Goal: Task Accomplishment & Management: Use online tool/utility

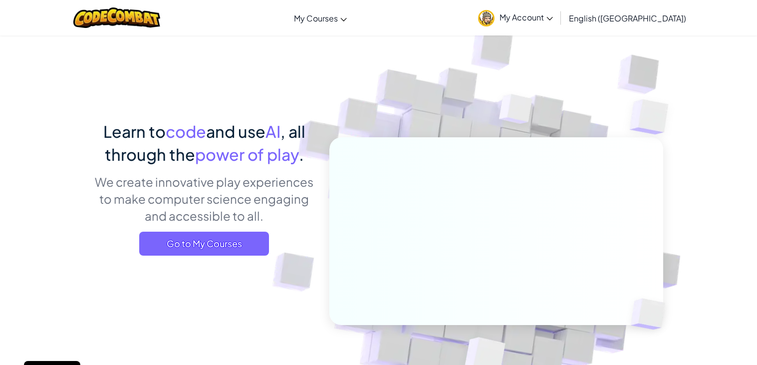
click at [395, 124] on img at bounding box center [489, 220] width 554 height 554
click at [232, 252] on span "Go to My Courses" at bounding box center [204, 244] width 130 height 24
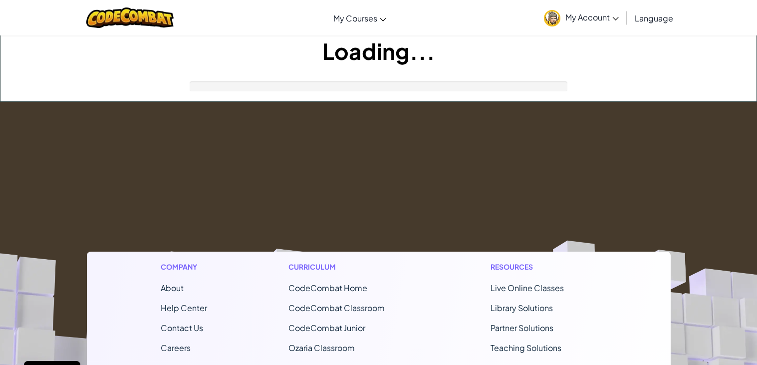
click at [233, 245] on footer "Company About Help Center Contact Us Careers Blog Podcast Curriculum CodeCombat…" at bounding box center [378, 372] width 757 height 540
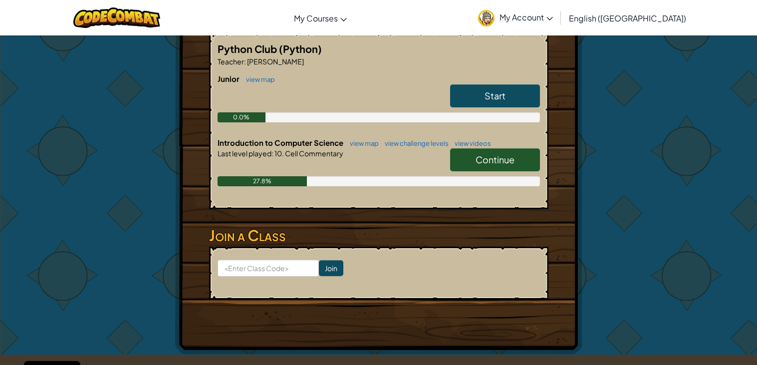
scroll to position [189, 0]
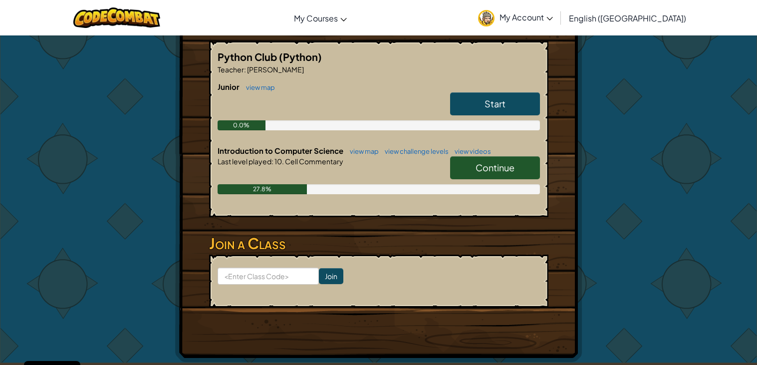
click at [496, 173] on link "Continue" at bounding box center [495, 167] width 90 height 23
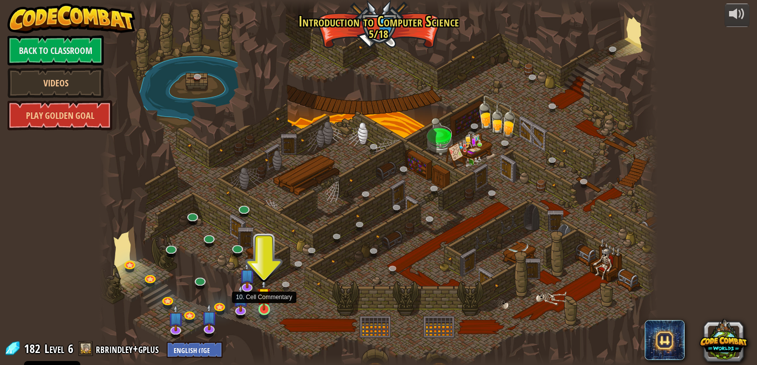
click at [268, 309] on img at bounding box center [264, 294] width 14 height 32
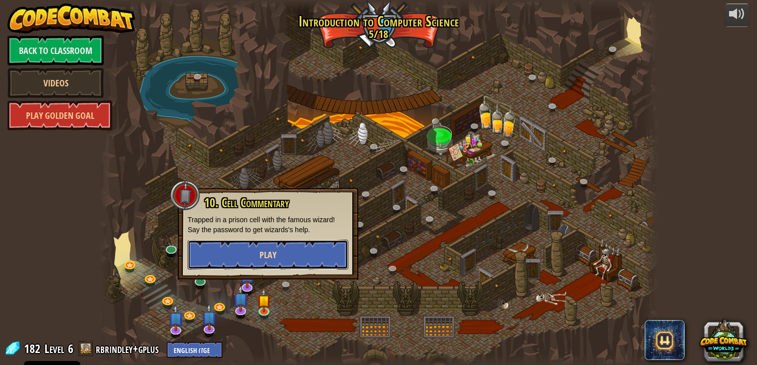
click at [282, 258] on button "Play" at bounding box center [268, 255] width 161 height 30
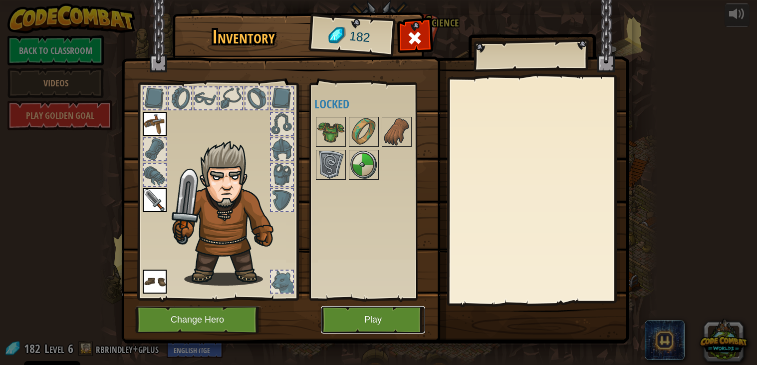
click at [367, 323] on button "Play" at bounding box center [373, 319] width 104 height 27
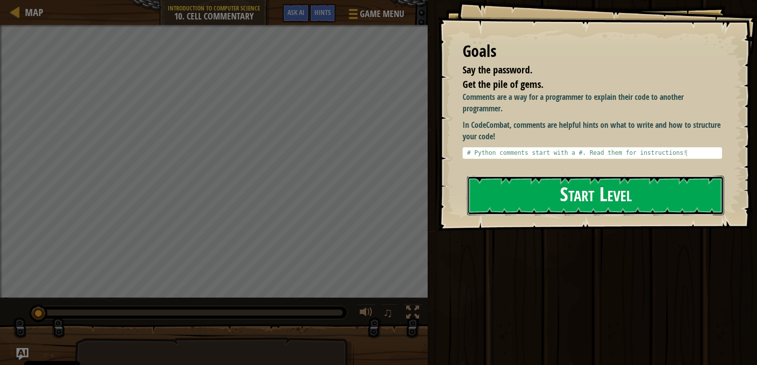
click at [577, 208] on button "Start Level" at bounding box center [595, 195] width 257 height 39
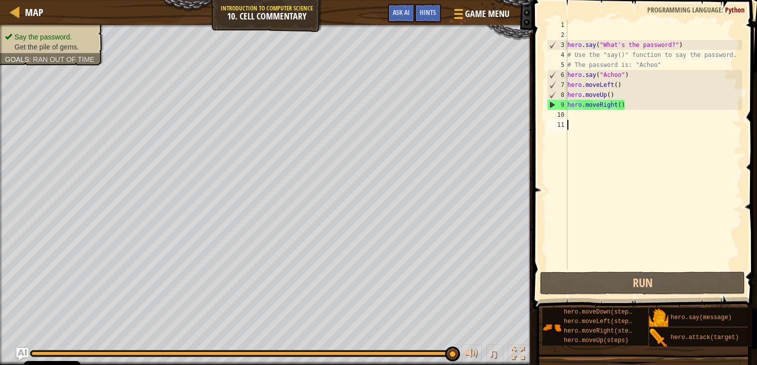
click at [627, 106] on div "hero . say ( "What's the password?" ) # Use the "say()" function to say the pas…" at bounding box center [653, 154] width 177 height 269
type textarea "hero.moveRight()"
click at [624, 107] on div "hero . say ( "What's the password?" ) # Use the "say()" function to say the pas…" at bounding box center [653, 154] width 177 height 269
click at [622, 110] on div "hero . say ( "What's the password?" ) # Use the "say()" function to say the pas…" at bounding box center [653, 154] width 177 height 269
click at [622, 104] on div "hero . say ( "What's the password?" ) # Use the "say()" function to say the pas…" at bounding box center [653, 154] width 177 height 269
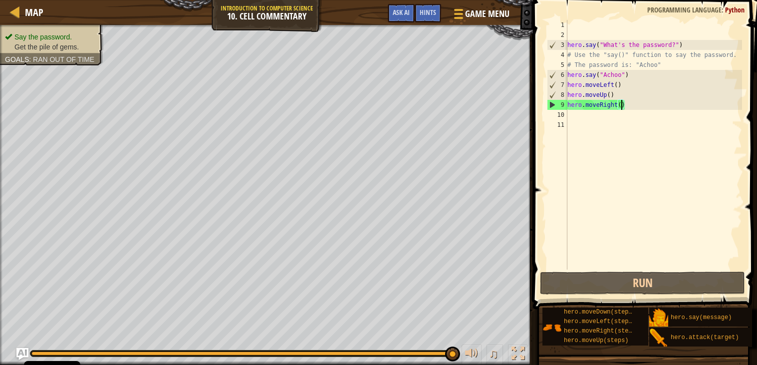
type textarea "hero.moveRight(2)"
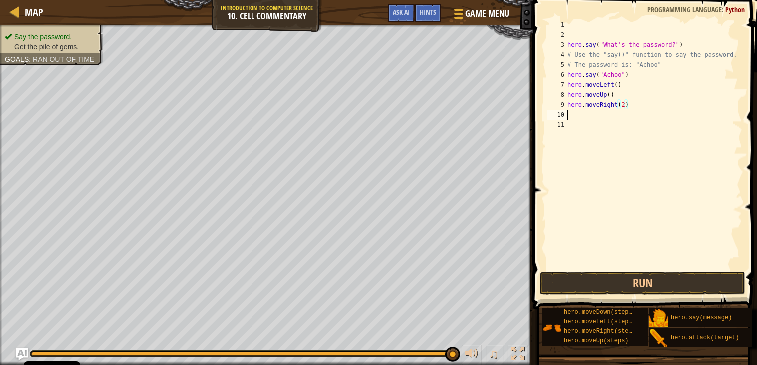
click at [575, 115] on div "hero . say ( "What's the password?" ) # Use the "say()" function to say the pas…" at bounding box center [653, 154] width 177 height 269
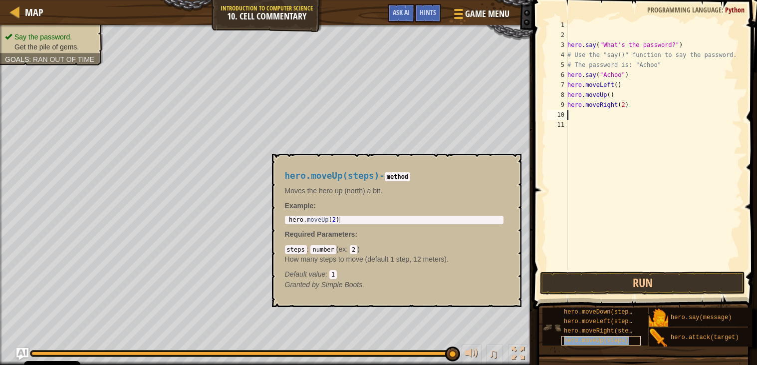
click at [634, 337] on div "hero.moveUp(steps)" at bounding box center [600, 340] width 79 height 9
type textarea "h"
click at [558, 293] on button "Run" at bounding box center [643, 282] width 206 height 23
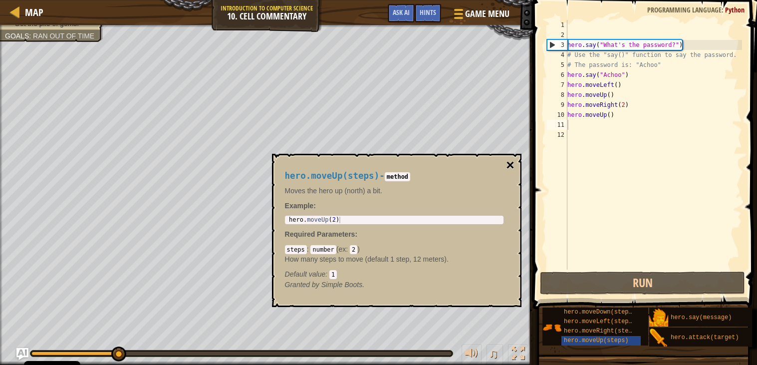
click at [511, 163] on button "×" at bounding box center [510, 165] width 8 height 14
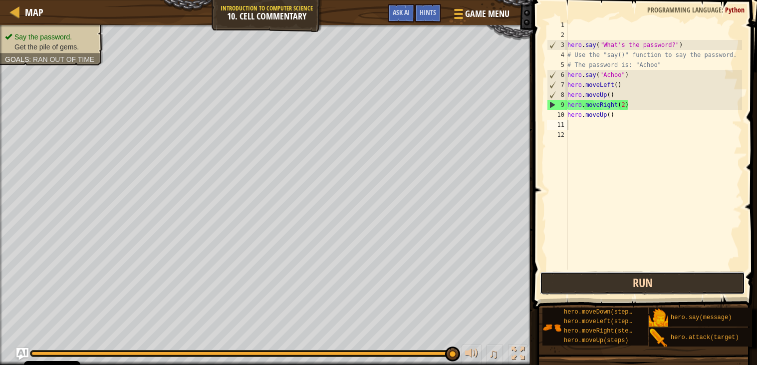
click at [609, 283] on button "Run" at bounding box center [643, 282] width 206 height 23
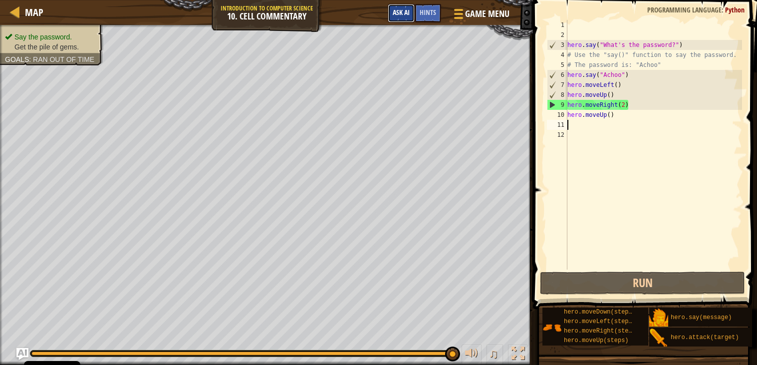
click at [406, 12] on span "Ask AI" at bounding box center [401, 11] width 17 height 9
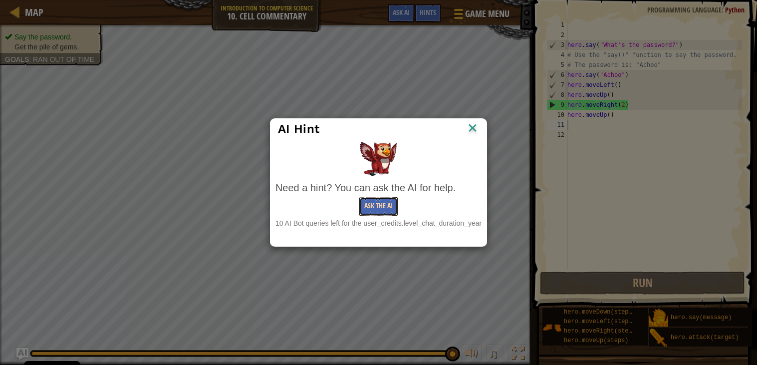
click at [392, 202] on button "Ask the AI" at bounding box center [378, 206] width 38 height 18
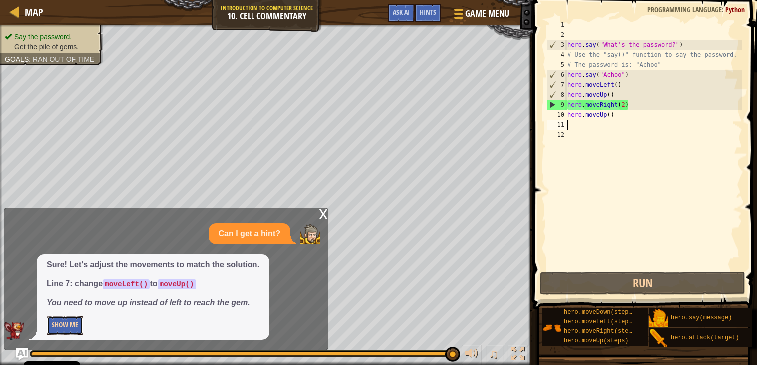
click at [61, 324] on button "Show Me" at bounding box center [65, 325] width 36 height 18
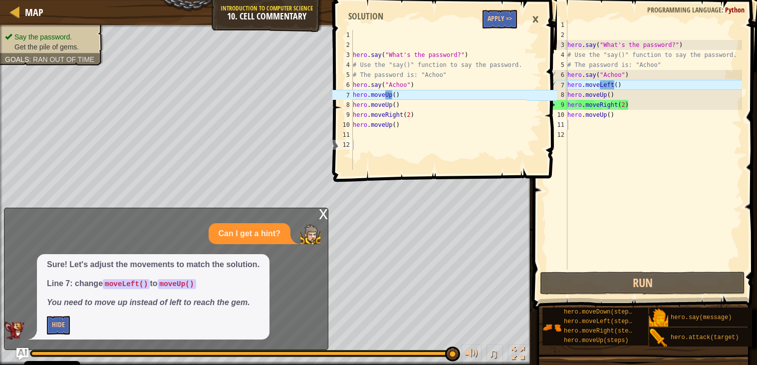
click at [320, 214] on div "x" at bounding box center [323, 213] width 9 height 10
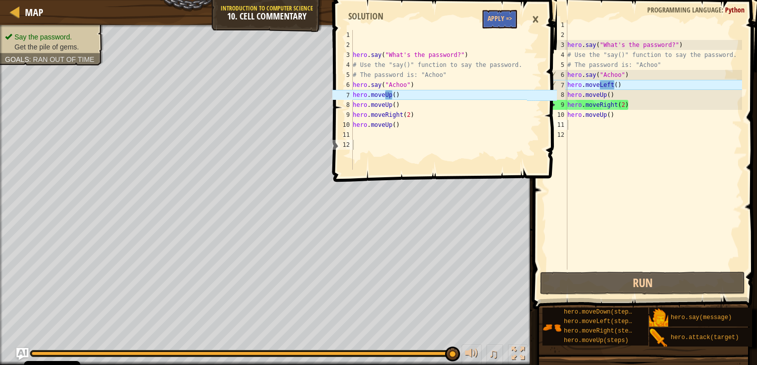
click at [614, 82] on div "hero . say ( "What's the password?" ) # Use the "say()" function to say the pas…" at bounding box center [653, 154] width 177 height 269
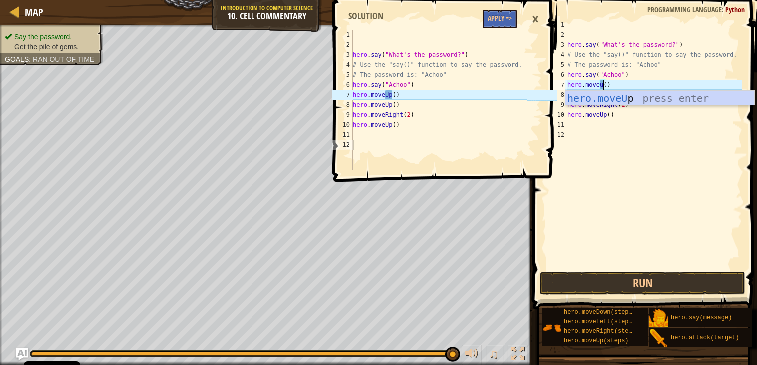
scroll to position [4, 2]
click at [616, 100] on div "hero.moveUp press enter" at bounding box center [659, 113] width 189 height 45
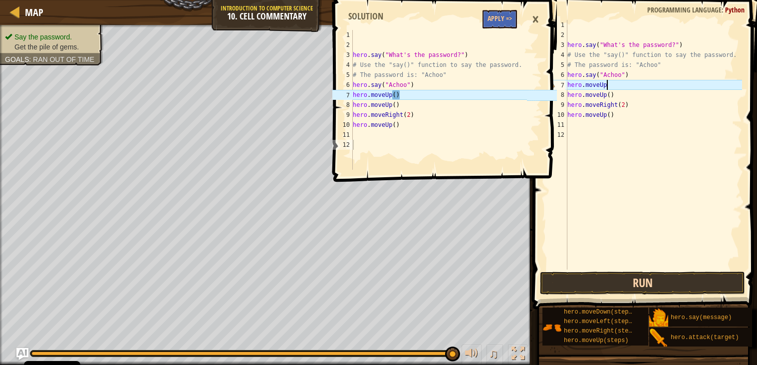
type textarea "hero.moveUp"
click at [653, 283] on button "Run" at bounding box center [643, 282] width 206 height 23
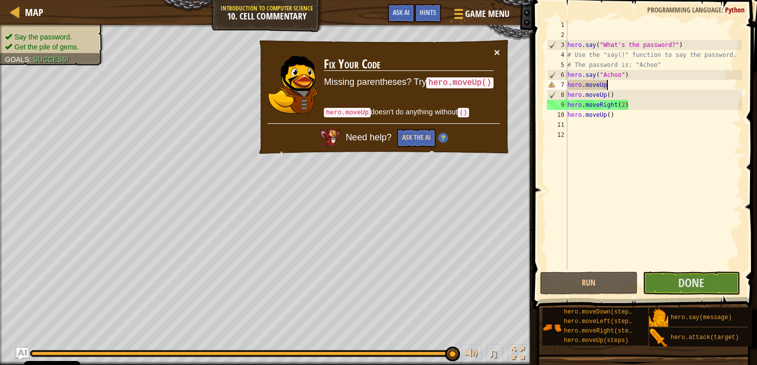
click at [498, 56] on button "×" at bounding box center [497, 52] width 6 height 10
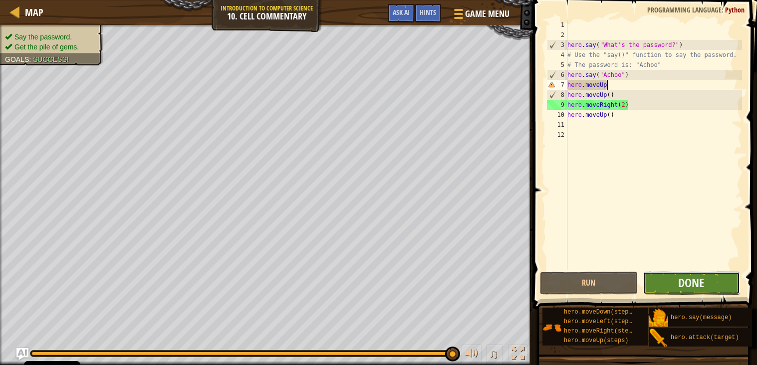
click at [672, 282] on button "Done" at bounding box center [692, 282] width 98 height 23
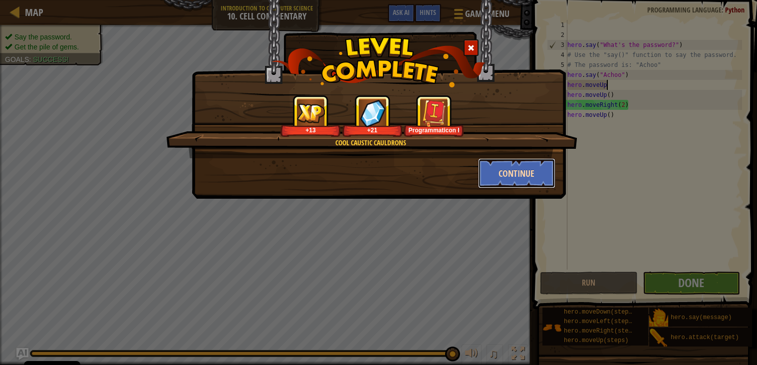
click at [533, 175] on button "Continue" at bounding box center [516, 173] width 77 height 30
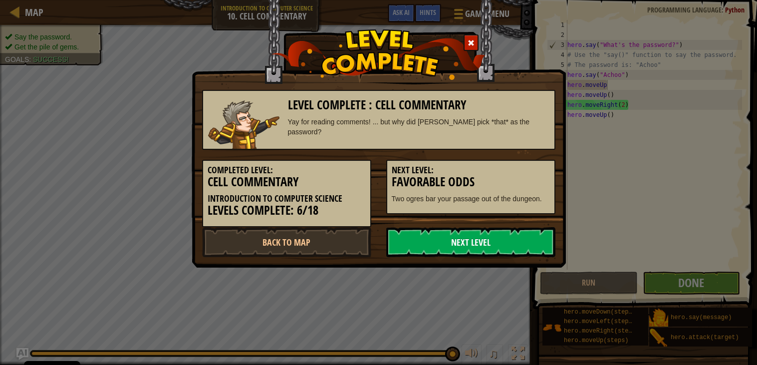
click at [458, 247] on link "Next Level" at bounding box center [470, 242] width 169 height 30
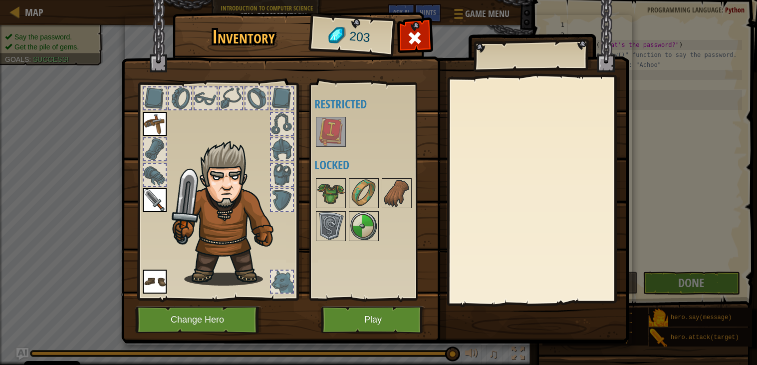
click at [333, 133] on img at bounding box center [331, 132] width 28 height 28
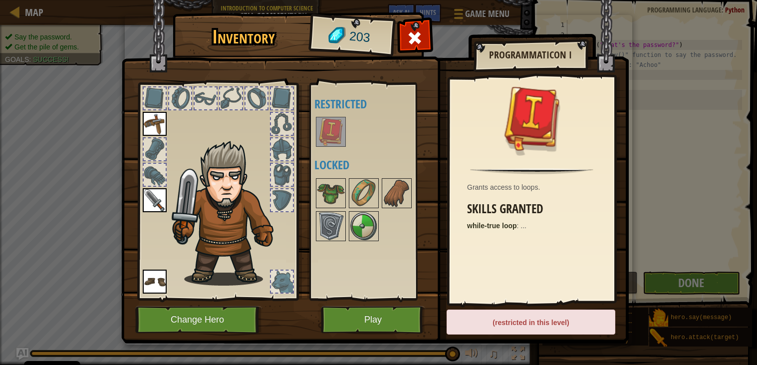
click at [333, 133] on img at bounding box center [331, 132] width 28 height 28
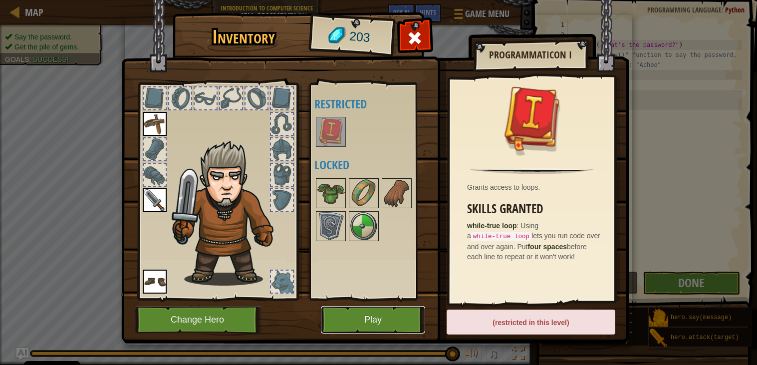
click at [390, 317] on button "Play" at bounding box center [373, 319] width 104 height 27
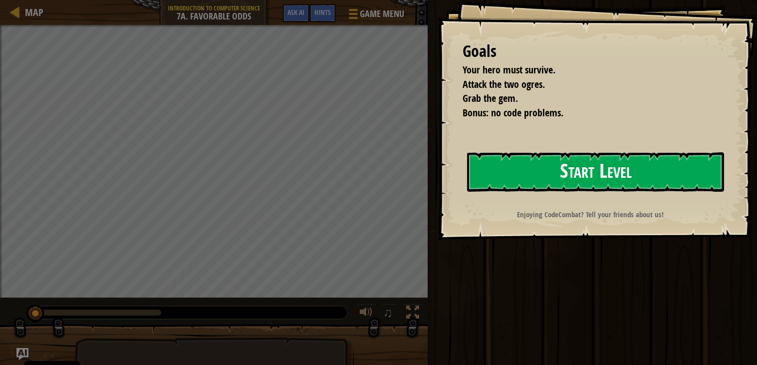
click at [538, 177] on button "Start Level" at bounding box center [595, 171] width 257 height 39
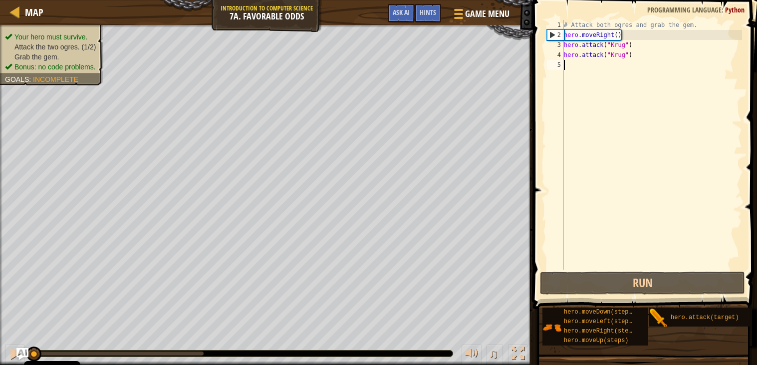
type textarea "h"
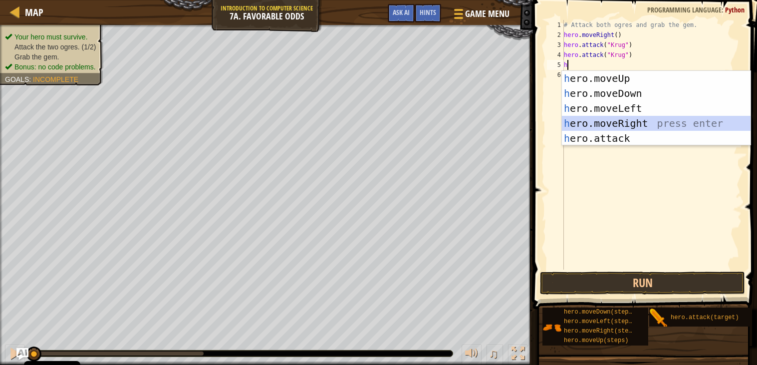
click at [597, 121] on div "h ero.moveUp press enter h ero.moveDown press enter h ero.moveLeft press enter …" at bounding box center [656, 123] width 189 height 105
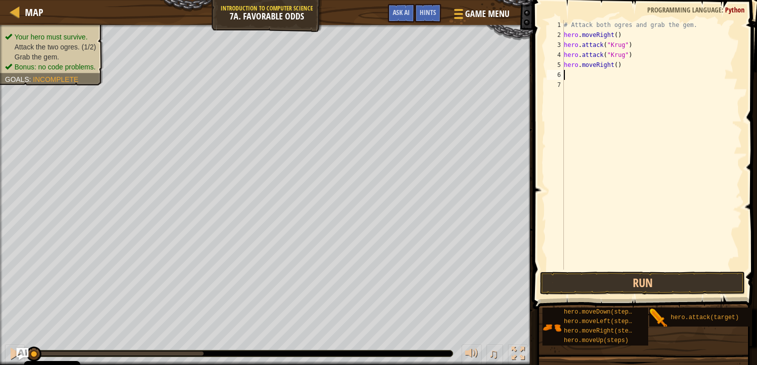
type textarea "h"
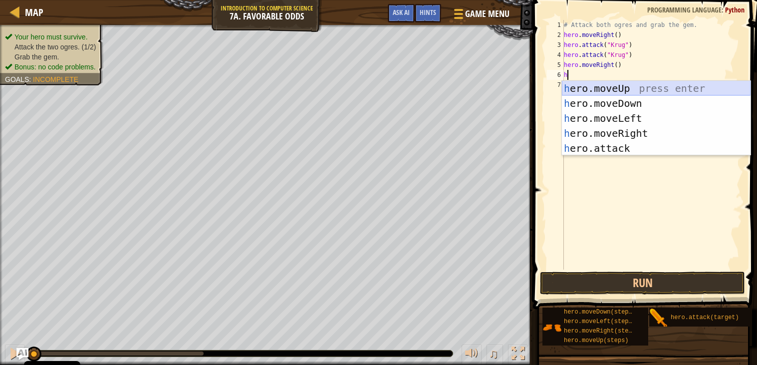
click at [583, 89] on div "h ero.moveUp press enter h ero.moveDown press enter h ero.moveLeft press enter …" at bounding box center [656, 133] width 189 height 105
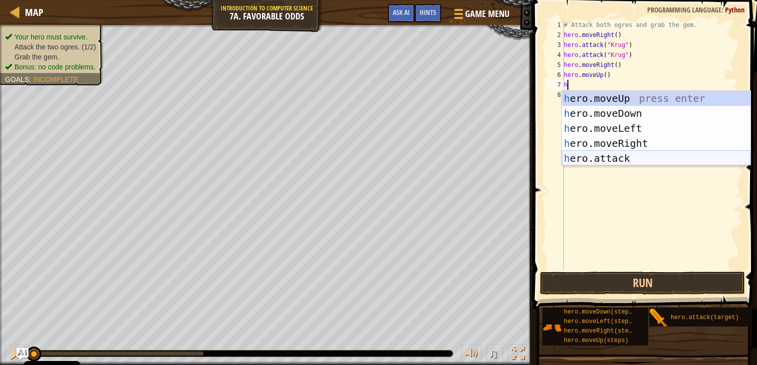
click at [615, 162] on div "h ero.moveUp press enter h ero.moveDown press enter h ero.moveLeft press enter …" at bounding box center [656, 143] width 189 height 105
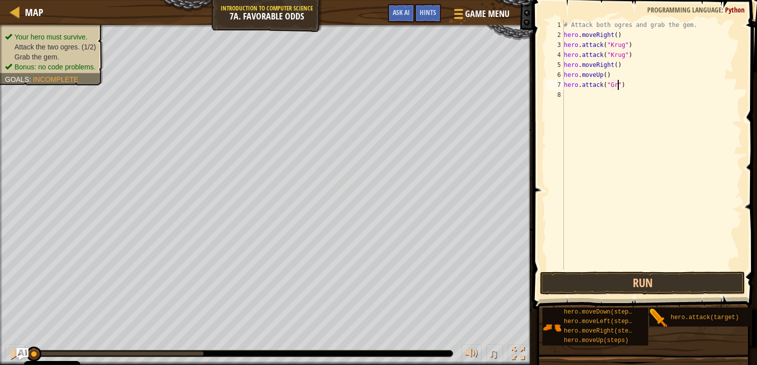
scroll to position [4, 4]
type textarea "hero.attack("Grump")"
click at [593, 97] on div "# Attack both ogres and grab the gem. hero . moveRight ( ) hero . attack ( "Kru…" at bounding box center [652, 154] width 180 height 269
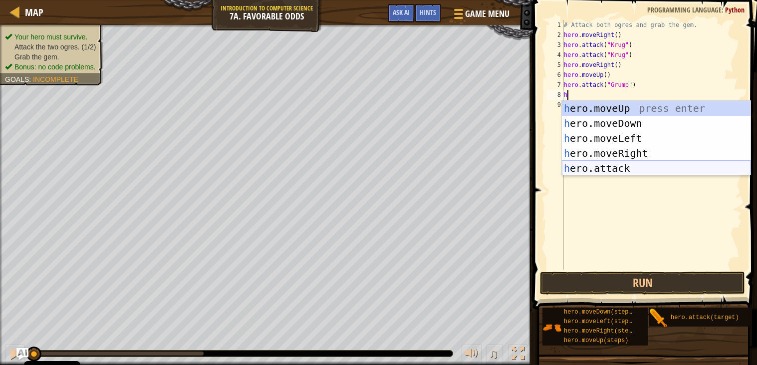
click at [590, 167] on div "h ero.moveUp press enter h ero.moveDown press enter h ero.moveLeft press enter …" at bounding box center [656, 153] width 189 height 105
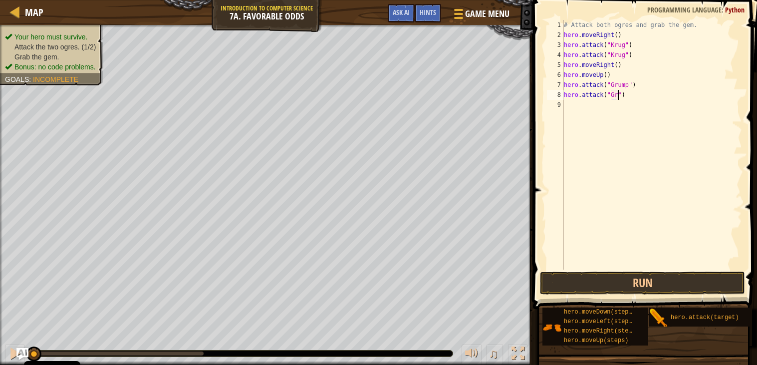
scroll to position [4, 4]
type textarea "hero.attack("Grump")"
click at [570, 112] on div "# Attack both ogres and grab the gem. hero . moveRight ( ) hero . attack ( "[PE…" at bounding box center [652, 154] width 180 height 269
type textarea "h"
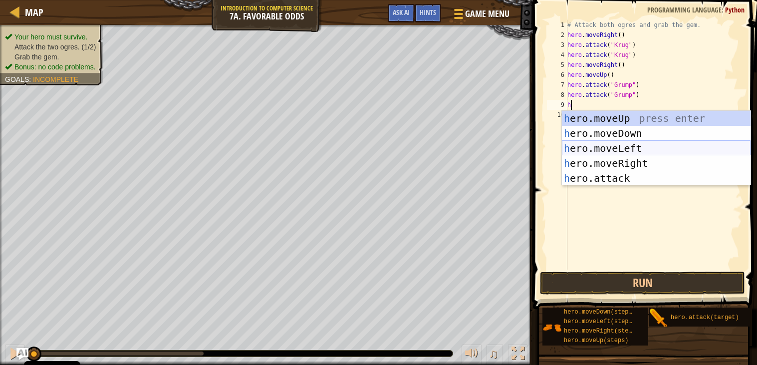
click at [588, 150] on div "h ero.moveUp press enter h ero.moveDown press enter h ero.moveLeft press enter …" at bounding box center [656, 163] width 189 height 105
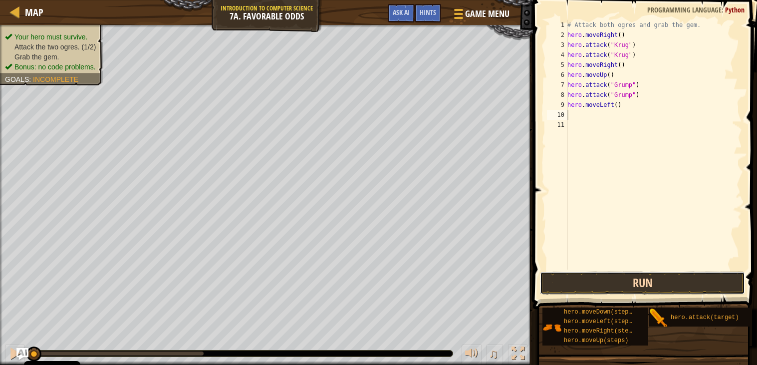
click at [628, 281] on button "Run" at bounding box center [643, 282] width 206 height 23
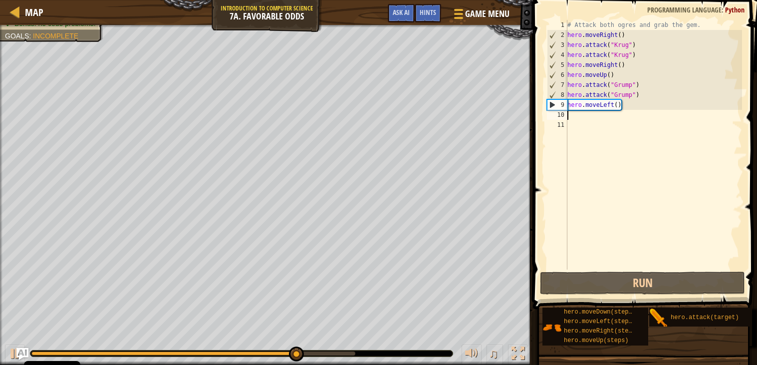
click at [582, 117] on div "# Attack both ogres and grab the gem. hero . moveRight ( ) hero . attack ( "Kru…" at bounding box center [653, 154] width 177 height 269
click at [614, 104] on div "# Attack both ogres and grab the gem. hero . moveRight ( ) hero . attack ( "Kru…" at bounding box center [653, 154] width 177 height 269
click at [623, 107] on div "# Attack both ogres and grab the gem. hero . moveRight ( ) hero . attack ( "Kru…" at bounding box center [653, 154] width 177 height 269
click at [618, 105] on div "# Attack both ogres and grab the gem. hero . moveRight ( ) hero . attack ( "Kru…" at bounding box center [653, 154] width 177 height 269
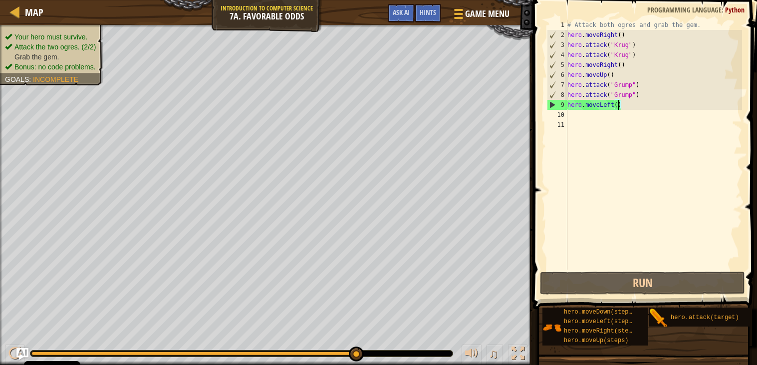
scroll to position [4, 3]
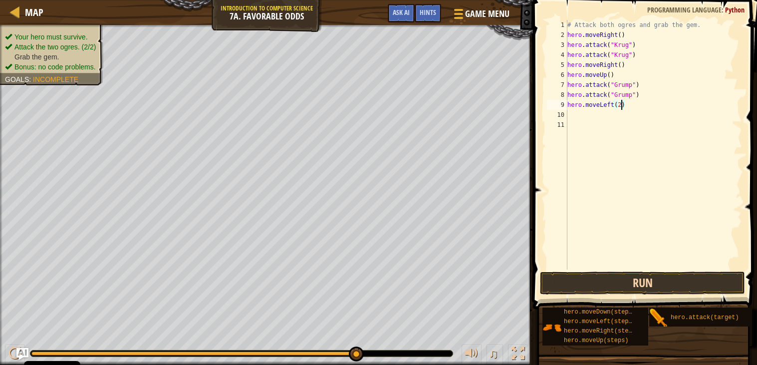
type textarea "hero.moveLeft(2)"
click at [627, 285] on button "Run" at bounding box center [643, 282] width 206 height 23
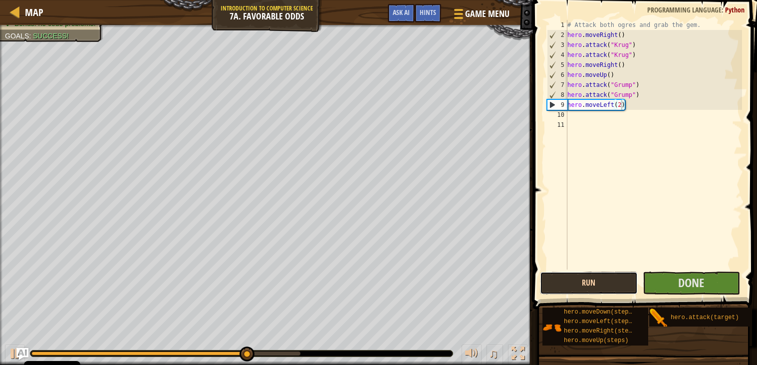
click at [622, 281] on button "Run" at bounding box center [589, 282] width 98 height 23
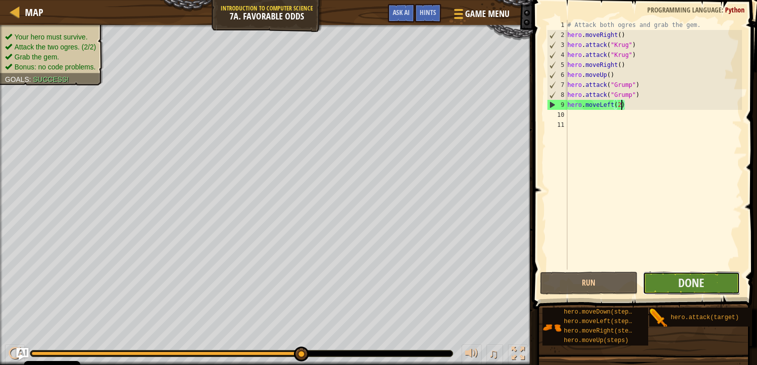
click at [713, 278] on button "Done" at bounding box center [692, 282] width 98 height 23
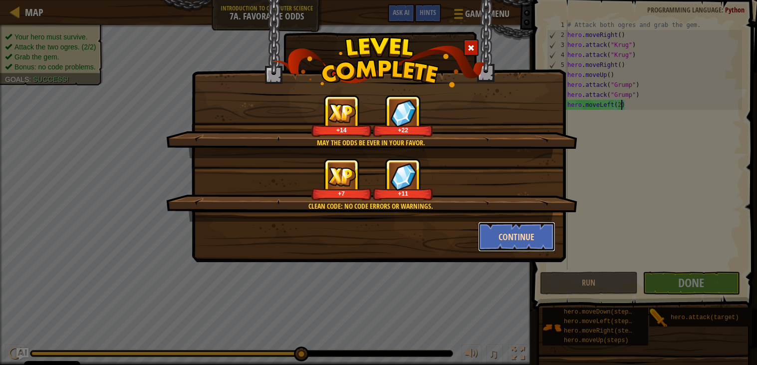
click at [539, 239] on button "Continue" at bounding box center [516, 237] width 77 height 30
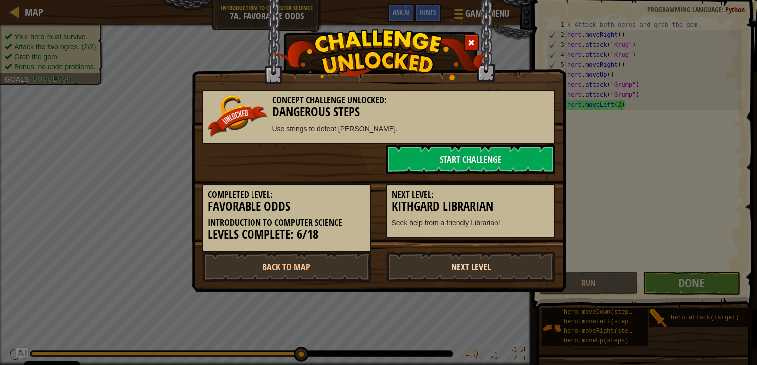
click at [489, 263] on link "Next Level" at bounding box center [470, 267] width 169 height 30
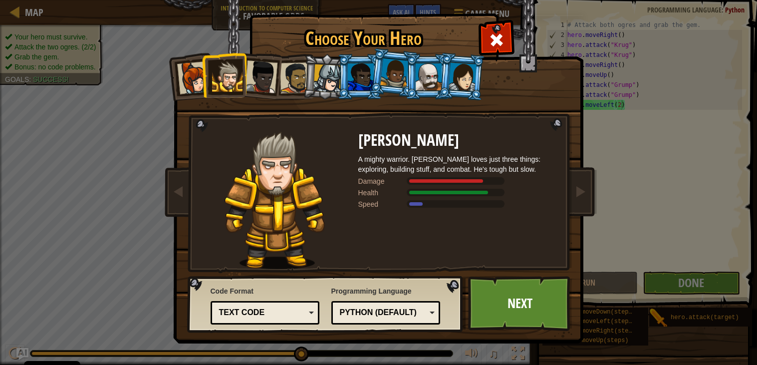
click at [319, 91] on div at bounding box center [327, 78] width 28 height 28
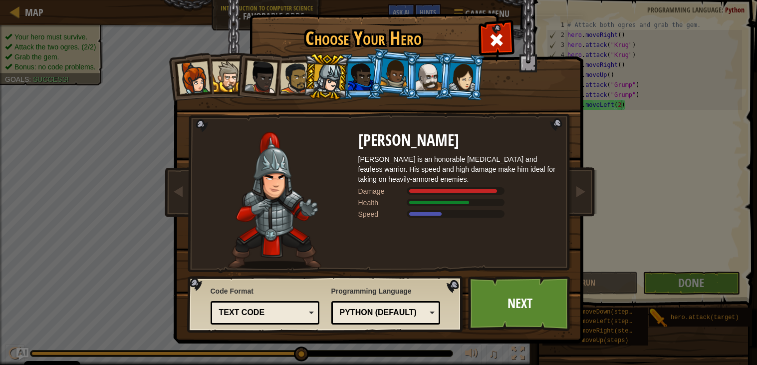
click at [363, 83] on div at bounding box center [361, 76] width 26 height 27
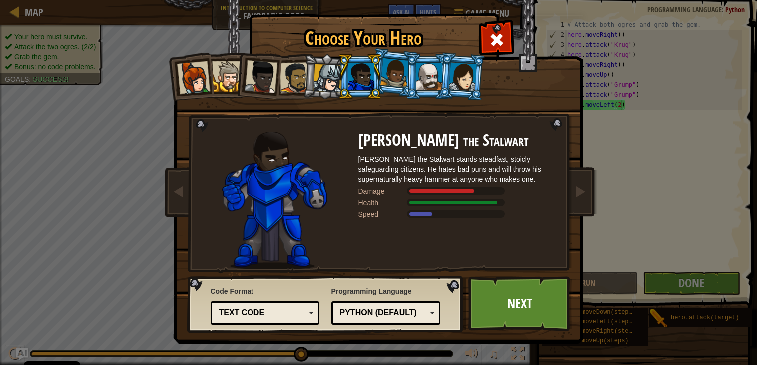
click at [389, 78] on div at bounding box center [394, 72] width 28 height 29
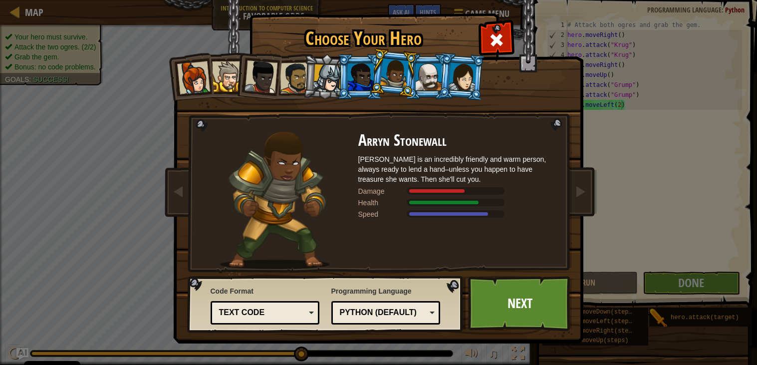
click at [414, 79] on li at bounding box center [393, 73] width 49 height 50
click at [422, 80] on div at bounding box center [429, 76] width 26 height 27
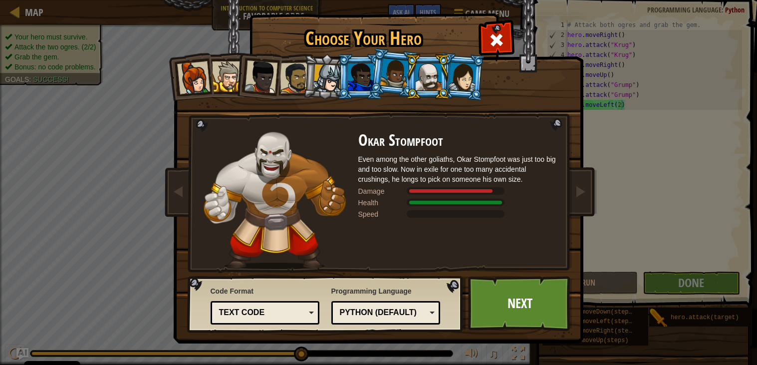
click at [455, 85] on div at bounding box center [463, 76] width 28 height 28
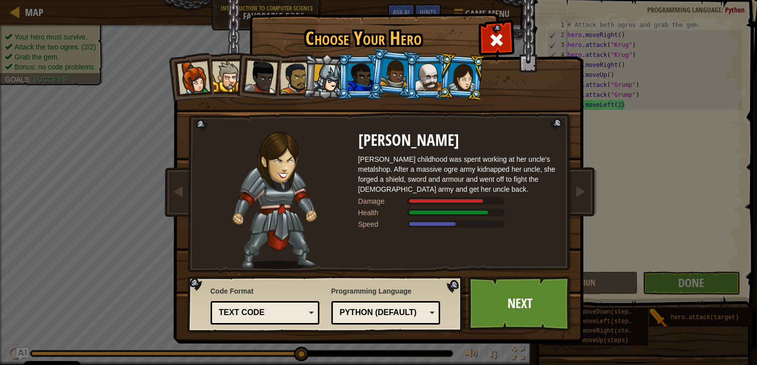
click at [248, 78] on div at bounding box center [261, 76] width 33 height 33
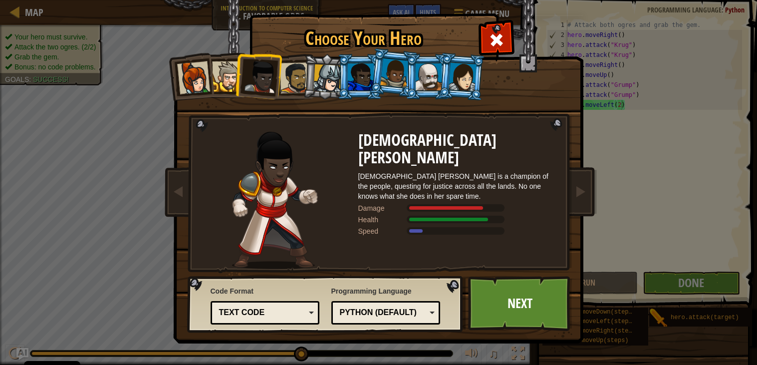
click at [295, 90] on div at bounding box center [294, 77] width 31 height 31
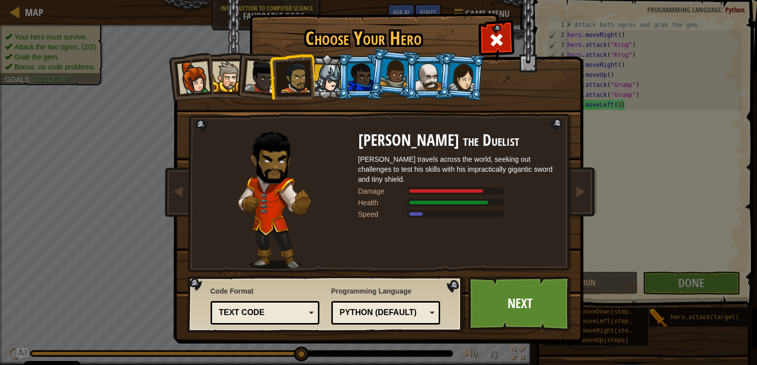
click at [320, 92] on li at bounding box center [325, 77] width 47 height 48
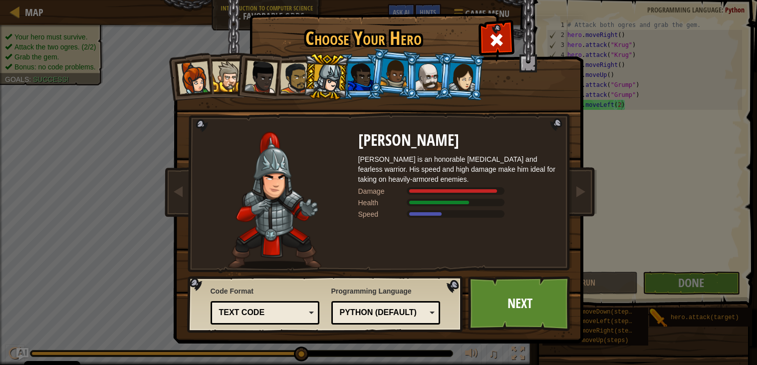
click at [300, 90] on div at bounding box center [294, 77] width 31 height 31
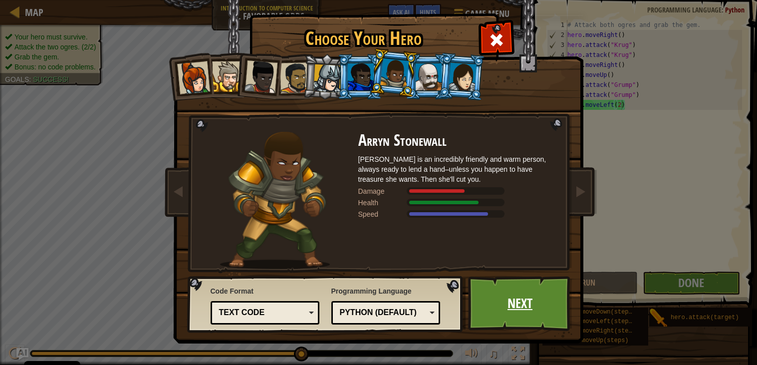
click at [537, 309] on link "Next" at bounding box center [520, 303] width 104 height 55
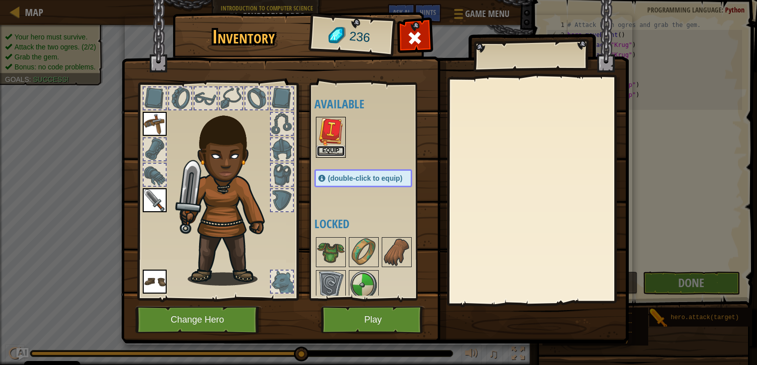
click at [337, 153] on button "Equip" at bounding box center [331, 151] width 28 height 10
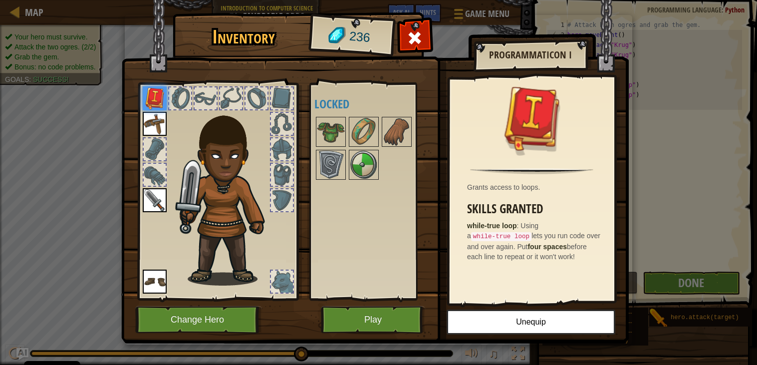
click at [337, 153] on img at bounding box center [331, 165] width 28 height 28
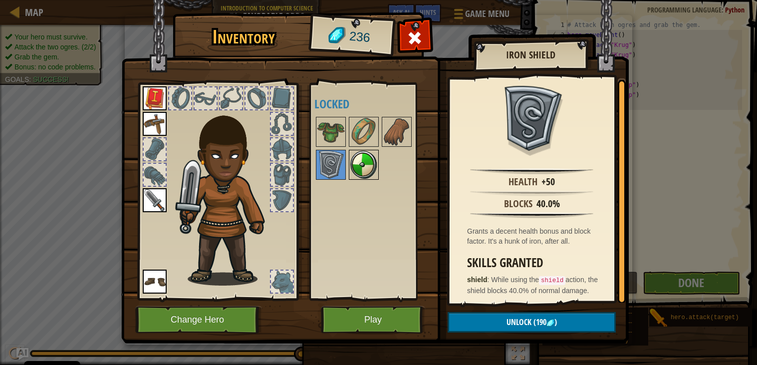
click at [351, 161] on img at bounding box center [364, 165] width 28 height 28
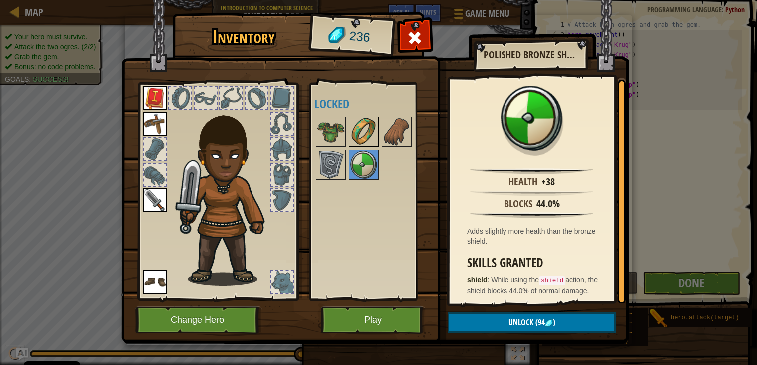
click at [368, 131] on img at bounding box center [364, 132] width 28 height 28
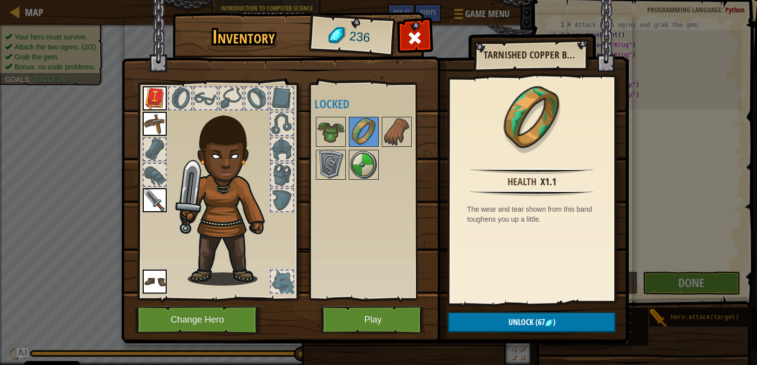
click at [423, 134] on div at bounding box center [373, 148] width 118 height 66
click at [407, 130] on img at bounding box center [397, 132] width 28 height 28
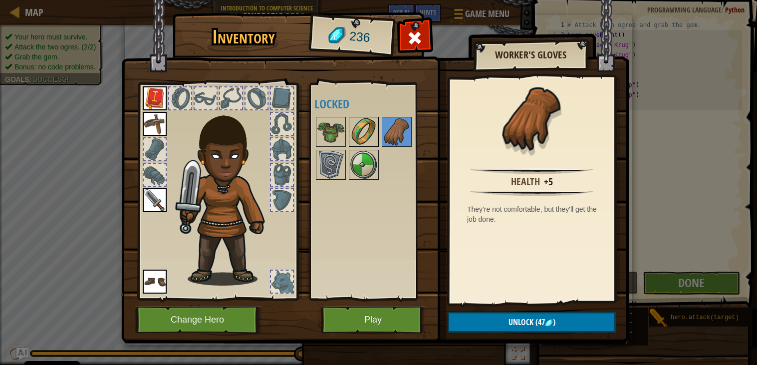
click at [361, 129] on img at bounding box center [364, 132] width 28 height 28
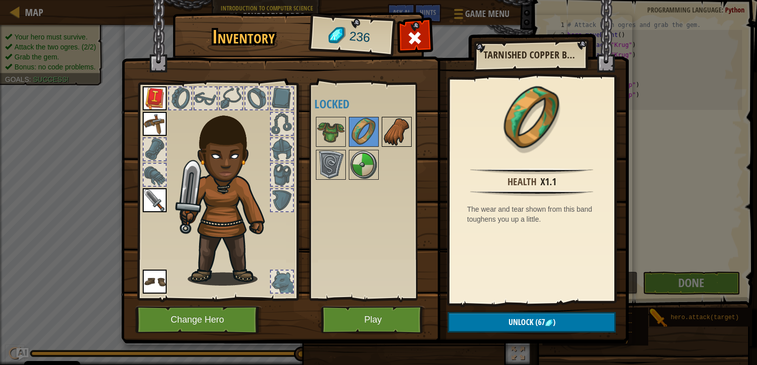
click at [389, 130] on img at bounding box center [397, 132] width 28 height 28
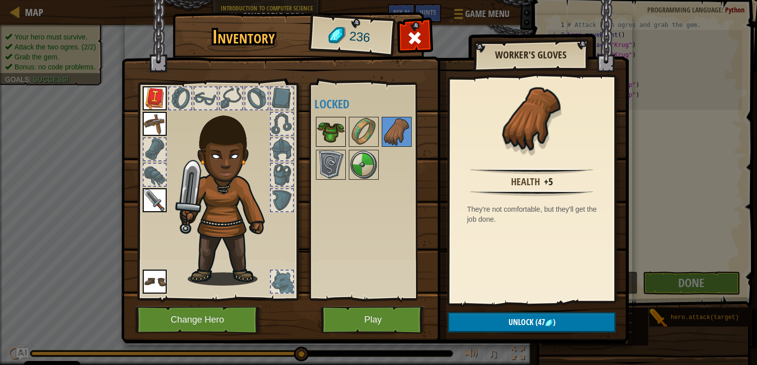
click at [342, 129] on img at bounding box center [331, 132] width 28 height 28
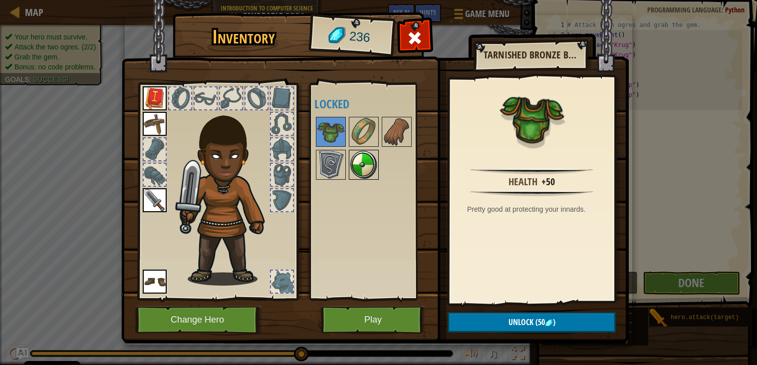
click at [360, 150] on div at bounding box center [364, 165] width 30 height 30
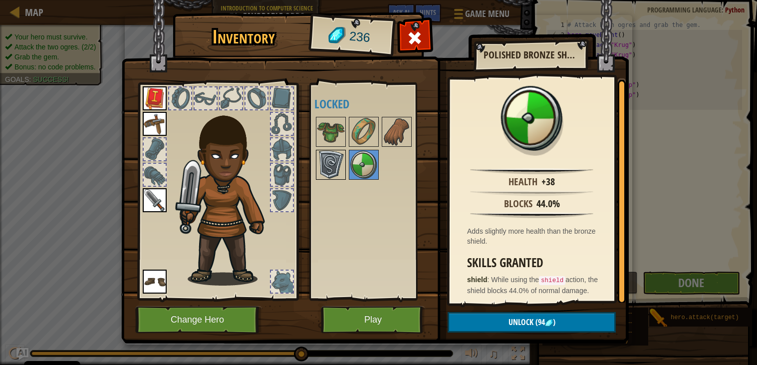
click at [340, 159] on img at bounding box center [331, 165] width 28 height 28
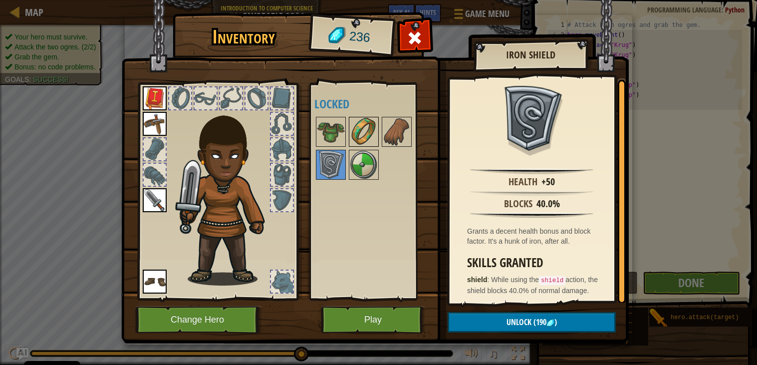
click at [366, 137] on img at bounding box center [364, 132] width 28 height 28
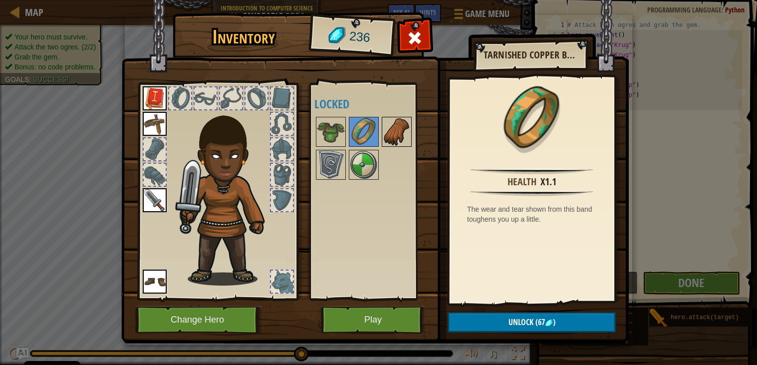
click at [399, 142] on img at bounding box center [397, 132] width 28 height 28
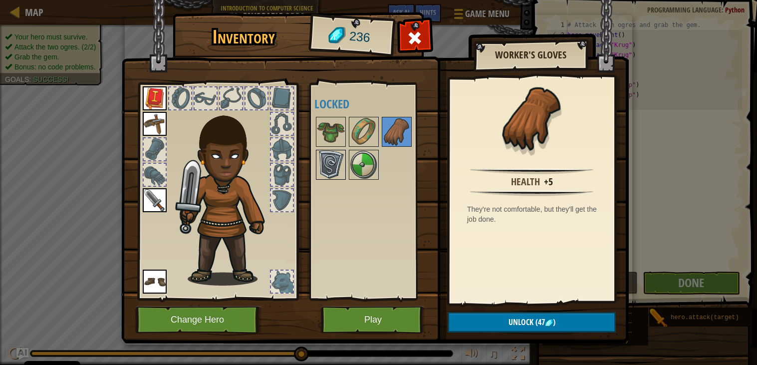
click at [344, 156] on img at bounding box center [331, 165] width 28 height 28
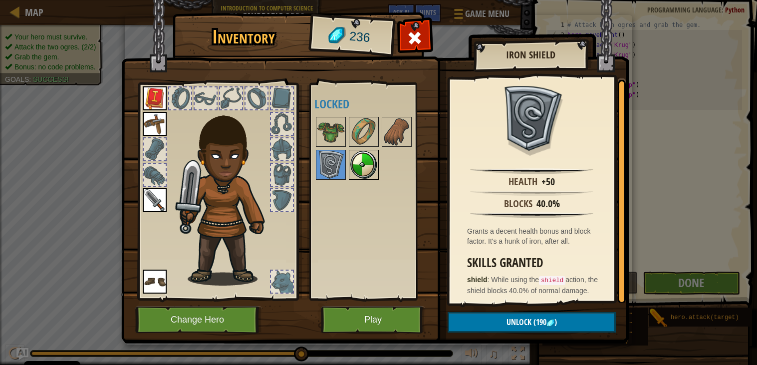
click at [360, 170] on img at bounding box center [364, 165] width 28 height 28
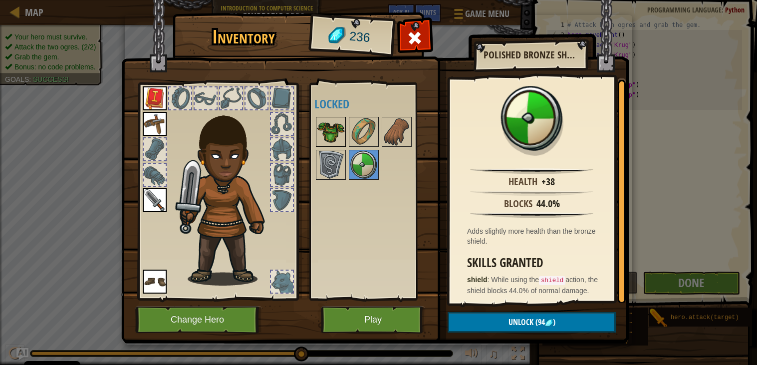
click at [324, 141] on img at bounding box center [331, 132] width 28 height 28
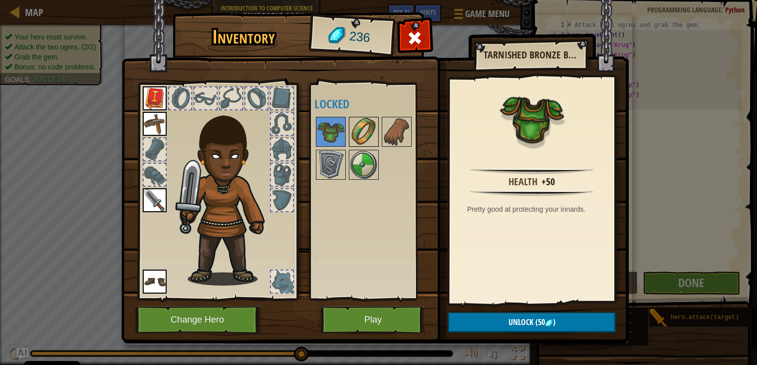
click at [354, 137] on img at bounding box center [364, 132] width 28 height 28
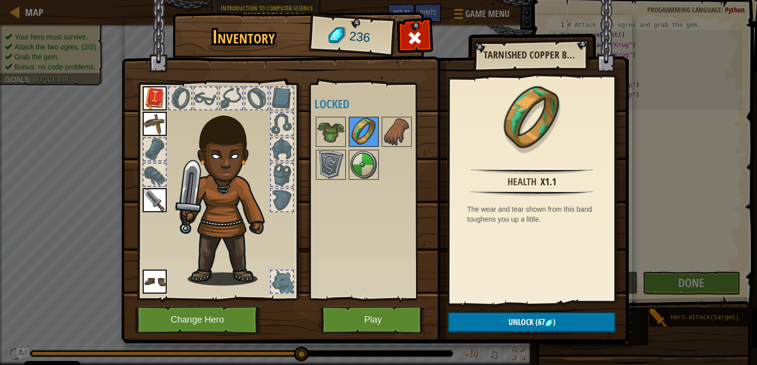
click at [362, 140] on img at bounding box center [364, 132] width 28 height 28
drag, startPoint x: 396, startPoint y: 135, endPoint x: 389, endPoint y: 138, distance: 7.0
click at [394, 135] on img at bounding box center [397, 132] width 28 height 28
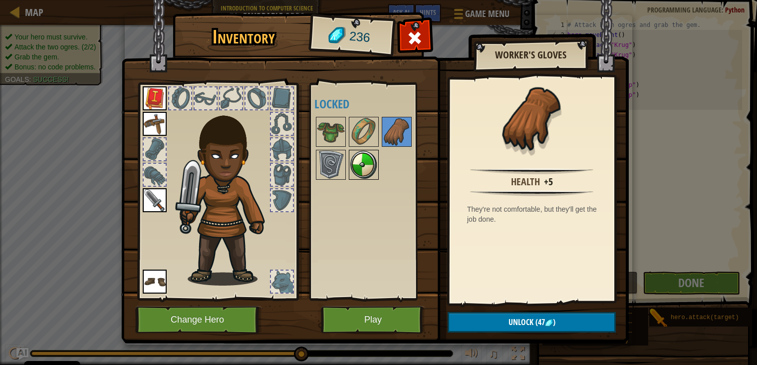
click at [369, 158] on img at bounding box center [364, 165] width 28 height 28
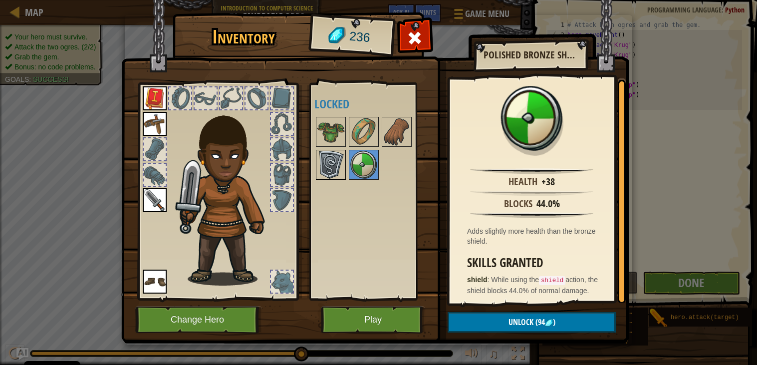
click at [342, 155] on img at bounding box center [331, 165] width 28 height 28
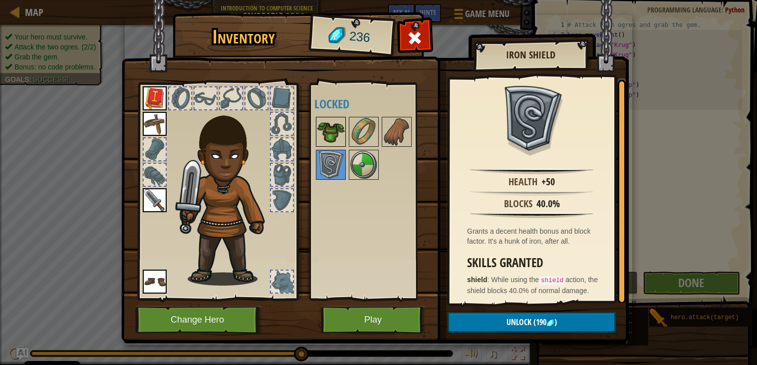
click at [330, 135] on img at bounding box center [331, 132] width 28 height 28
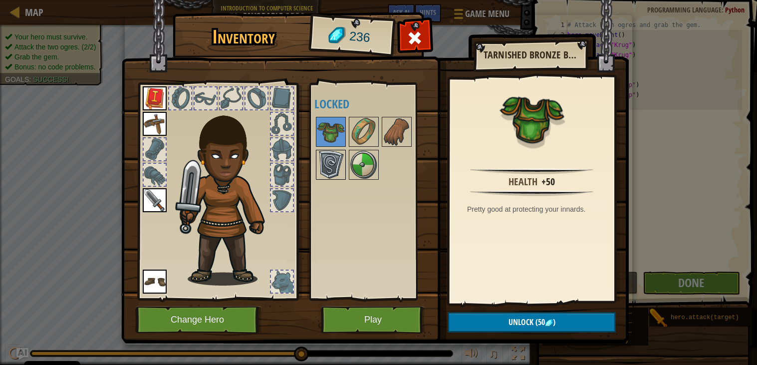
click at [337, 165] on img at bounding box center [331, 165] width 28 height 28
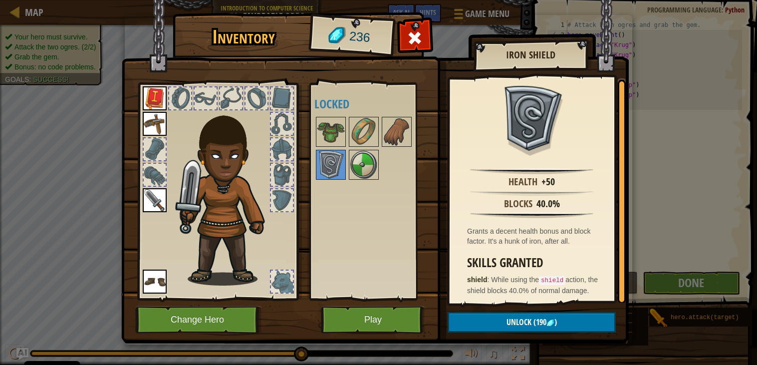
scroll to position [2, 0]
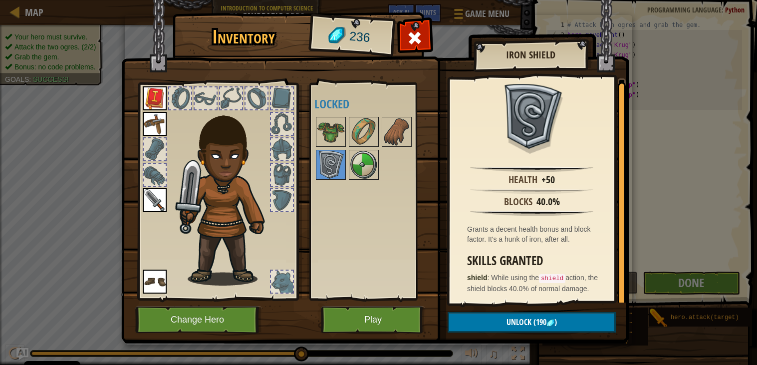
click at [311, 130] on div "Available Equip Equip Equip Equip (double-click to equip) Locked" at bounding box center [371, 191] width 122 height 217
click at [322, 128] on img at bounding box center [331, 132] width 28 height 28
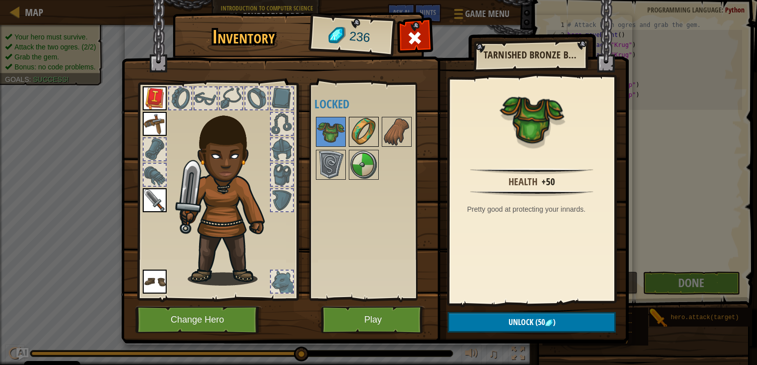
click at [354, 130] on img at bounding box center [364, 132] width 28 height 28
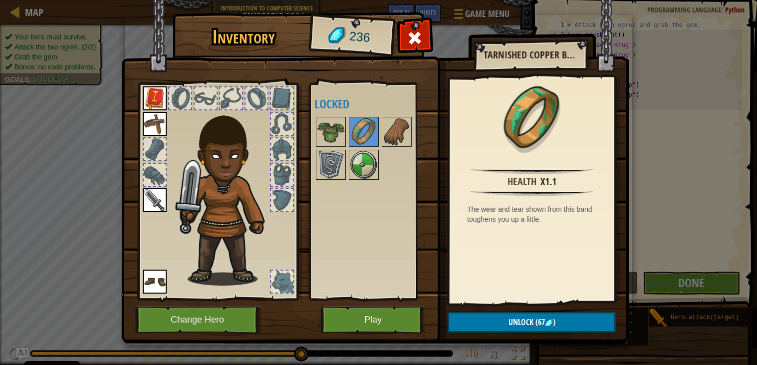
click at [414, 130] on div at bounding box center [373, 148] width 118 height 66
click at [383, 146] on div at bounding box center [397, 132] width 30 height 30
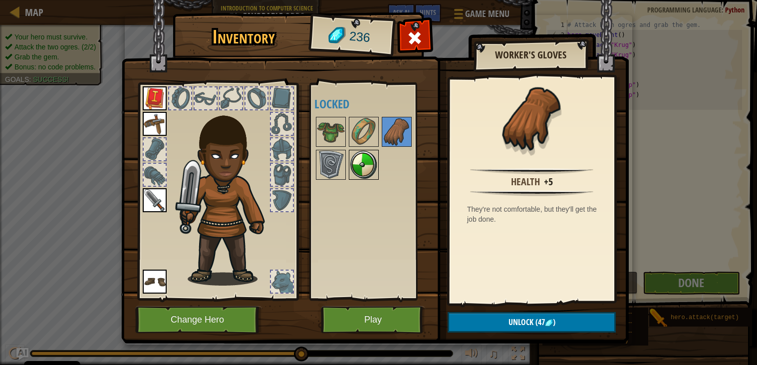
click at [364, 158] on img at bounding box center [364, 165] width 28 height 28
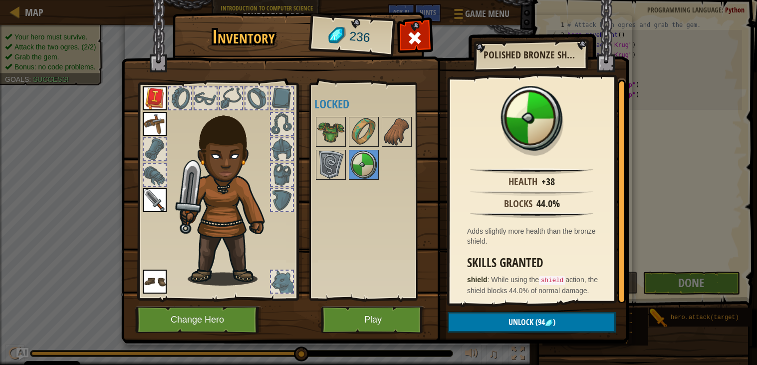
click at [311, 171] on div "Available Equip Equip Equip Equip (double-click to equip) Locked" at bounding box center [371, 191] width 122 height 217
click at [346, 163] on div at bounding box center [373, 148] width 118 height 66
click at [341, 167] on img at bounding box center [331, 165] width 28 height 28
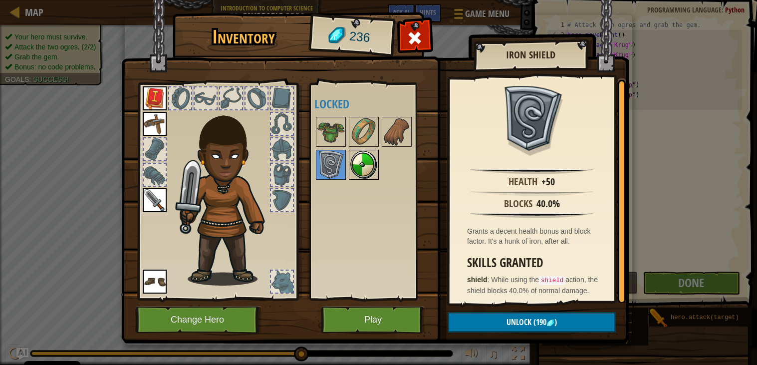
click at [353, 165] on img at bounding box center [364, 165] width 28 height 28
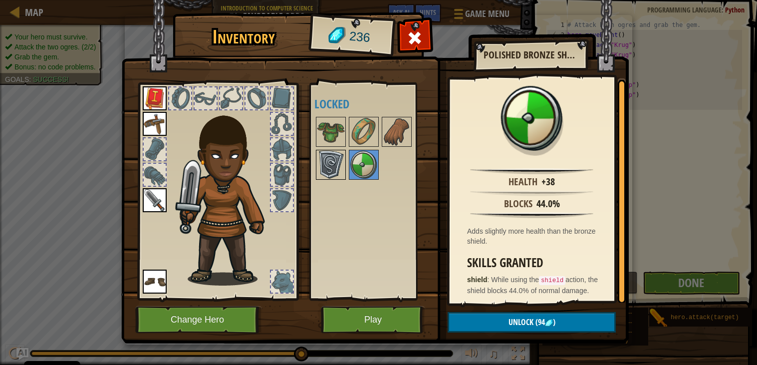
click at [342, 169] on img at bounding box center [331, 165] width 28 height 28
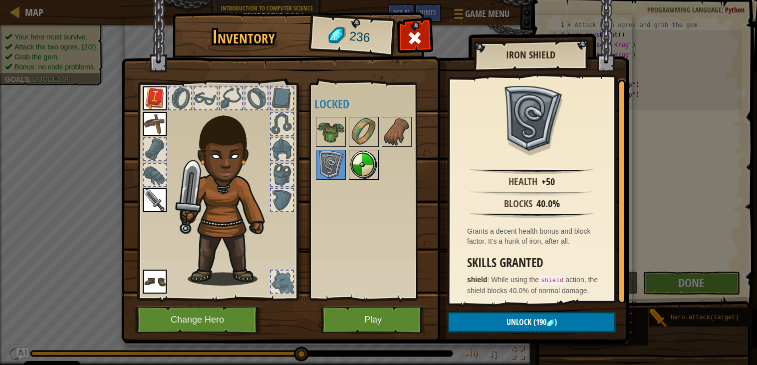
click at [365, 167] on img at bounding box center [364, 165] width 28 height 28
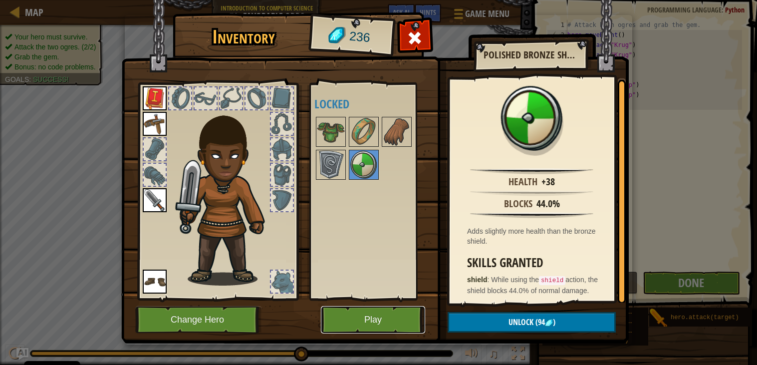
click at [349, 315] on button "Play" at bounding box center [373, 319] width 104 height 27
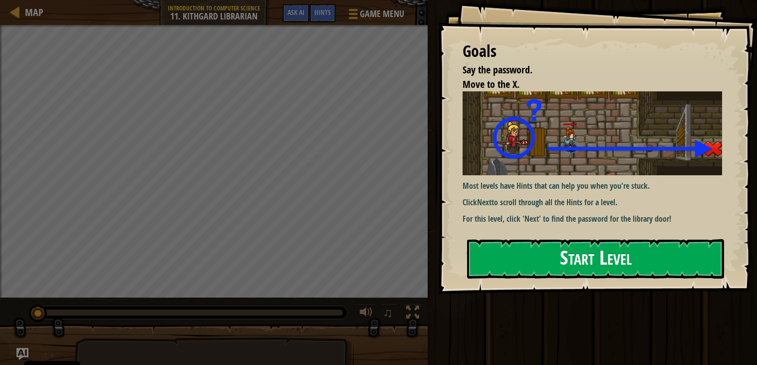
click at [549, 260] on button "Start Level" at bounding box center [595, 258] width 257 height 39
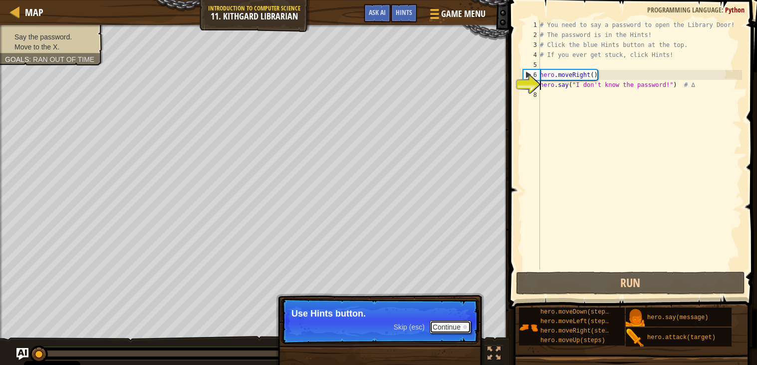
click at [451, 322] on button "Continue" at bounding box center [450, 326] width 41 height 13
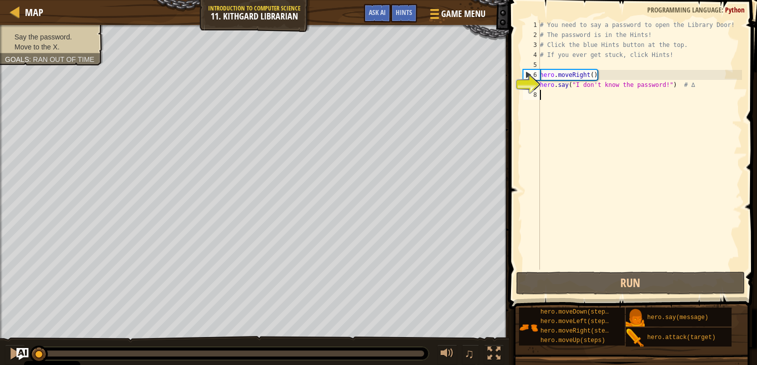
click at [554, 90] on div "# You need to say a password to open the Library Door! # The password is in the…" at bounding box center [640, 154] width 204 height 269
click at [408, 9] on span "Hints" at bounding box center [404, 11] width 16 height 9
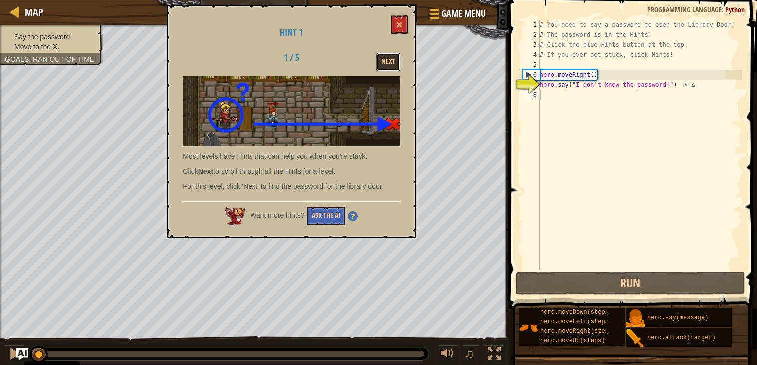
click at [393, 62] on button "Next" at bounding box center [388, 62] width 24 height 18
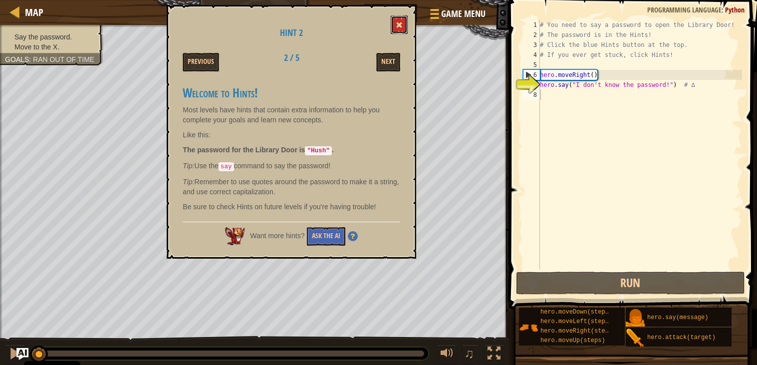
click at [406, 20] on button at bounding box center [399, 24] width 17 height 18
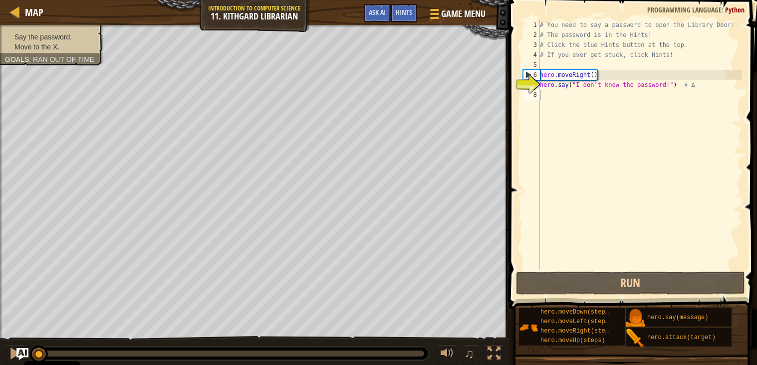
type textarea "hero.say("I don't know the password!") # ∆"
click at [552, 89] on div "# You need to say a password to open the Library Door! # The password is in the…" at bounding box center [640, 154] width 204 height 269
click at [551, 93] on div "# You need to say a password to open the Library Door! # The password is in the…" at bounding box center [640, 154] width 204 height 269
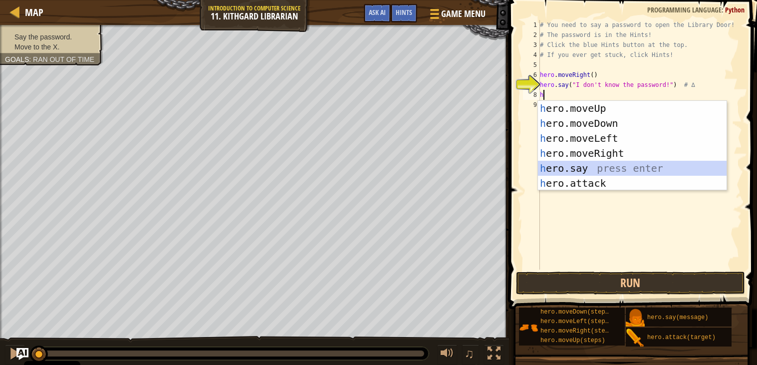
click at [573, 167] on div "h ero.moveUp press enter h ero.moveDown press enter h ero.moveLeft press enter …" at bounding box center [632, 161] width 189 height 120
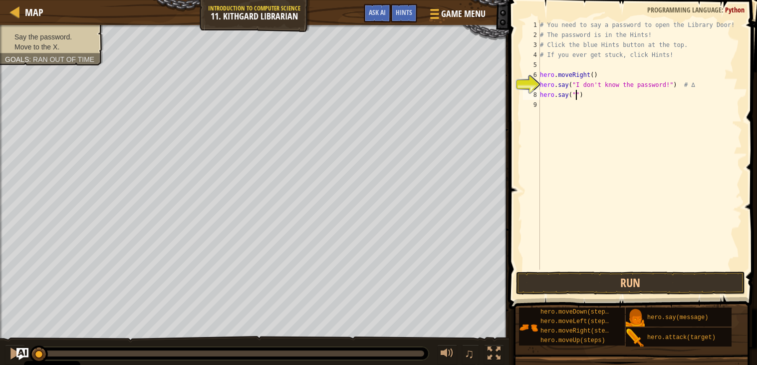
scroll to position [4, 3]
type textarea "hero.say("shush")"
click at [547, 112] on div "# You need to say a password to open the Library Door! # The password is in the…" at bounding box center [640, 154] width 204 height 269
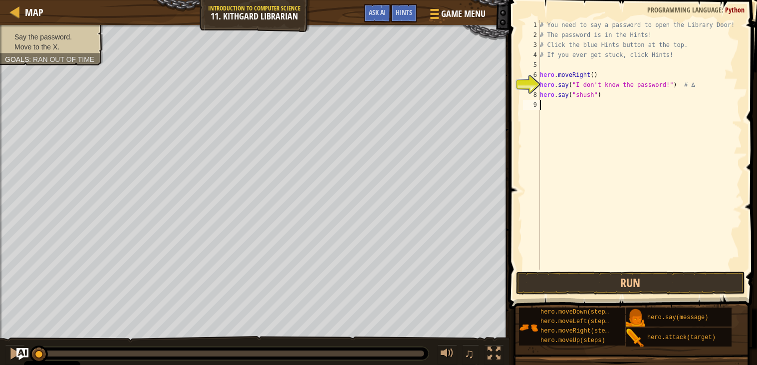
type textarea "h"
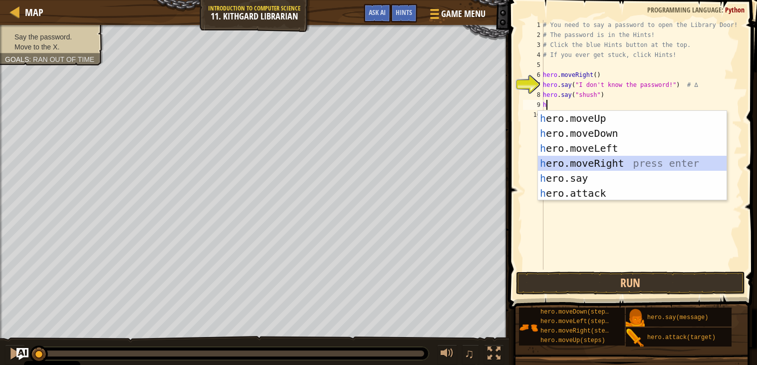
click at [582, 163] on div "h ero.moveUp press enter h ero.moveDown press enter h ero.moveLeft press enter …" at bounding box center [632, 171] width 189 height 120
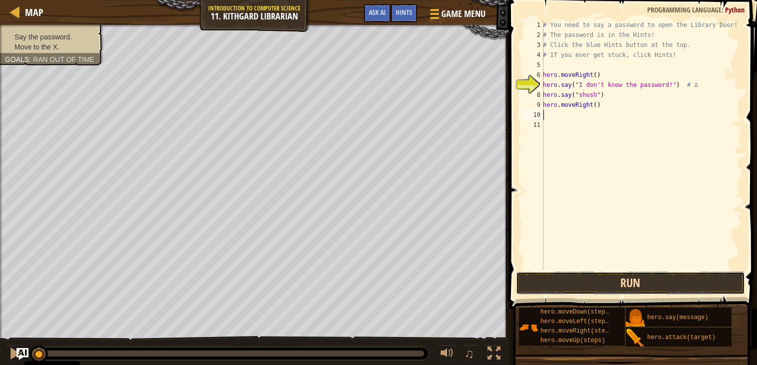
click at [639, 285] on button "Run" at bounding box center [630, 282] width 229 height 23
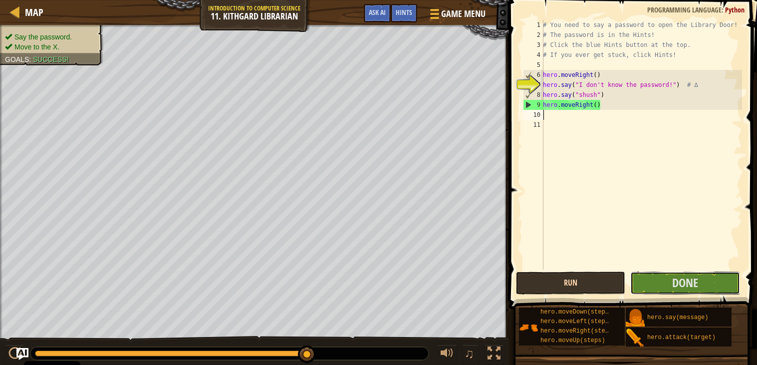
click at [639, 285] on button "Done" at bounding box center [684, 282] width 109 height 23
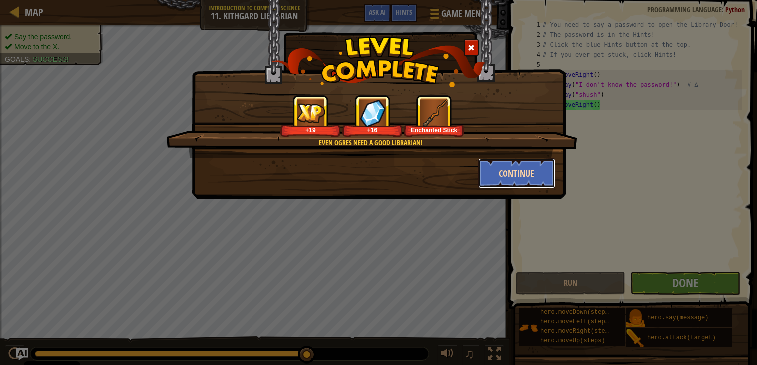
click at [520, 177] on button "Continue" at bounding box center [516, 173] width 77 height 30
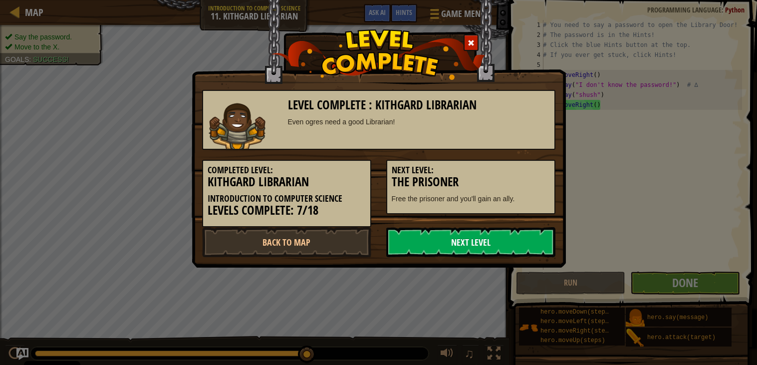
click at [474, 238] on link "Next Level" at bounding box center [470, 242] width 169 height 30
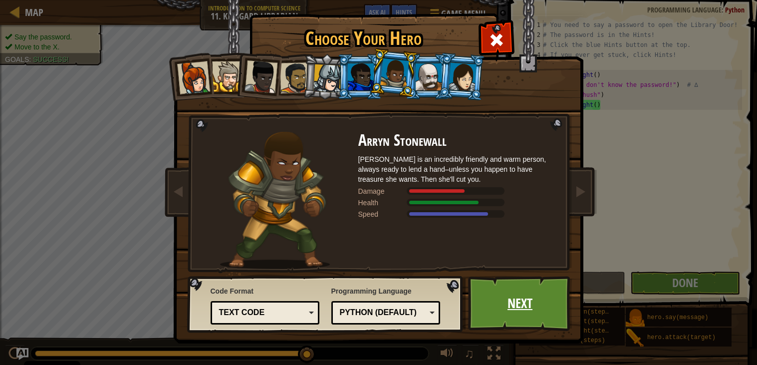
click at [500, 306] on link "Next" at bounding box center [520, 303] width 104 height 55
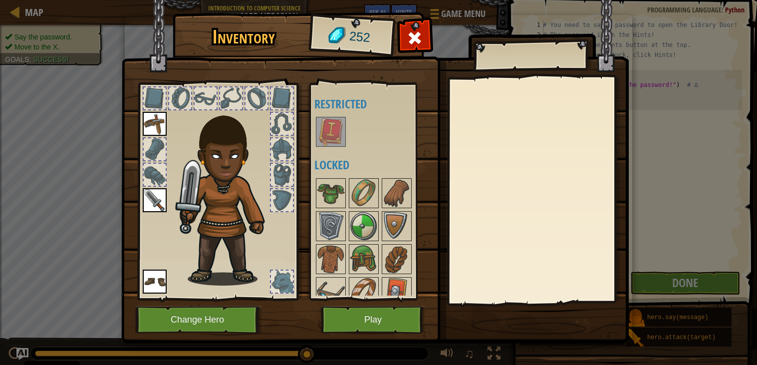
click at [325, 139] on img at bounding box center [331, 132] width 28 height 28
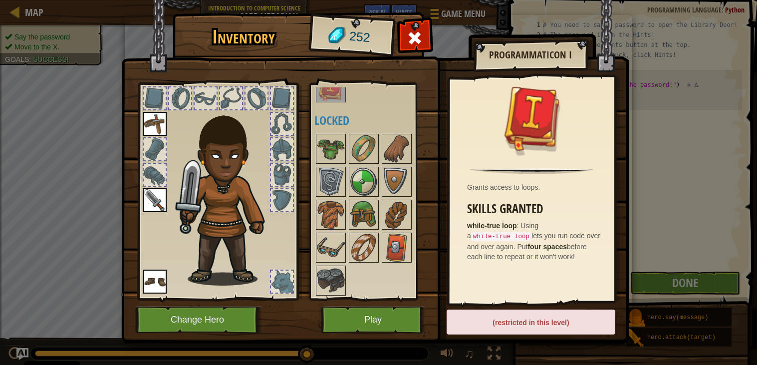
scroll to position [46, 0]
click at [365, 231] on div at bounding box center [364, 246] width 30 height 30
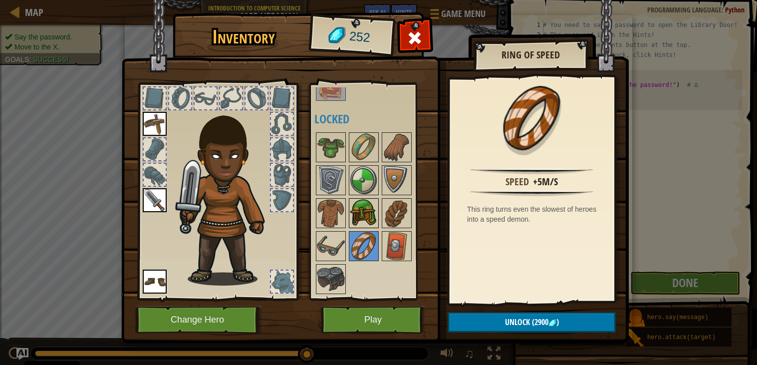
click at [360, 222] on img at bounding box center [364, 213] width 28 height 28
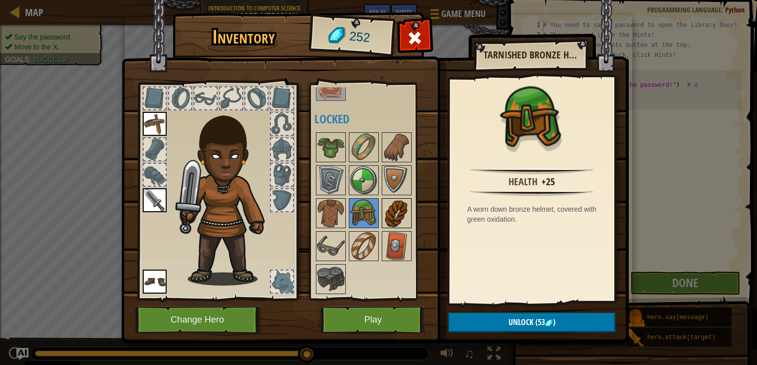
click at [386, 218] on img at bounding box center [397, 213] width 28 height 28
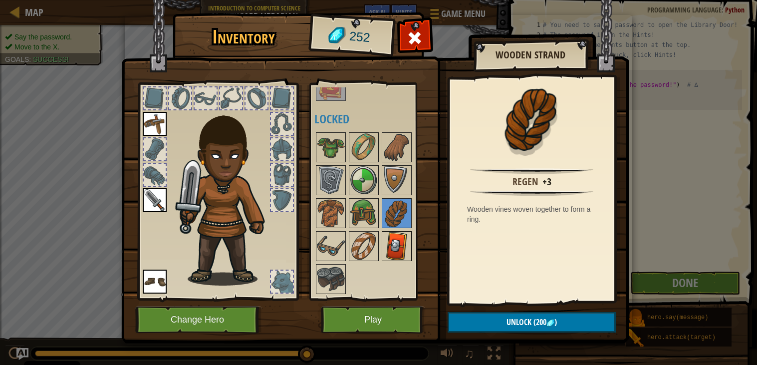
click at [400, 259] on img at bounding box center [397, 246] width 28 height 28
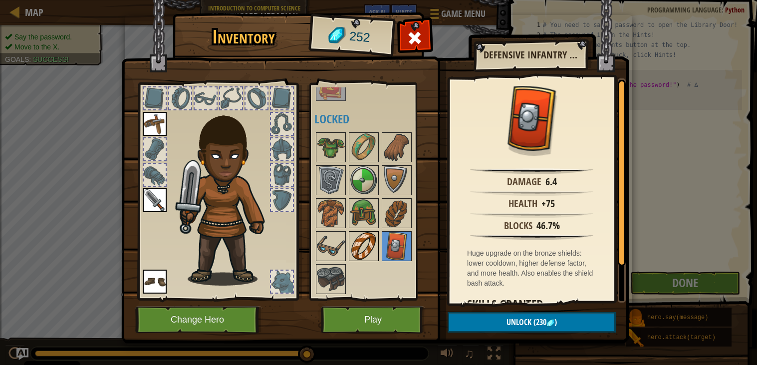
click at [358, 245] on img at bounding box center [364, 246] width 28 height 28
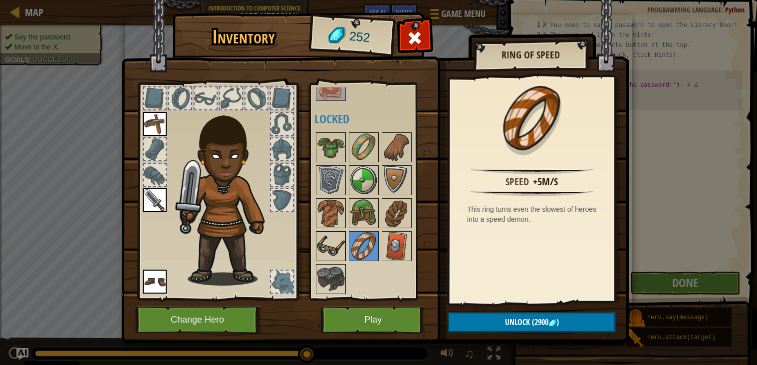
click at [338, 246] on img at bounding box center [331, 246] width 28 height 28
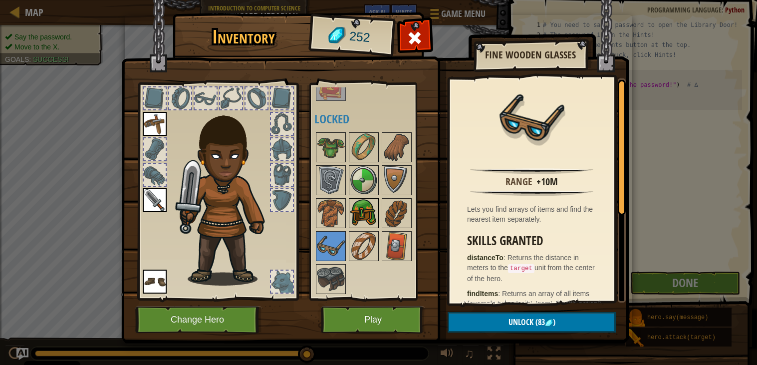
click at [355, 212] on img at bounding box center [364, 213] width 28 height 28
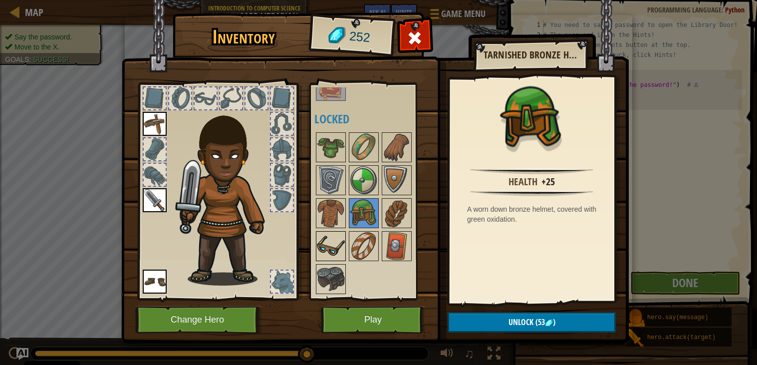
click at [336, 239] on img at bounding box center [331, 246] width 28 height 28
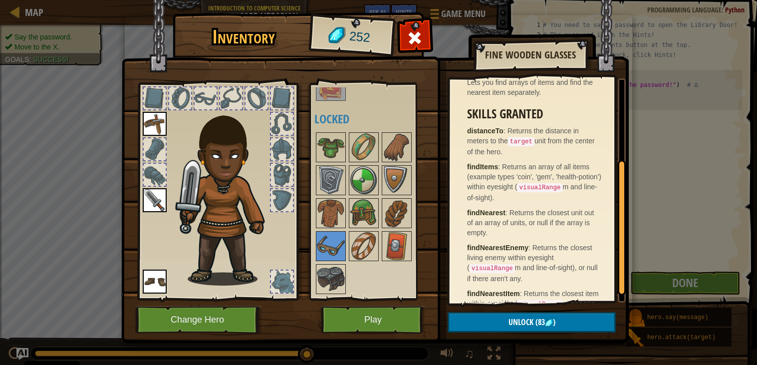
scroll to position [147, 0]
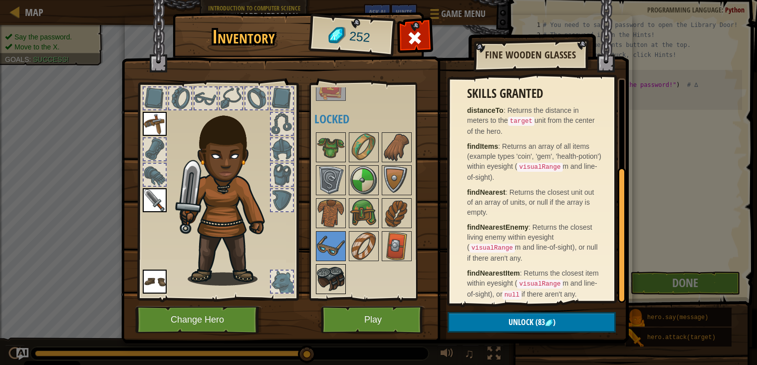
click at [342, 283] on img at bounding box center [331, 279] width 28 height 28
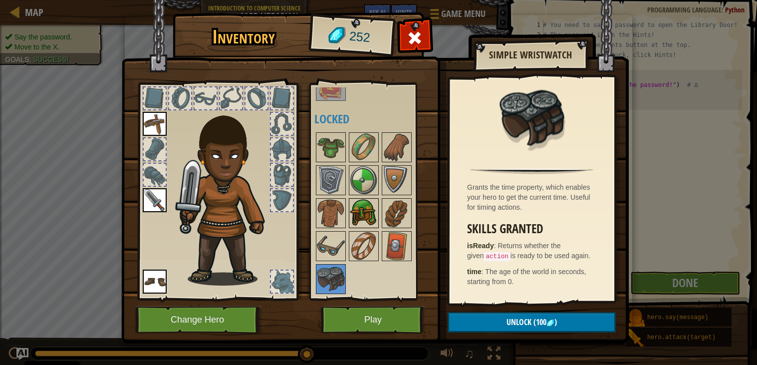
click at [375, 225] on img at bounding box center [364, 213] width 28 height 28
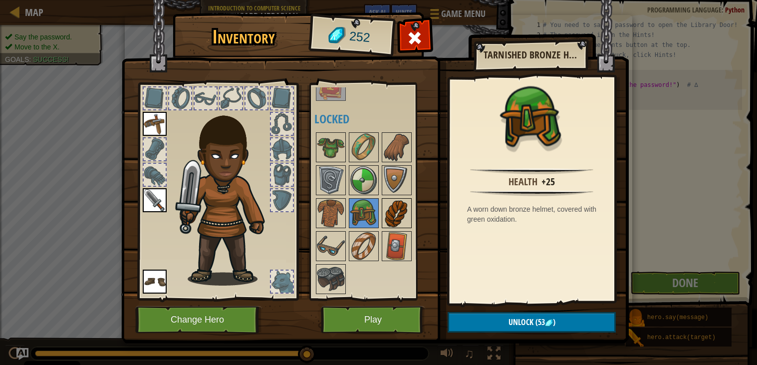
click at [392, 219] on img at bounding box center [397, 213] width 28 height 28
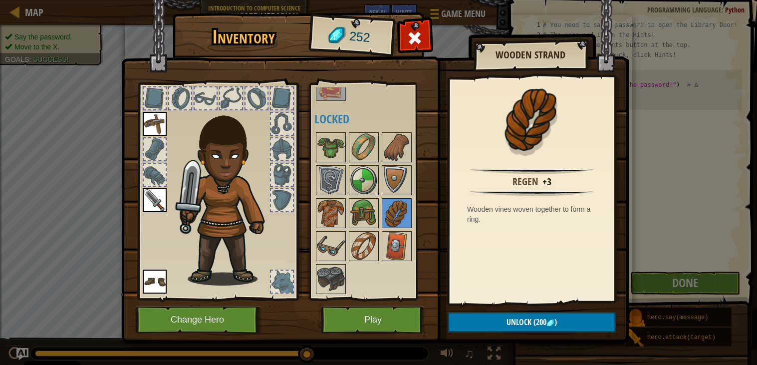
click at [346, 207] on div at bounding box center [373, 213] width 118 height 165
click at [336, 207] on img at bounding box center [331, 213] width 28 height 28
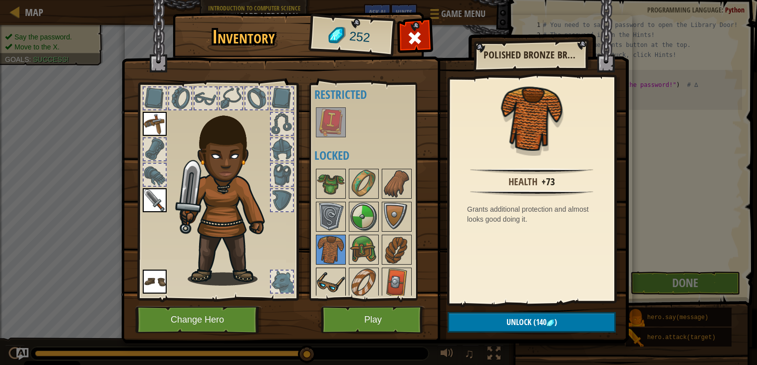
scroll to position [0, 0]
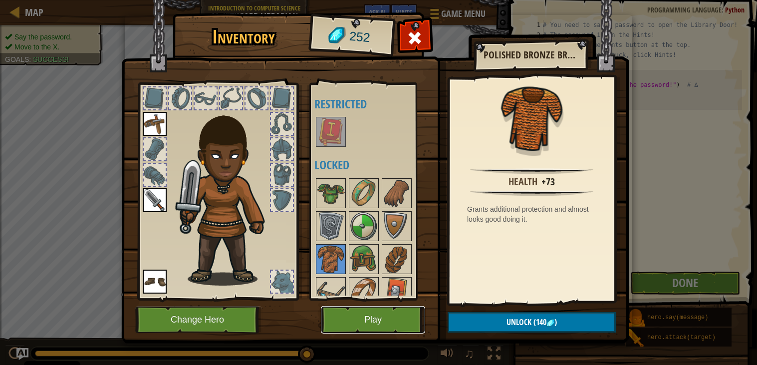
click at [389, 319] on button "Play" at bounding box center [373, 319] width 104 height 27
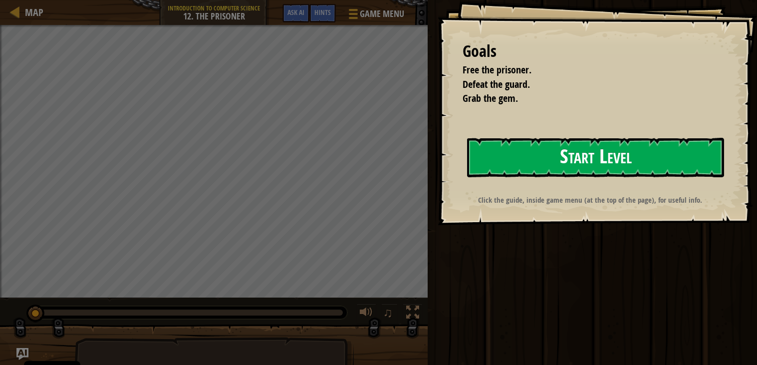
click at [587, 162] on button "Start Level" at bounding box center [595, 157] width 257 height 39
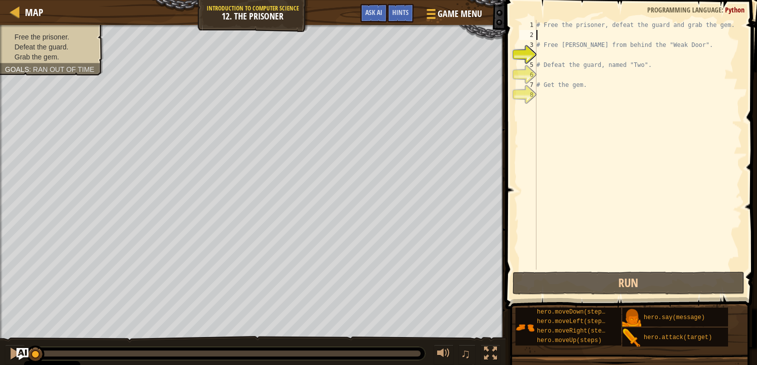
click at [596, 33] on div "# Free the prisoner, defeat the guard and grab the gem. # Free [PERSON_NAME] fr…" at bounding box center [638, 154] width 208 height 269
click at [597, 53] on div "# Free the prisoner, defeat the guard and grab the gem. # Free [PERSON_NAME] fr…" at bounding box center [638, 154] width 208 height 269
type textarea "h"
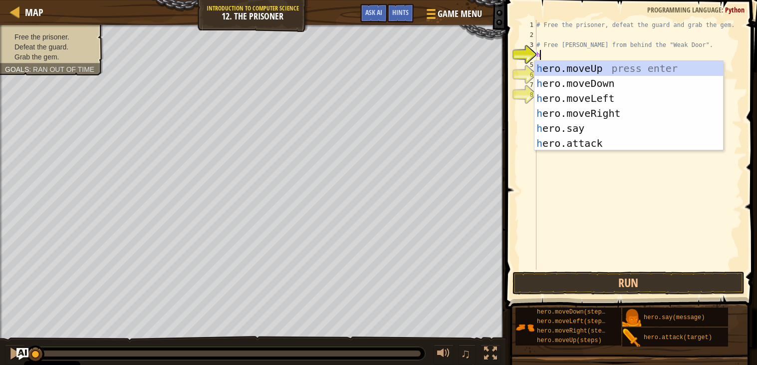
scroll to position [4, 0]
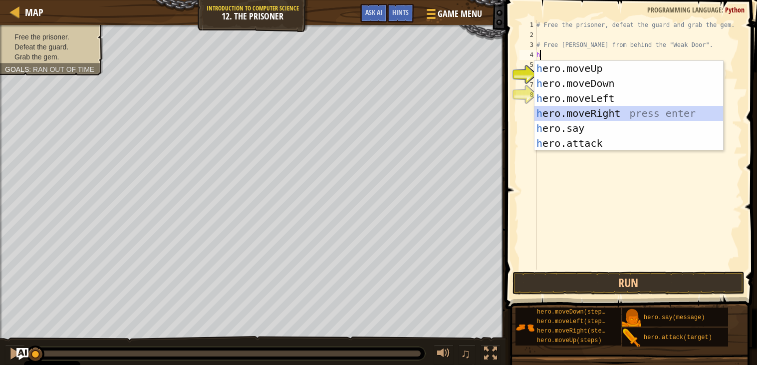
click at [599, 110] on div "h ero.moveUp press enter h ero.moveDown press enter h ero.moveLeft press enter …" at bounding box center [628, 121] width 189 height 120
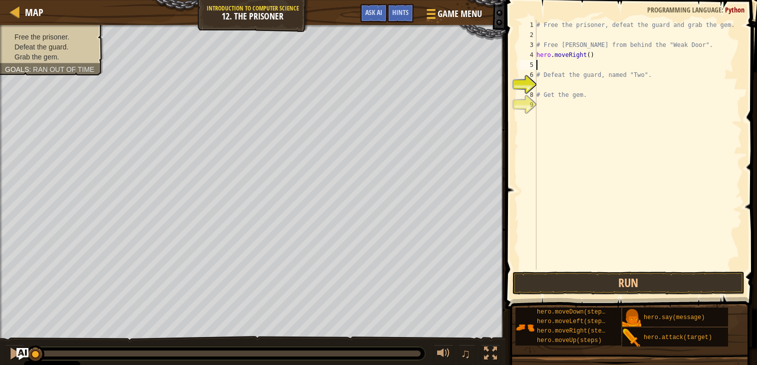
click at [557, 87] on div "# Free the prisoner, defeat the guard and grab the gem. # Free [PERSON_NAME] fr…" at bounding box center [638, 154] width 208 height 269
click at [541, 62] on div "# Free the prisoner, defeat the guard and grab the gem. # Free [PERSON_NAME] fr…" at bounding box center [638, 154] width 208 height 269
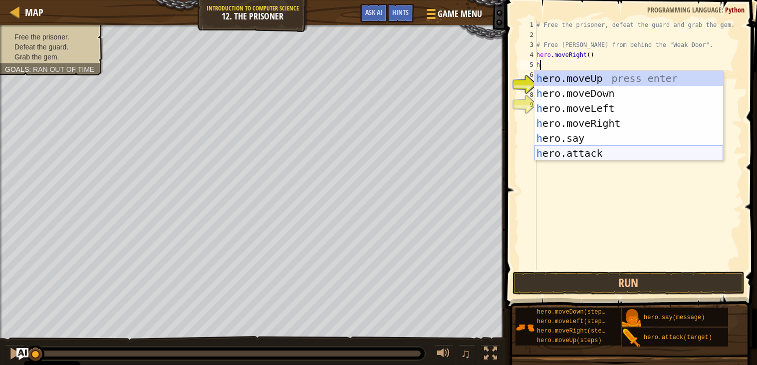
click at [573, 150] on div "h ero.moveUp press enter h ero.moveDown press enter h ero.moveLeft press enter …" at bounding box center [628, 131] width 189 height 120
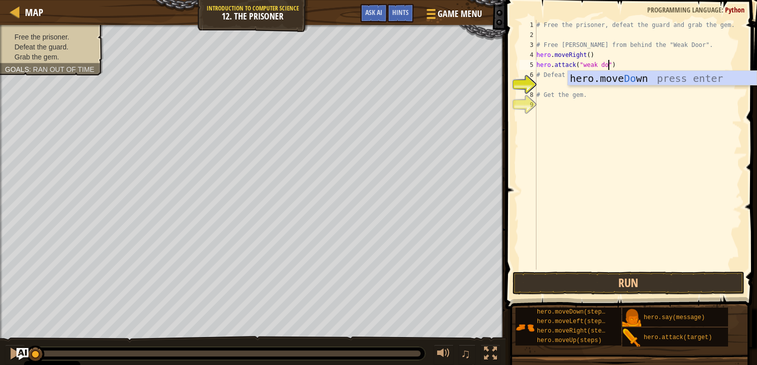
scroll to position [4, 6]
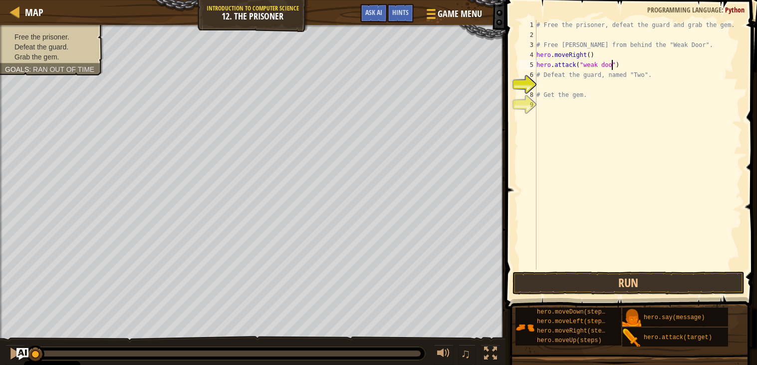
type textarea "hero.attack("weak door")"
click at [614, 83] on div "# Free the prisoner, defeat the guard and grab the gem. # Free [PERSON_NAME] fr…" at bounding box center [638, 154] width 208 height 269
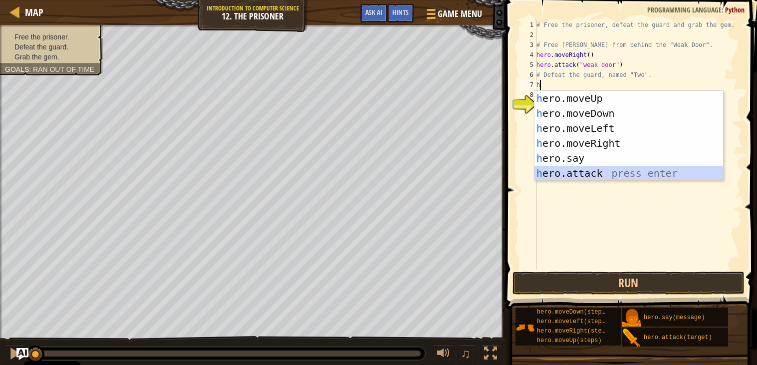
click at [605, 170] on div "h ero.moveUp press enter h ero.moveDown press enter h ero.moveLeft press enter …" at bounding box center [628, 151] width 189 height 120
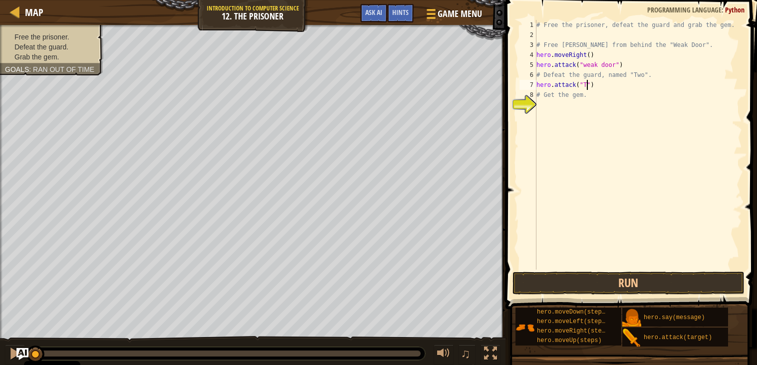
scroll to position [4, 4]
click at [588, 64] on div "# Free the prisoner, defeat the guard and grab the gem. # Free [PERSON_NAME] fr…" at bounding box center [638, 154] width 208 height 269
click at [603, 65] on div "# Free the prisoner, defeat the guard and grab the gem. # Free [PERSON_NAME] fr…" at bounding box center [638, 154] width 208 height 269
type textarea "hero.attack("Weak Door")"
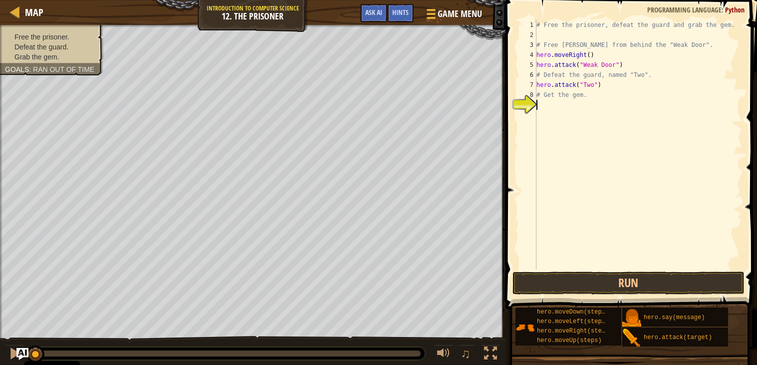
click at [699, 176] on div "# Free the prisoner, defeat the guard and grab the gem. # Free [PERSON_NAME] fr…" at bounding box center [638, 154] width 208 height 269
click at [708, 281] on button "Run" at bounding box center [629, 282] width 233 height 23
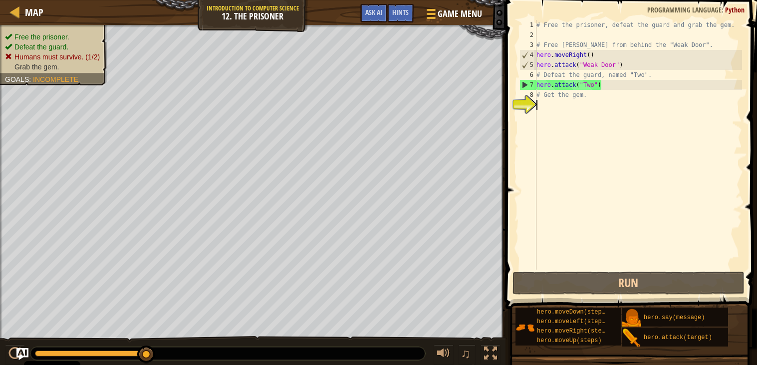
click at [582, 152] on div "# Free the prisoner, defeat the guard and grab the gem. # Free [PERSON_NAME] fr…" at bounding box center [638, 154] width 208 height 269
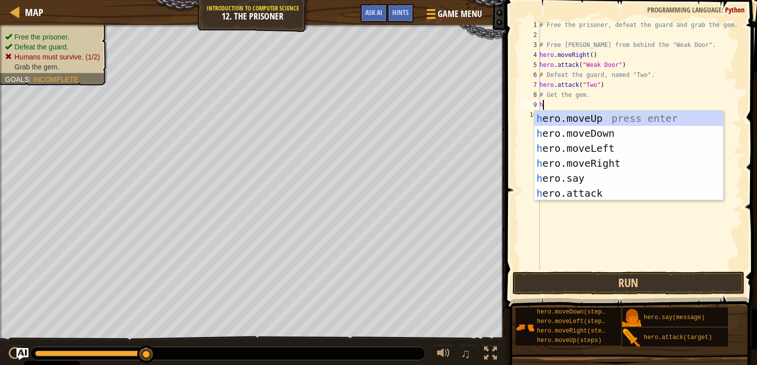
click at [601, 96] on div "# Free the prisoner, defeat the guard and grab the gem. # Free [PERSON_NAME] fr…" at bounding box center [639, 154] width 205 height 269
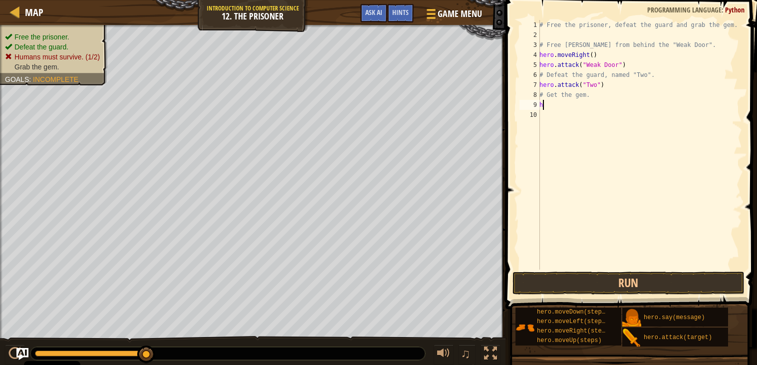
click at [597, 108] on div "# Free the prisoner, defeat the guard and grab the gem. # Free [PERSON_NAME] fr…" at bounding box center [639, 154] width 205 height 269
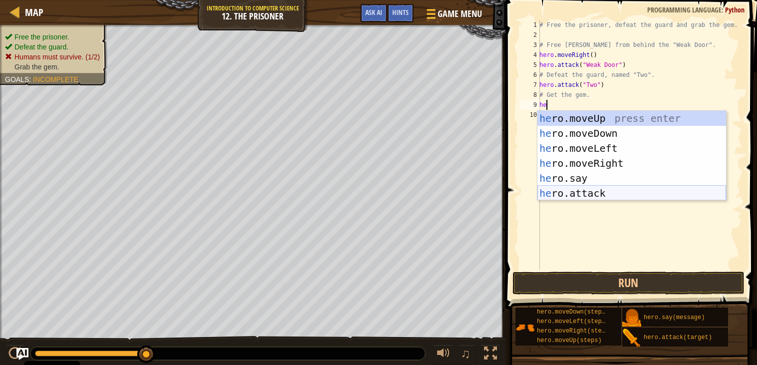
click at [604, 191] on div "he ro.moveUp press enter he ro.moveDown press enter he ro.moveLeft press enter …" at bounding box center [631, 171] width 189 height 120
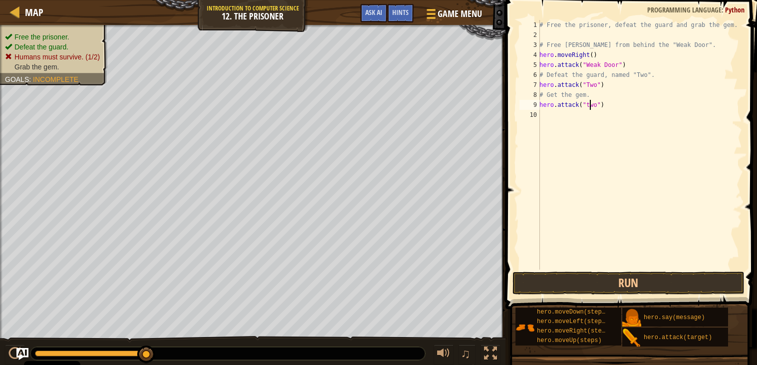
scroll to position [4, 4]
type textarea "hero.attack("Two")"
click at [607, 130] on div "# Free the prisoner, defeat the guard and grab the gem. # Free [PERSON_NAME] fr…" at bounding box center [639, 154] width 205 height 269
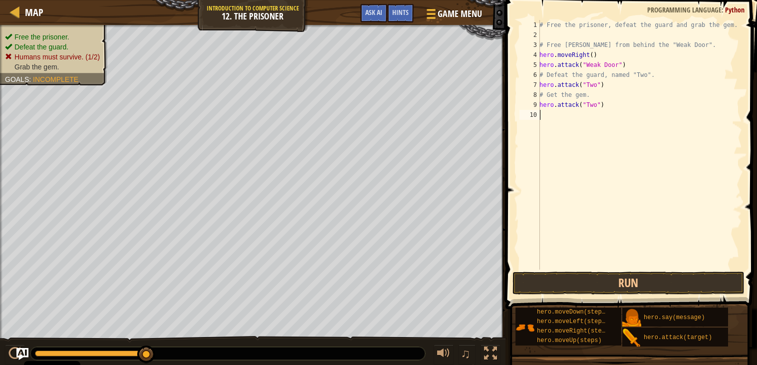
type textarea "h"
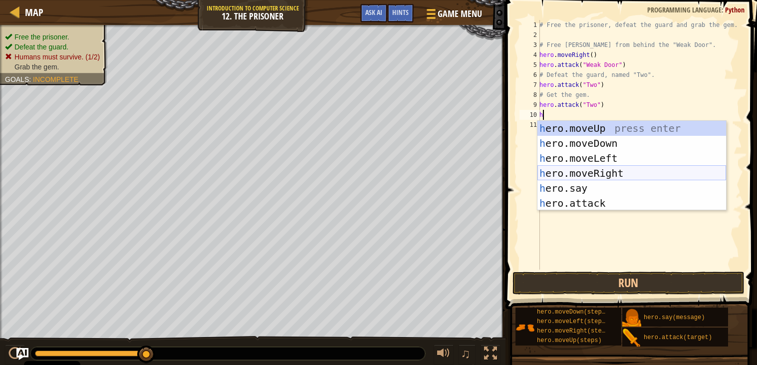
click at [617, 170] on div "h ero.moveUp press enter h ero.moveDown press enter h ero.moveLeft press enter …" at bounding box center [631, 181] width 189 height 120
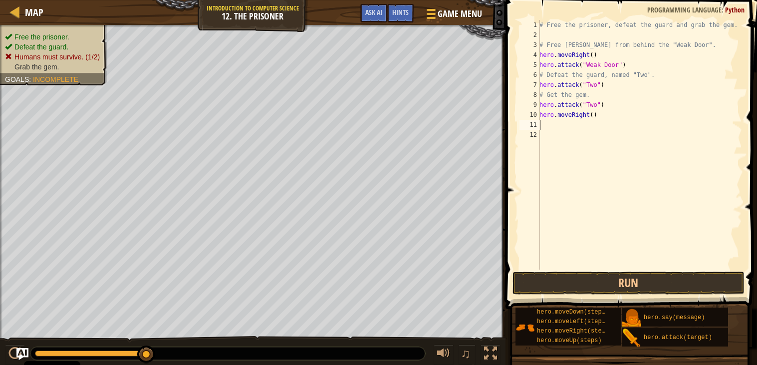
click at [592, 117] on div "# Free the prisoner, defeat the guard and grab the gem. # Free [PERSON_NAME] fr…" at bounding box center [639, 154] width 205 height 269
type textarea "hero.moveRight(2)"
click at [551, 128] on div "# Free the prisoner, defeat the guard and grab the gem. # Free [PERSON_NAME] fr…" at bounding box center [639, 154] width 205 height 269
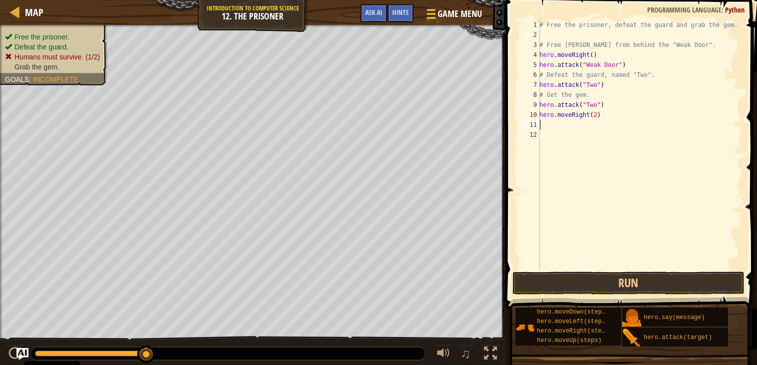
type textarea "h"
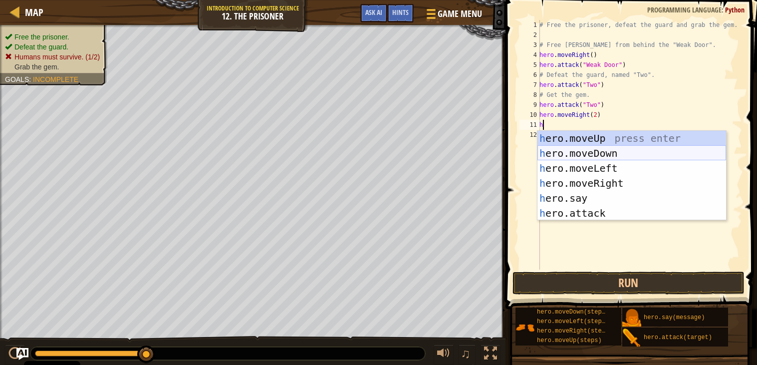
click at [554, 150] on div "h ero.moveUp press enter h ero.moveDown press enter h ero.moveLeft press enter …" at bounding box center [631, 191] width 189 height 120
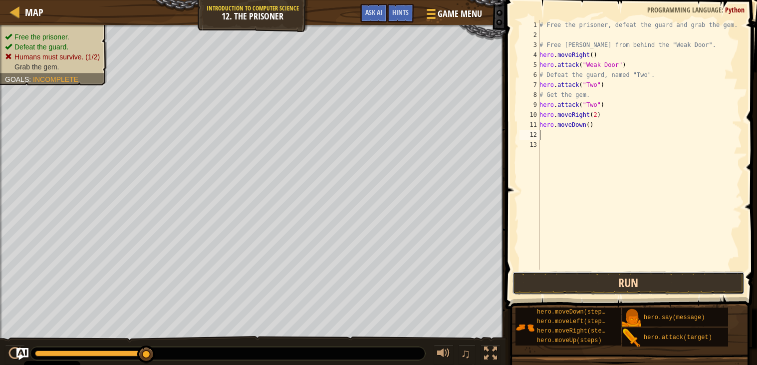
click at [613, 279] on button "Run" at bounding box center [629, 282] width 233 height 23
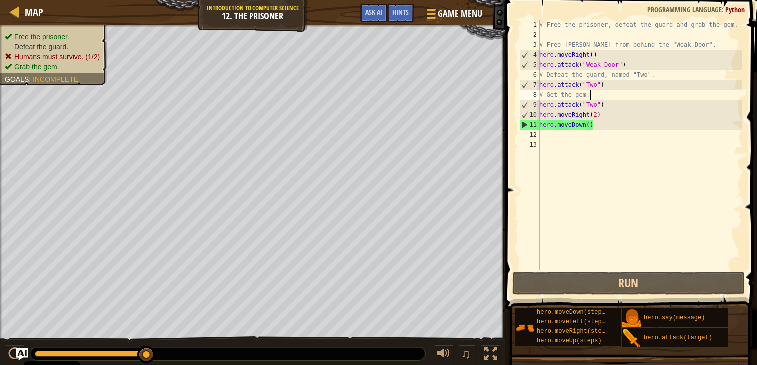
click at [591, 99] on div "# Free the prisoner, defeat the guard and grab the gem. # Free [PERSON_NAME] fr…" at bounding box center [639, 154] width 205 height 269
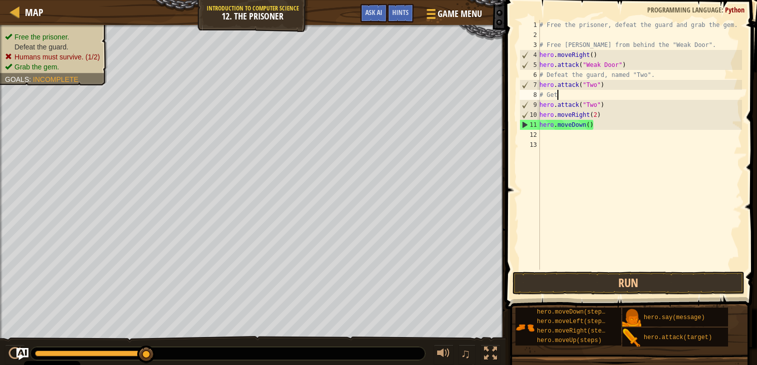
type textarea "#"
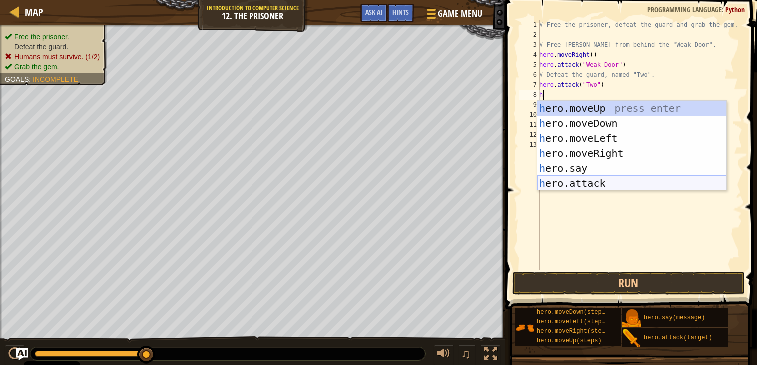
click at [617, 184] on div "h ero.moveUp press enter h ero.moveDown press enter h ero.moveLeft press enter …" at bounding box center [631, 161] width 189 height 120
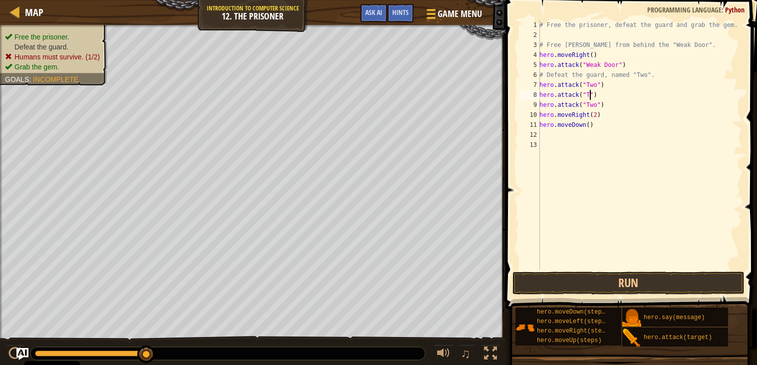
scroll to position [4, 4]
type textarea "hero.attack("Two")"
click at [671, 281] on button "Run" at bounding box center [629, 282] width 233 height 23
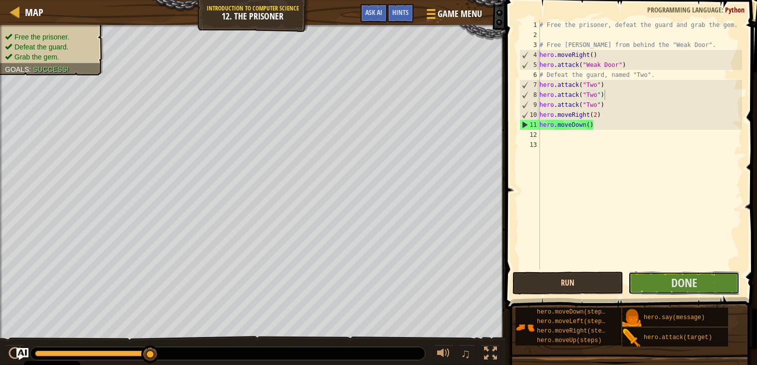
click at [671, 281] on span "Done" at bounding box center [684, 282] width 26 height 16
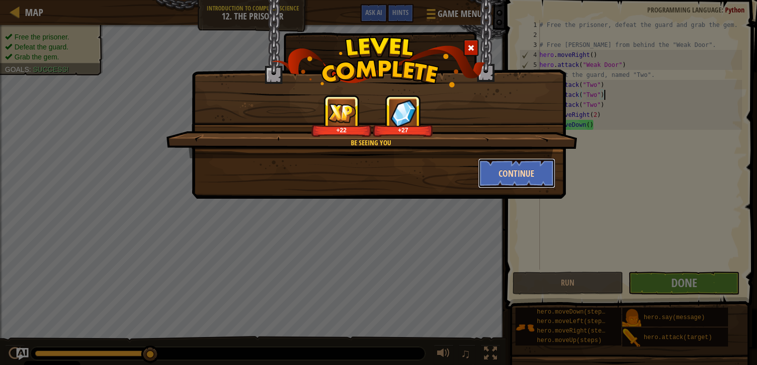
click at [501, 175] on button "Continue" at bounding box center [516, 173] width 77 height 30
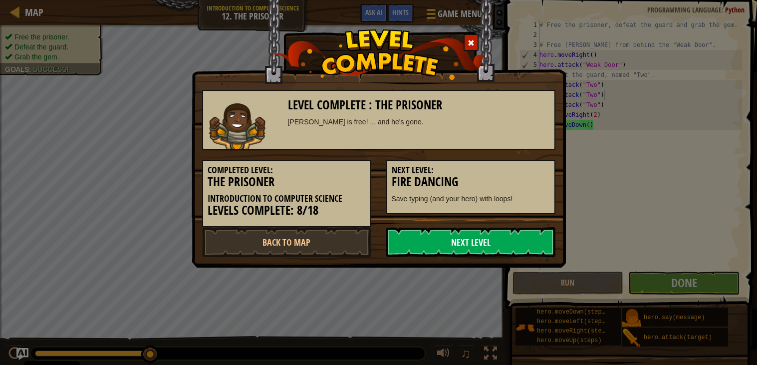
click at [505, 236] on link "Next Level" at bounding box center [470, 242] width 169 height 30
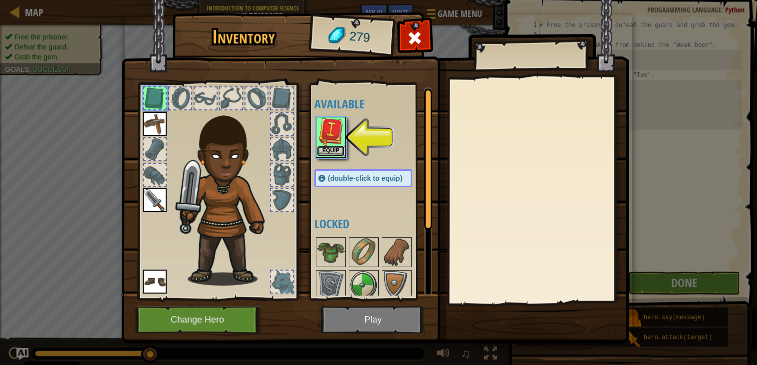
click at [342, 150] on button "Equip" at bounding box center [331, 151] width 28 height 10
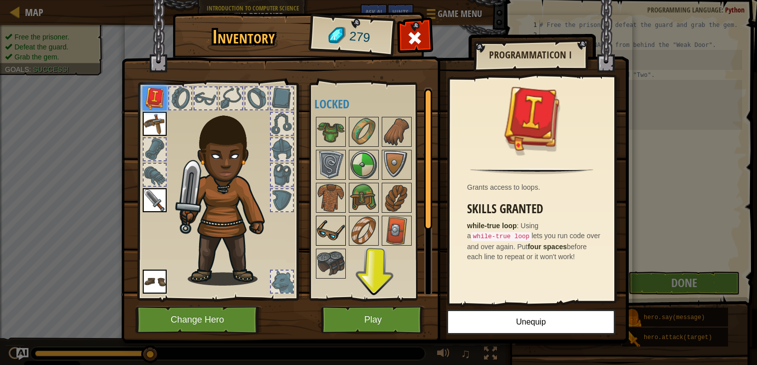
click at [335, 244] on img at bounding box center [331, 231] width 28 height 28
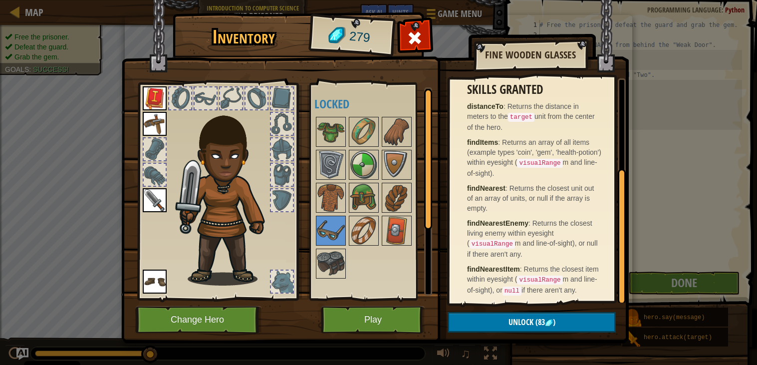
scroll to position [153, 0]
drag, startPoint x: 619, startPoint y: 216, endPoint x: 614, endPoint y: 267, distance: 51.6
click at [614, 267] on div "Range +10m Lets you find arrays of items and find the nearest item separately. …" at bounding box center [538, 190] width 176 height 224
drag, startPoint x: 425, startPoint y: 207, endPoint x: 429, endPoint y: 222, distance: 16.0
click at [429, 222] on div at bounding box center [428, 159] width 8 height 141
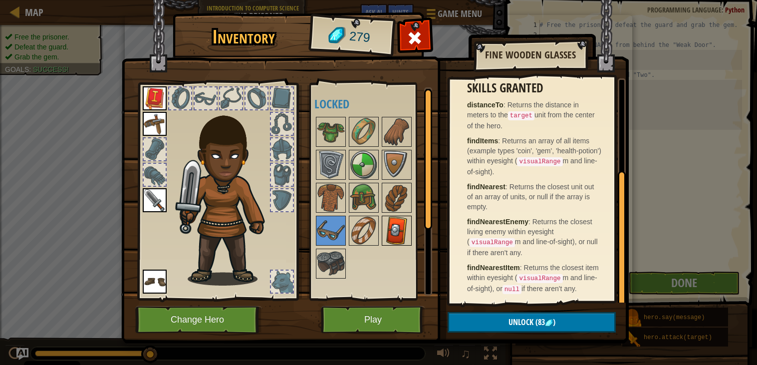
click at [399, 235] on img at bounding box center [397, 231] width 28 height 28
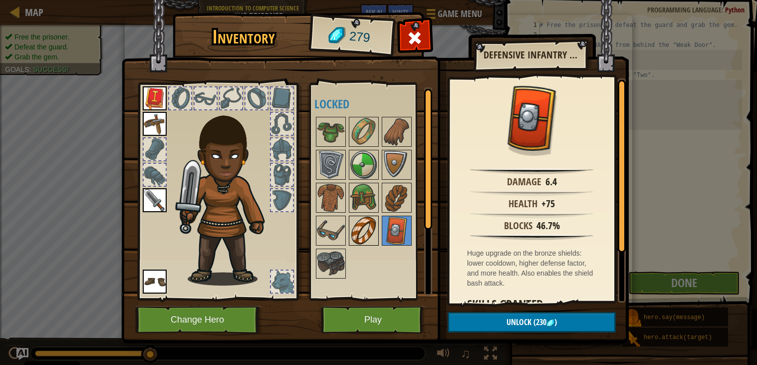
click at [373, 231] on img at bounding box center [364, 231] width 28 height 28
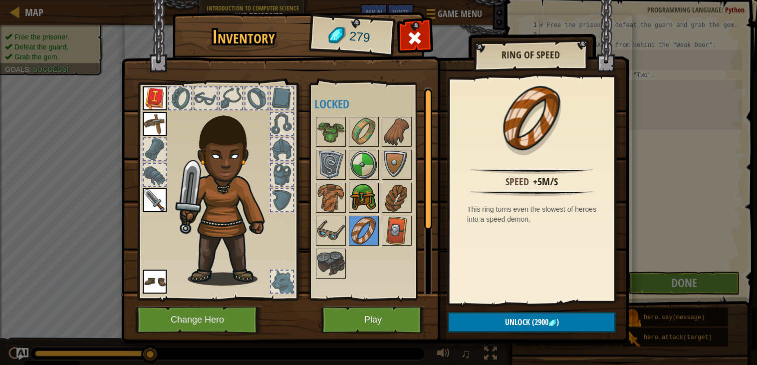
click at [374, 206] on img at bounding box center [364, 198] width 28 height 28
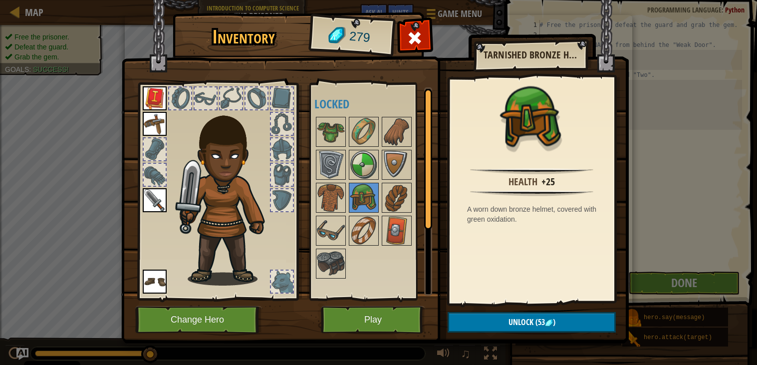
click at [415, 200] on div at bounding box center [373, 197] width 118 height 165
click at [409, 198] on img at bounding box center [397, 198] width 28 height 28
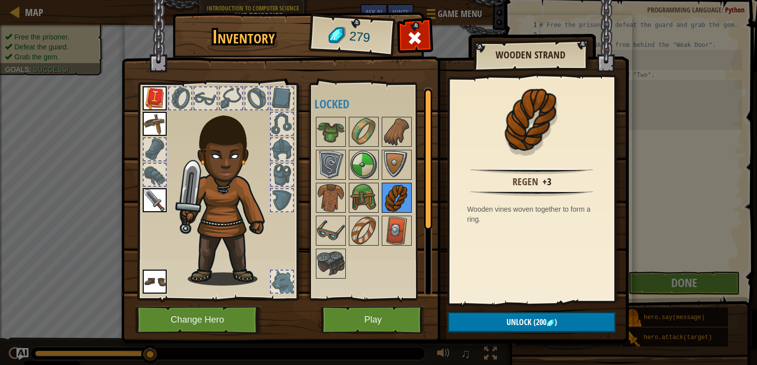
click at [406, 183] on div at bounding box center [397, 198] width 30 height 30
click at [396, 176] on img at bounding box center [397, 165] width 28 height 28
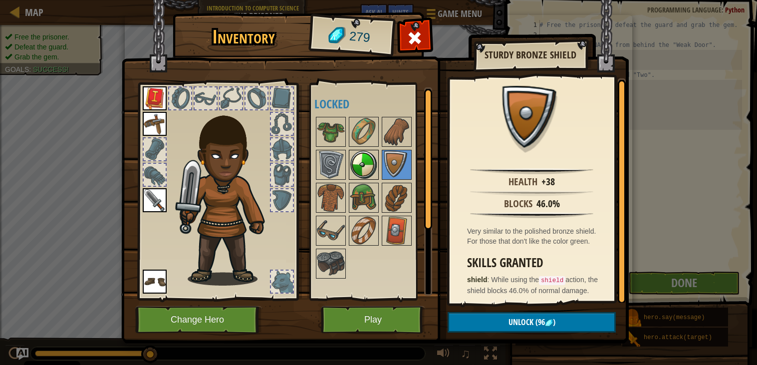
click at [374, 172] on img at bounding box center [364, 165] width 28 height 28
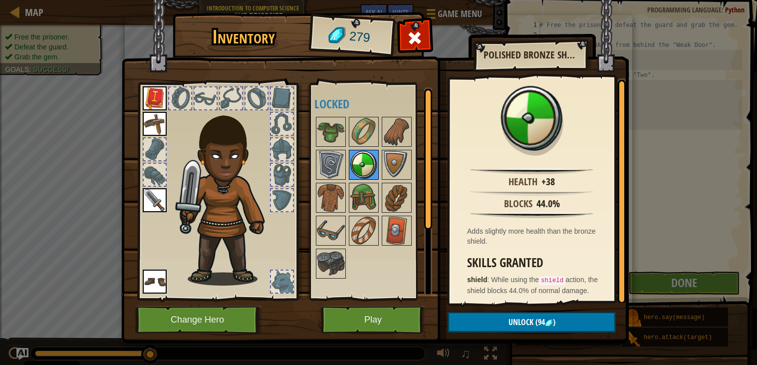
click at [362, 170] on img at bounding box center [364, 165] width 28 height 28
click at [399, 166] on img at bounding box center [397, 165] width 28 height 28
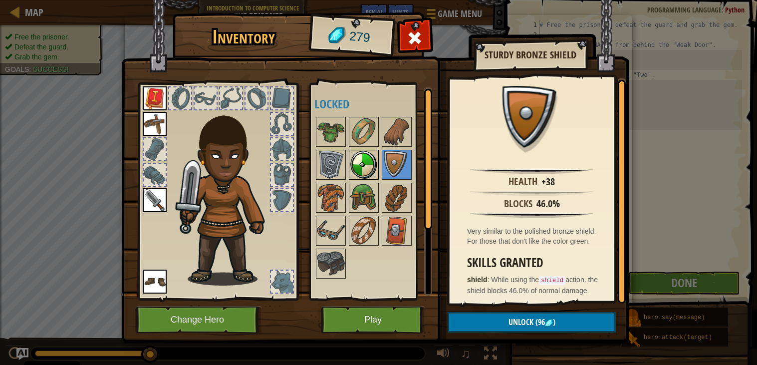
click at [364, 167] on img at bounding box center [364, 165] width 28 height 28
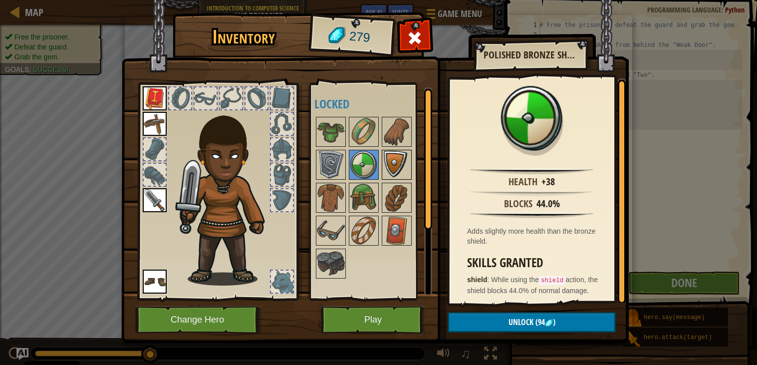
click at [384, 170] on img at bounding box center [397, 165] width 28 height 28
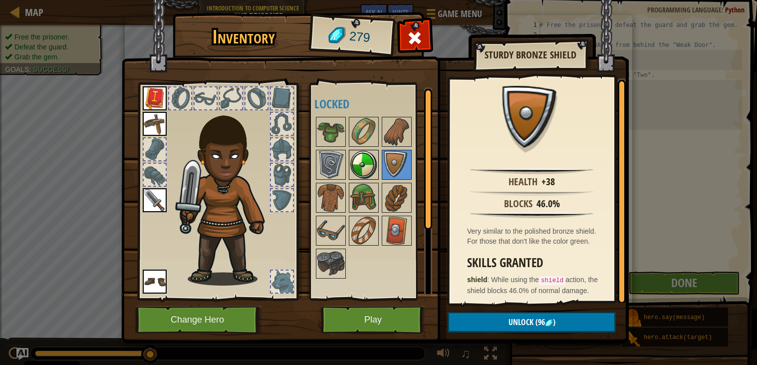
click at [366, 165] on img at bounding box center [364, 165] width 28 height 28
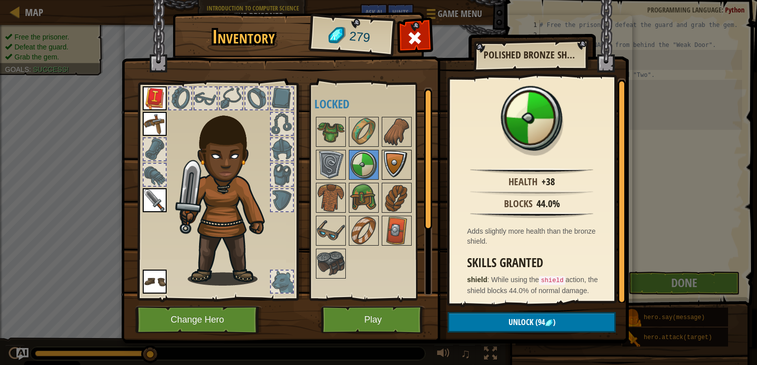
click at [392, 168] on img at bounding box center [397, 165] width 28 height 28
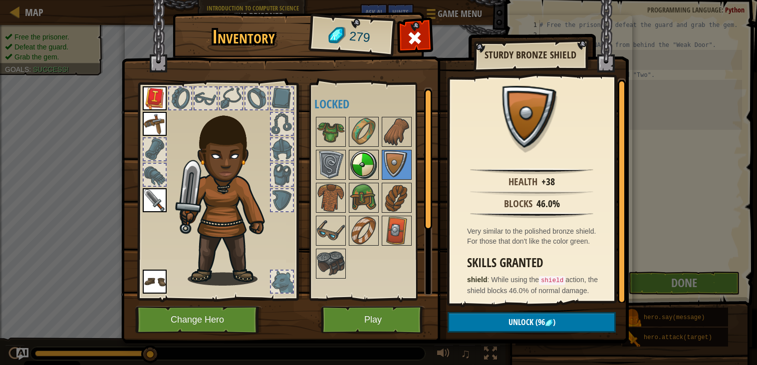
click at [372, 163] on img at bounding box center [364, 165] width 28 height 28
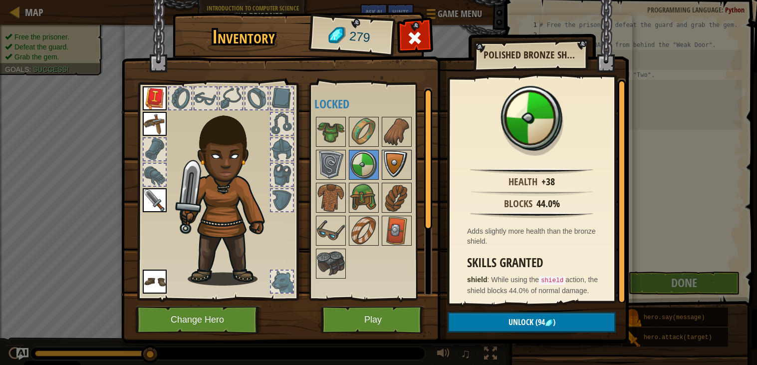
click at [393, 165] on img at bounding box center [397, 165] width 28 height 28
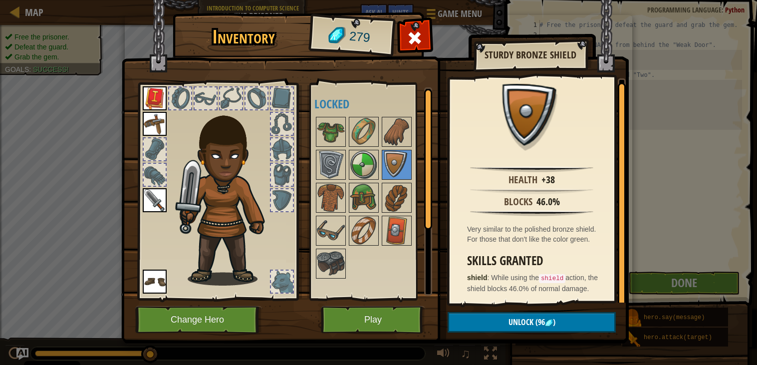
scroll to position [2, 0]
drag, startPoint x: 624, startPoint y: 229, endPoint x: 626, endPoint y: 260, distance: 31.0
click at [626, 260] on div "Inventory 279 Available Equip Equip Equip Equip (double-click to equip) Locked …" at bounding box center [379, 179] width 508 height 329
click at [394, 321] on button "Play" at bounding box center [373, 319] width 104 height 27
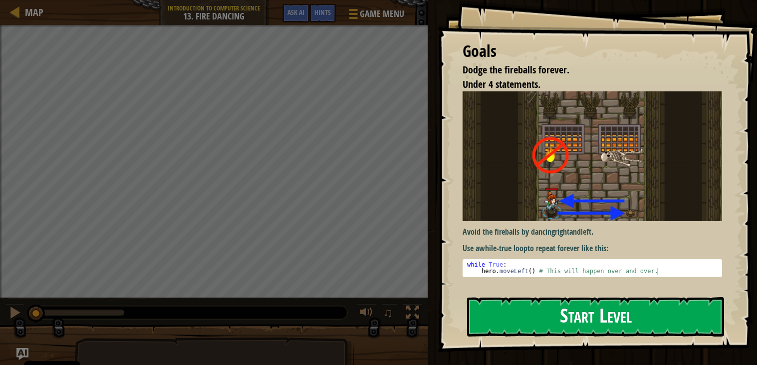
click at [596, 321] on button "Start Level" at bounding box center [595, 316] width 257 height 39
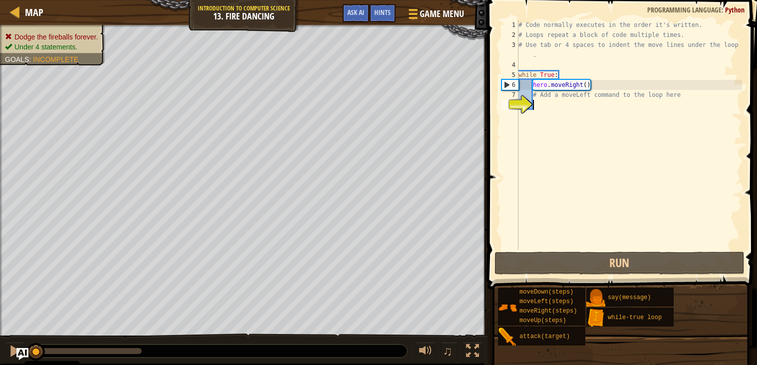
type textarea "h"
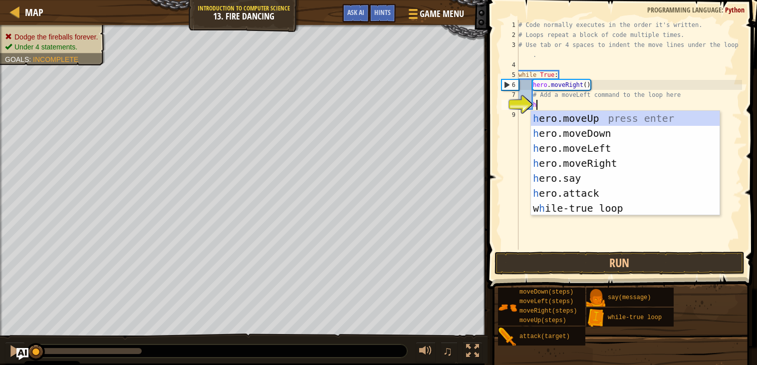
scroll to position [4, 0]
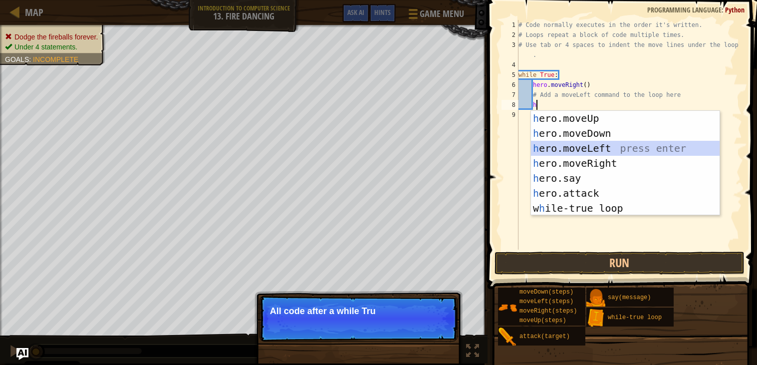
click at [631, 145] on div "h ero.moveUp press enter h ero.moveDown press enter h ero.moveLeft press enter …" at bounding box center [625, 178] width 189 height 135
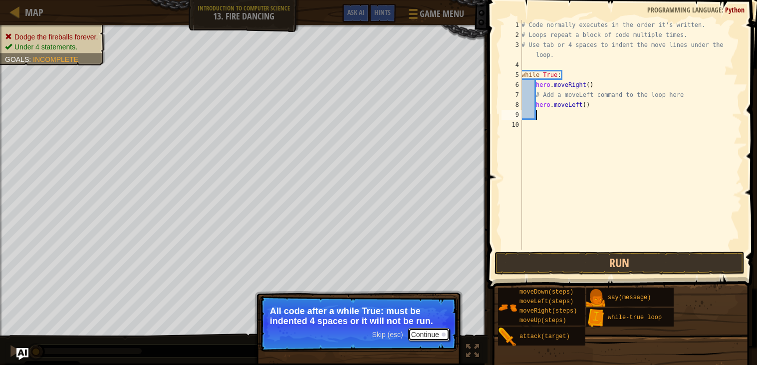
click at [427, 332] on button "Continue" at bounding box center [428, 334] width 41 height 13
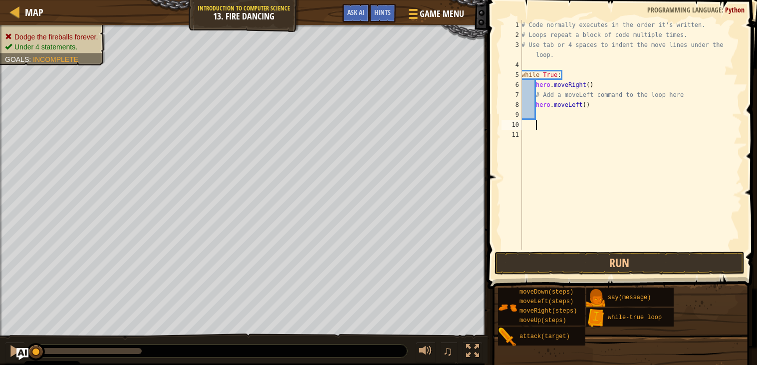
scroll to position [4, 0]
type textarea "hero.moveLeft()"
click at [631, 261] on button "Run" at bounding box center [620, 263] width 250 height 23
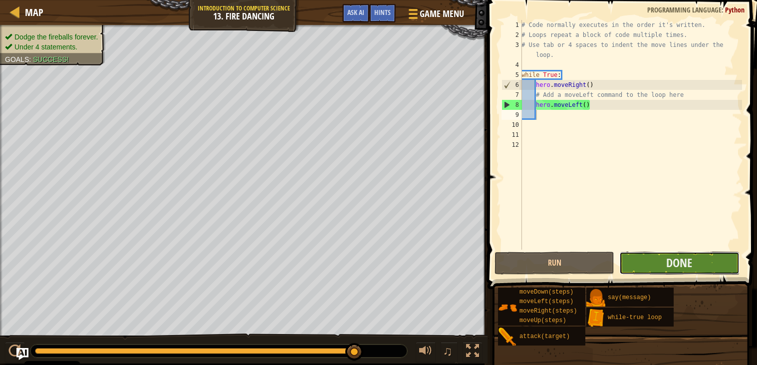
click at [632, 261] on button "Done" at bounding box center [679, 263] width 120 height 23
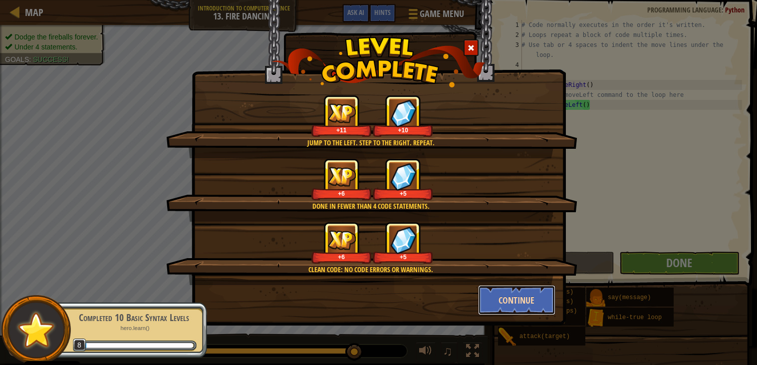
click at [541, 303] on button "Continue" at bounding box center [516, 300] width 77 height 30
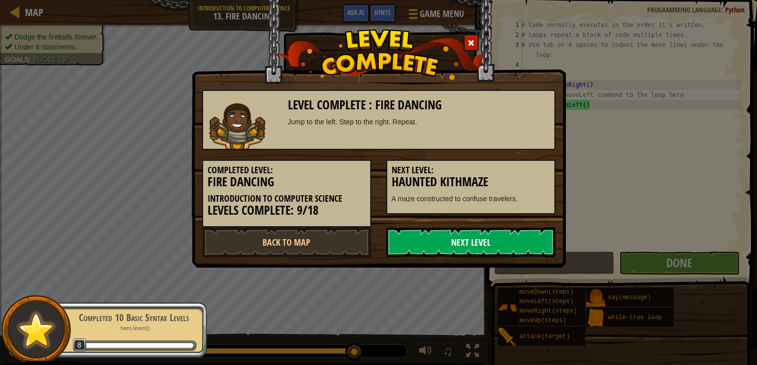
click at [520, 244] on link "Next Level" at bounding box center [470, 242] width 169 height 30
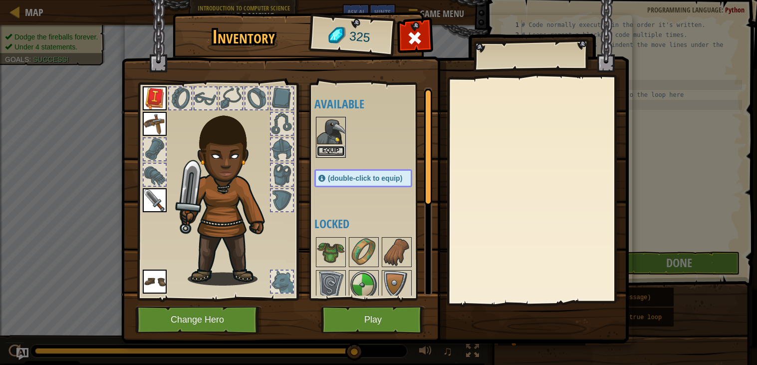
click at [325, 152] on button "Equip" at bounding box center [331, 151] width 28 height 10
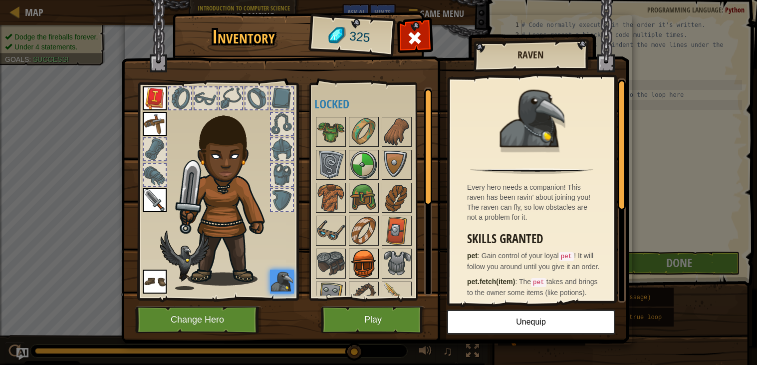
click at [362, 261] on img at bounding box center [364, 264] width 28 height 28
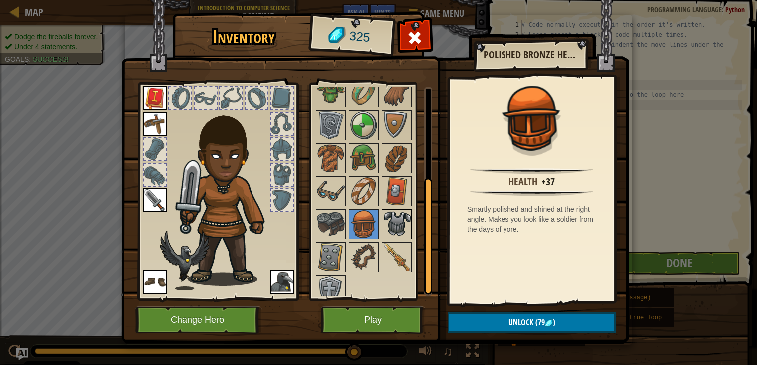
scroll to position [51, 0]
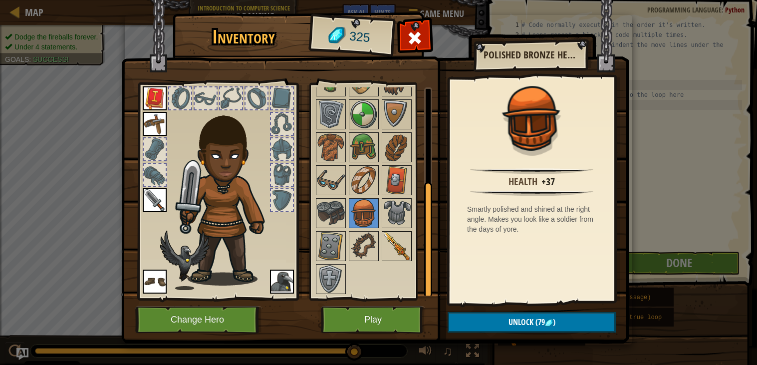
click at [392, 254] on img at bounding box center [397, 246] width 28 height 28
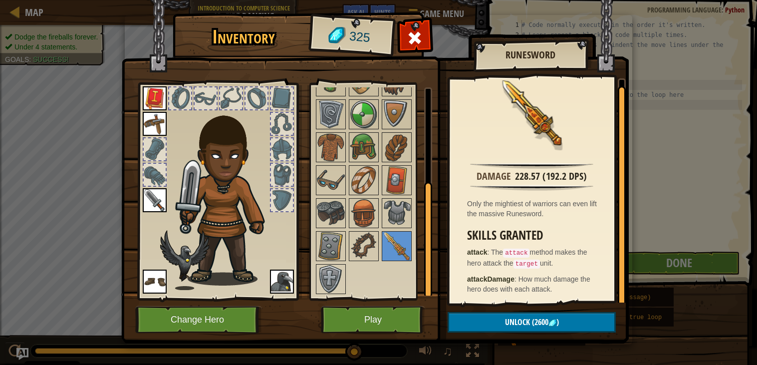
scroll to position [6, 0]
drag, startPoint x: 620, startPoint y: 185, endPoint x: 618, endPoint y: 199, distance: 13.6
click at [618, 199] on div at bounding box center [622, 196] width 8 height 220
click at [619, 225] on div at bounding box center [622, 196] width 8 height 220
click at [325, 272] on img at bounding box center [331, 279] width 28 height 28
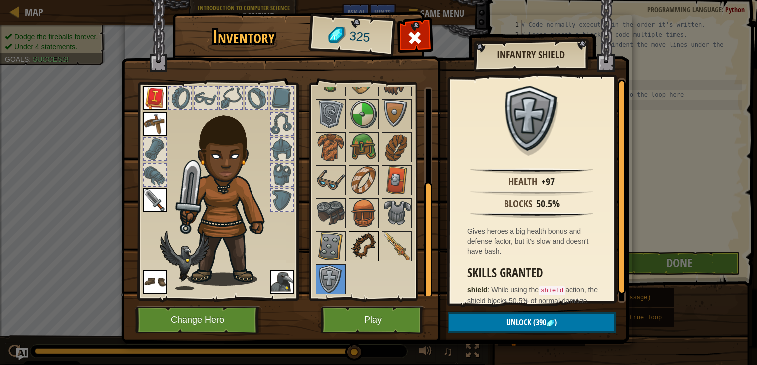
click at [367, 247] on img at bounding box center [364, 246] width 28 height 28
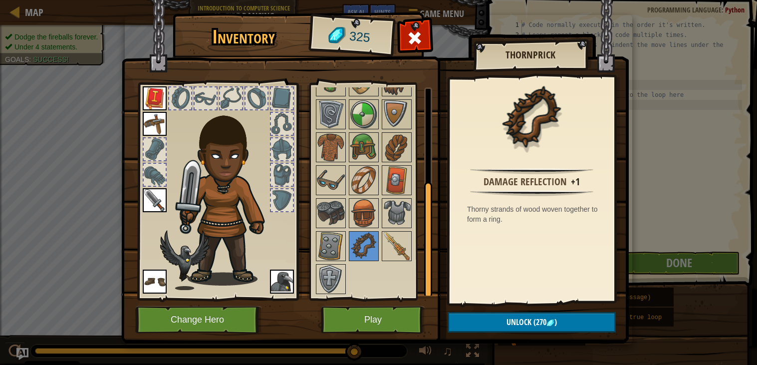
click at [360, 344] on div "Inventory 325 Available Equip Equip Equip Equip Equip (double-click to equip) L…" at bounding box center [378, 182] width 757 height 365
click at [354, 326] on button "Play" at bounding box center [373, 319] width 104 height 27
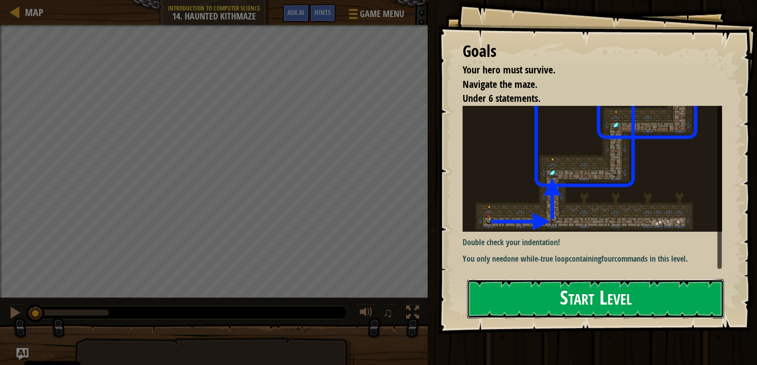
click at [490, 309] on button "Start Level" at bounding box center [595, 298] width 257 height 39
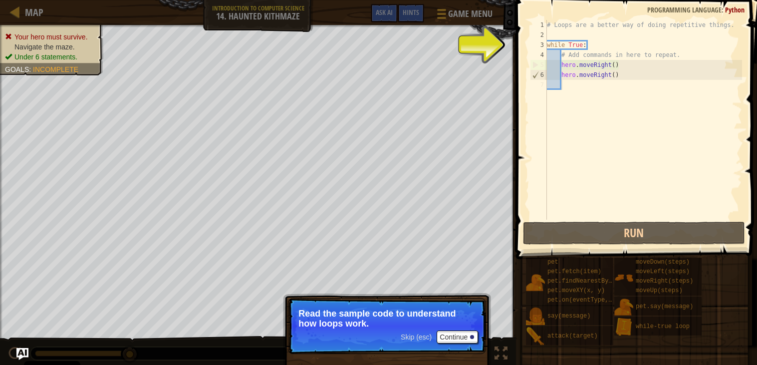
click at [609, 56] on div "# Loops are a better way of doing repetitive things. while True : # Add command…" at bounding box center [643, 130] width 197 height 220
type textarea "# Add commands in here to repeat."
click at [696, 52] on div "# Loops are a better way of doing repetitive things. while True : # Add command…" at bounding box center [643, 130] width 197 height 220
click at [688, 87] on div "# Loops are a better way of doing repetitive things. while True : # Add command…" at bounding box center [643, 130] width 197 height 220
click at [693, 53] on div "# Loops are a better way of doing repetitive things. while True : # Add command…" at bounding box center [643, 130] width 197 height 220
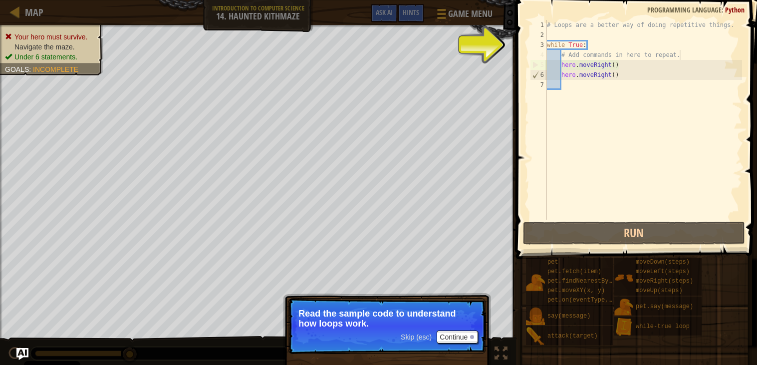
click at [693, 53] on div "# Loops are a better way of doing repetitive things. while True : # Add command…" at bounding box center [643, 130] width 197 height 220
click at [568, 43] on div "# Loops are a better way of doing repetitive things. while True : # Add command…" at bounding box center [643, 130] width 197 height 220
click at [574, 44] on div "# Loops are a better way of doing repetitive things. while True : # Add command…" at bounding box center [643, 130] width 197 height 220
click at [580, 51] on div "# Loops are a better way of doing repetitive things. while True : # Add command…" at bounding box center [643, 130] width 197 height 220
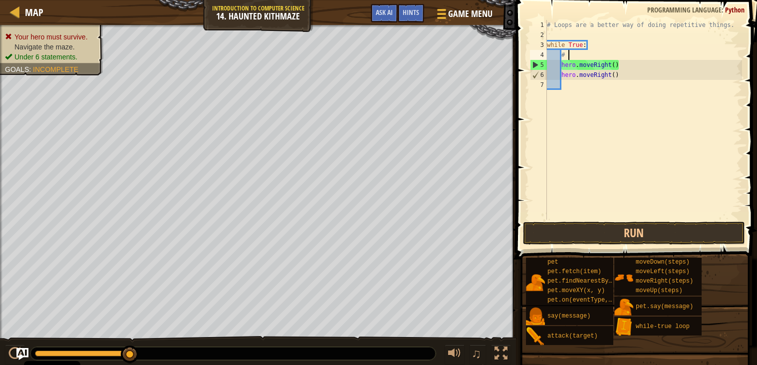
type textarea "#"
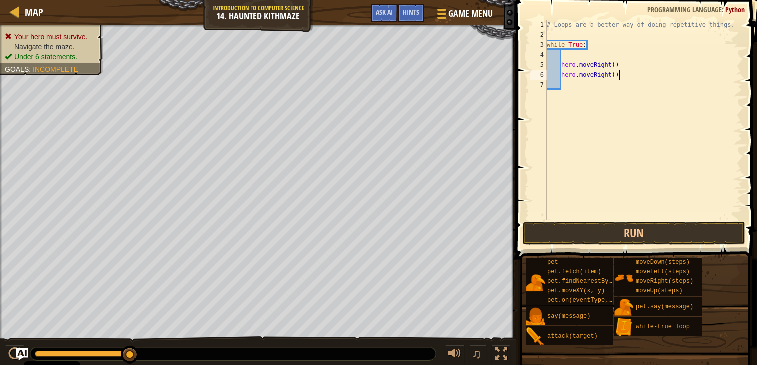
click at [622, 76] on div "# Loops are a better way of doing repetitive things. while True : hero . moveRi…" at bounding box center [643, 130] width 197 height 220
type textarea "hero.moveRight()"
click at [575, 53] on div "# Loops are a better way of doing repetitive things. while True : hero . moveRi…" at bounding box center [643, 130] width 197 height 220
type textarea "hero.moveRight()"
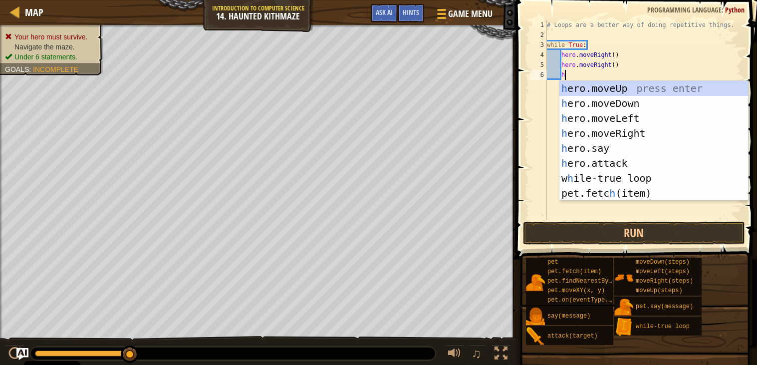
scroll to position [4, 1]
type textarea "he"
click at [605, 87] on div "he ro.moveUp press enter he ro.moveDown press enter he ro.moveLeft press enter …" at bounding box center [653, 156] width 189 height 150
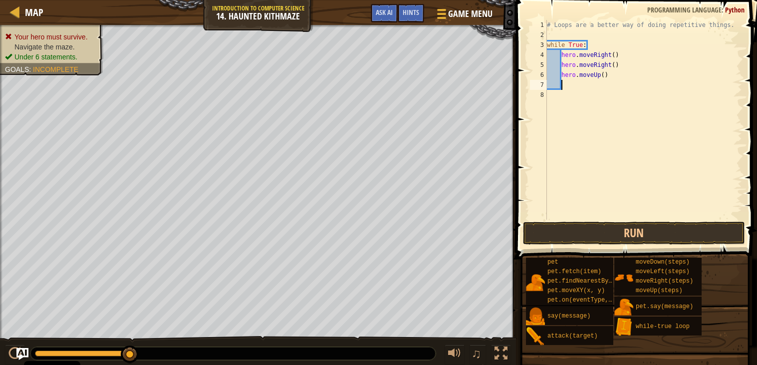
scroll to position [4, 0]
click at [606, 77] on div "# Loops are a better way of doing repetitive things. while True : hero . moveRi…" at bounding box center [643, 130] width 197 height 220
click at [644, 224] on button "Run" at bounding box center [634, 233] width 222 height 23
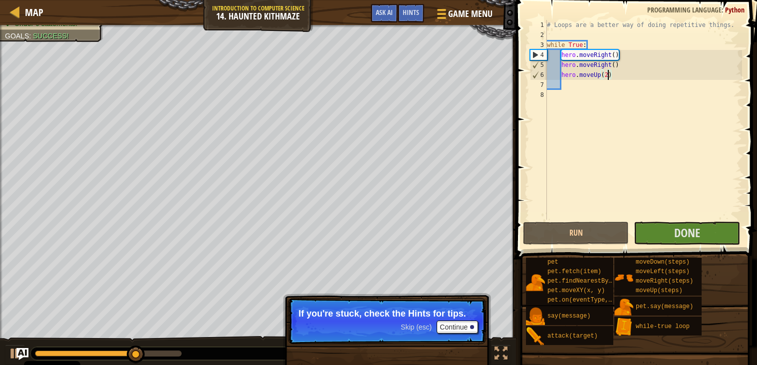
type textarea "hero.moveRight()"
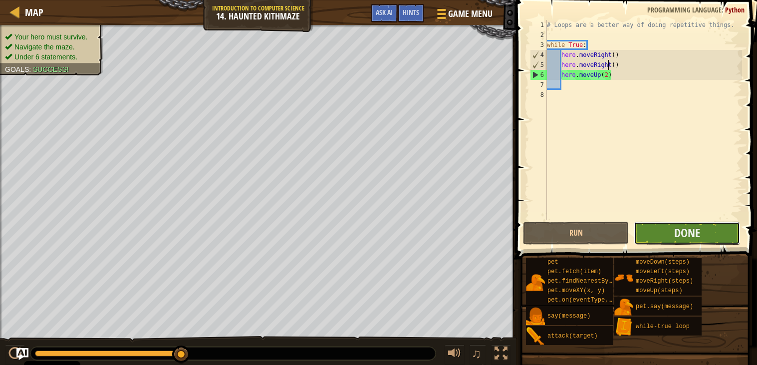
click at [701, 234] on button "Done" at bounding box center [687, 233] width 106 height 23
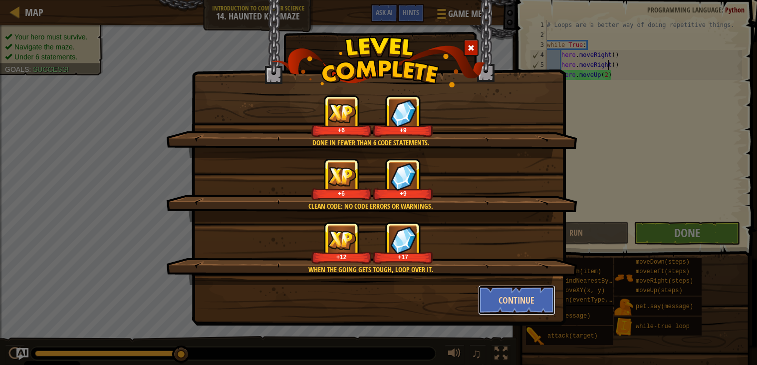
click at [518, 303] on button "Continue" at bounding box center [516, 300] width 77 height 30
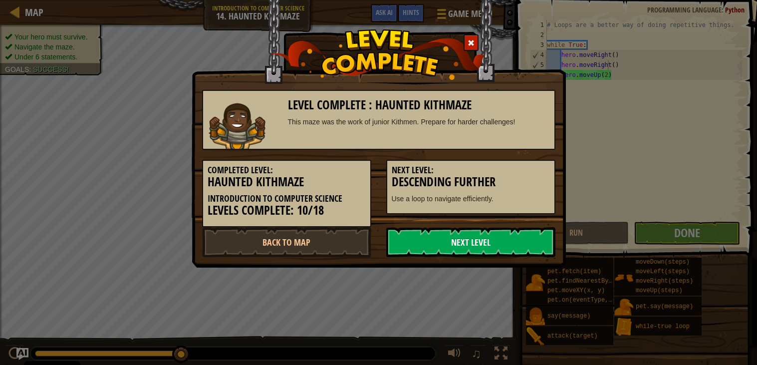
click at [530, 240] on link "Next Level" at bounding box center [470, 242] width 169 height 30
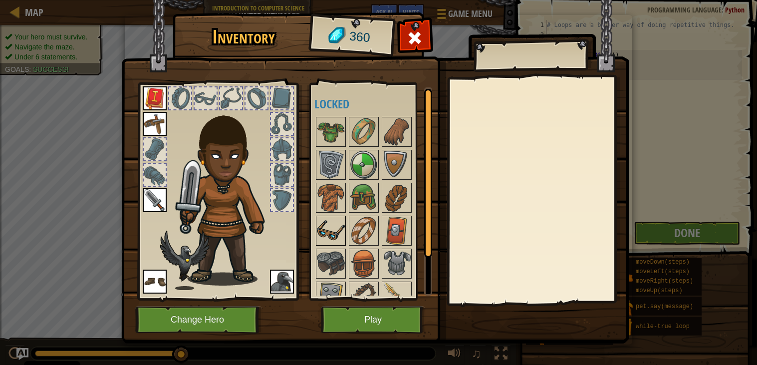
click at [329, 239] on img at bounding box center [331, 231] width 28 height 28
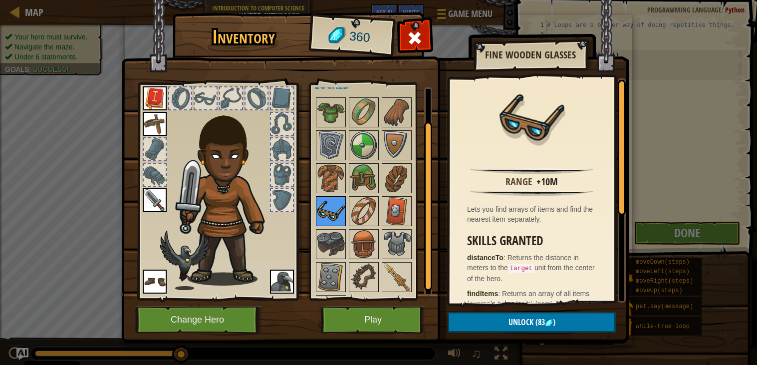
scroll to position [51, 0]
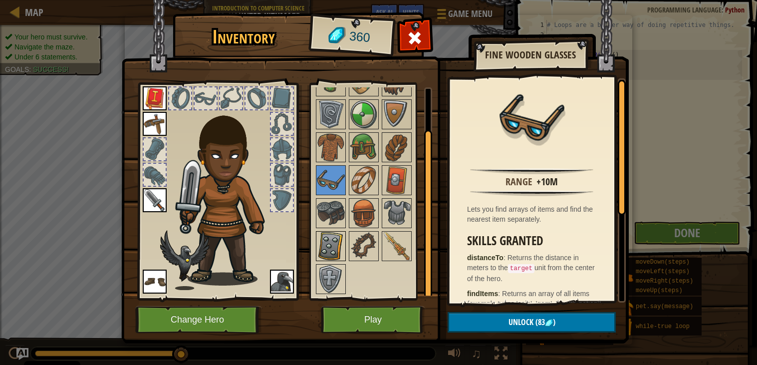
click at [327, 237] on img at bounding box center [331, 246] width 28 height 28
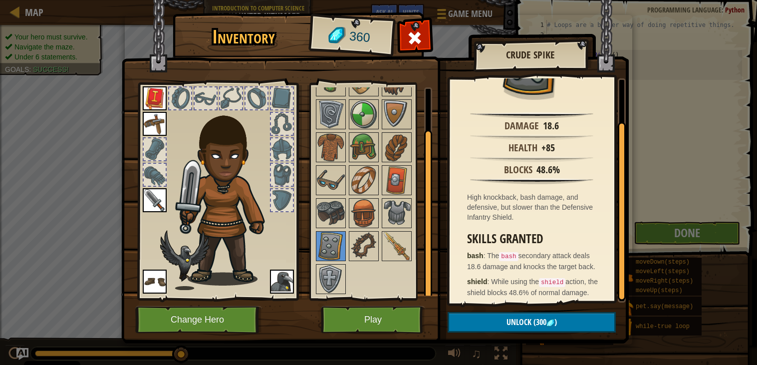
scroll to position [59, 0]
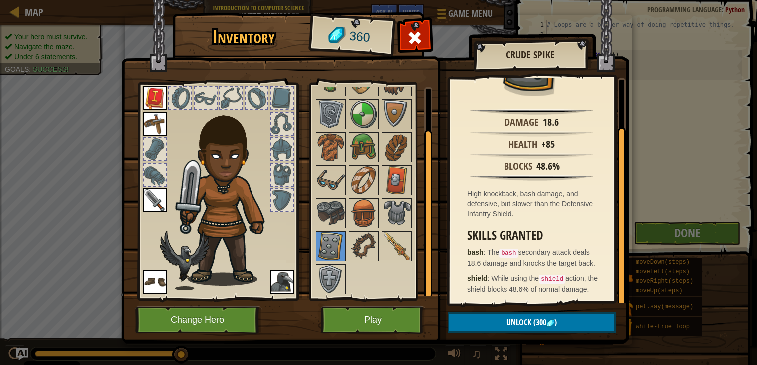
drag, startPoint x: 621, startPoint y: 225, endPoint x: 662, endPoint y: 312, distance: 96.4
click at [662, 312] on div "Inventory 360 Available Equip Equip Equip Equip Equip (double-click to equip) L…" at bounding box center [378, 182] width 757 height 365
click at [374, 323] on button "Play" at bounding box center [373, 319] width 104 height 27
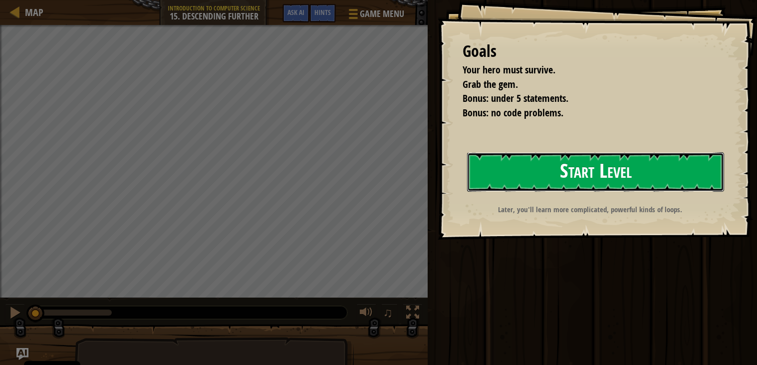
click at [542, 179] on button "Start Level" at bounding box center [595, 171] width 257 height 39
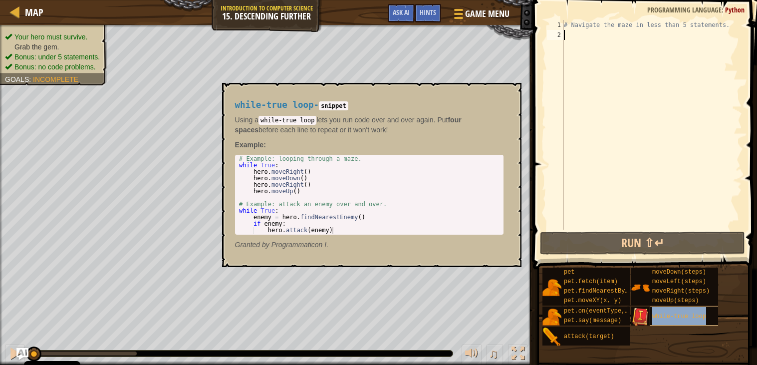
click at [678, 318] on span "while-true loop" at bounding box center [679, 316] width 54 height 7
type textarea "w"
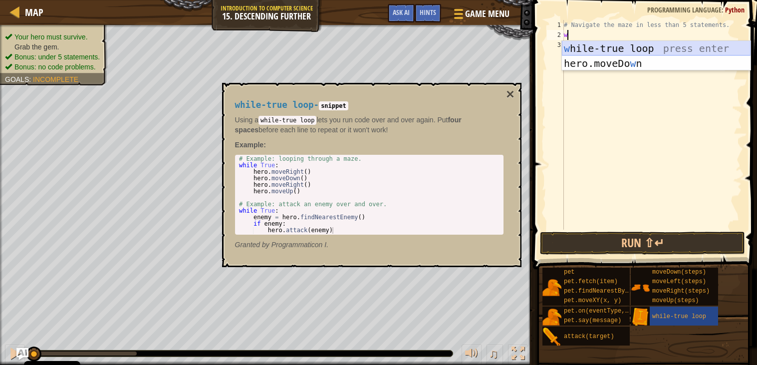
click at [594, 42] on div "w [PERSON_NAME]-true loop press enter hero.moveDo w n press enter" at bounding box center [656, 71] width 189 height 60
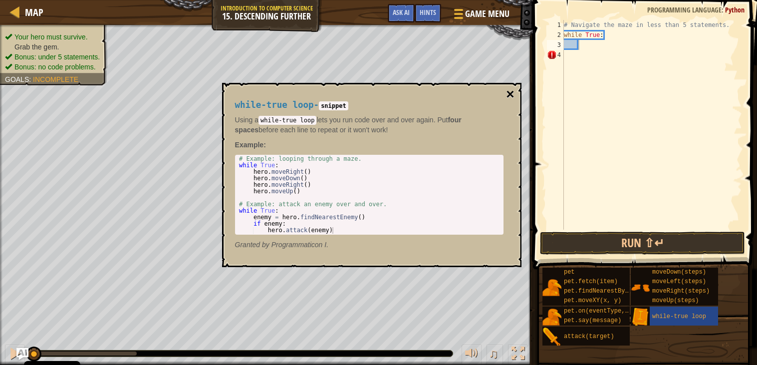
click at [512, 94] on button "×" at bounding box center [510, 94] width 8 height 14
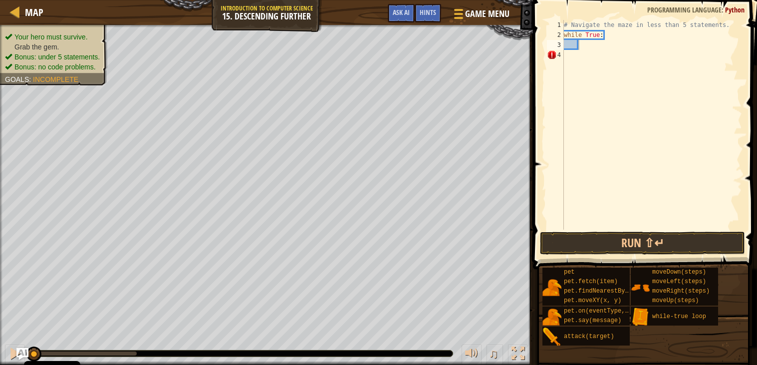
click at [581, 50] on div "# Navigate the maze in less than 5 statements. while True :" at bounding box center [652, 135] width 180 height 230
click at [582, 45] on div "# Navigate the maze in less than 5 statements. while True :" at bounding box center [652, 135] width 180 height 230
type textarea "h"
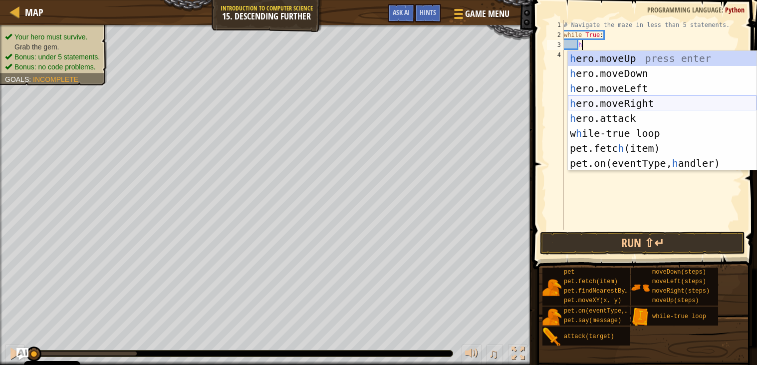
click at [617, 103] on div "h ero.moveUp press enter h ero.moveDown press enter h ero.moveLeft press enter …" at bounding box center [662, 126] width 189 height 150
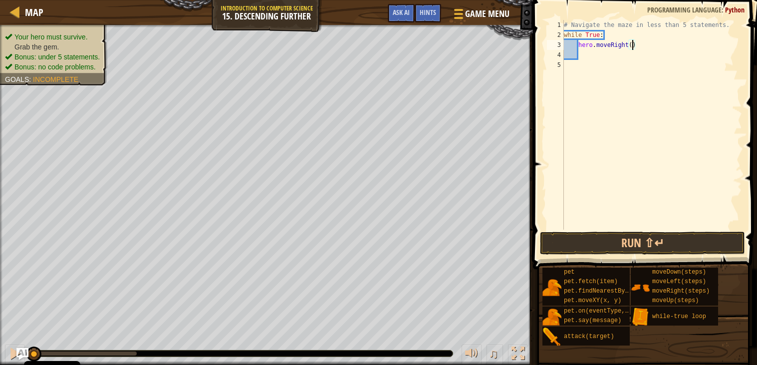
click at [633, 42] on div "# Navigate the maze in less than 5 statements. while True : hero . moveRight ( )" at bounding box center [652, 135] width 180 height 230
type textarea "hero.moveRight(2)"
click at [582, 52] on div "# Navigate the maze in less than 5 statements. while True : hero . moveRight ( …" at bounding box center [652, 135] width 180 height 230
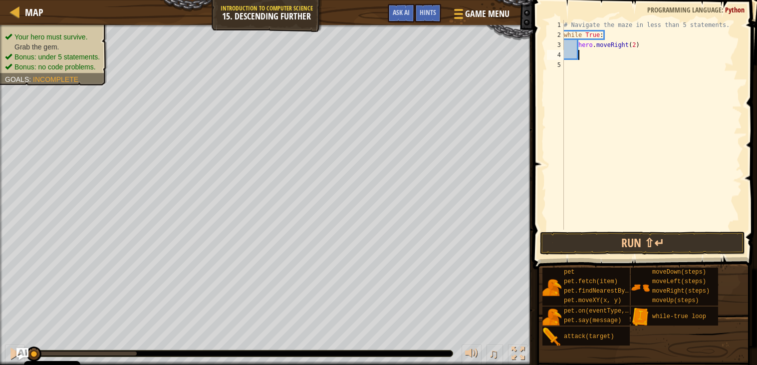
type textarea "h"
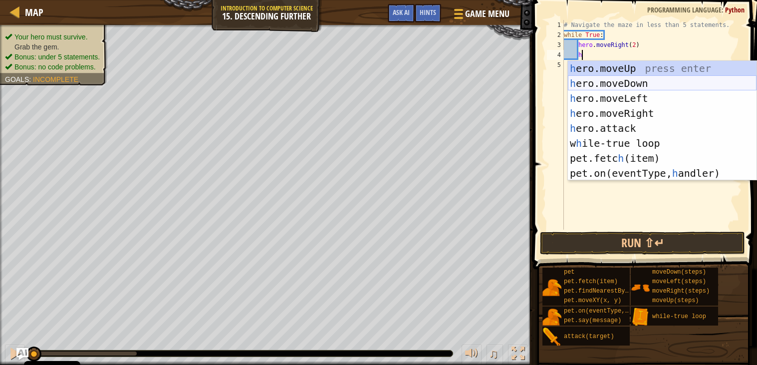
click at [612, 85] on div "h ero.moveUp press enter h ero.moveDown press enter h ero.moveLeft press enter …" at bounding box center [662, 136] width 189 height 150
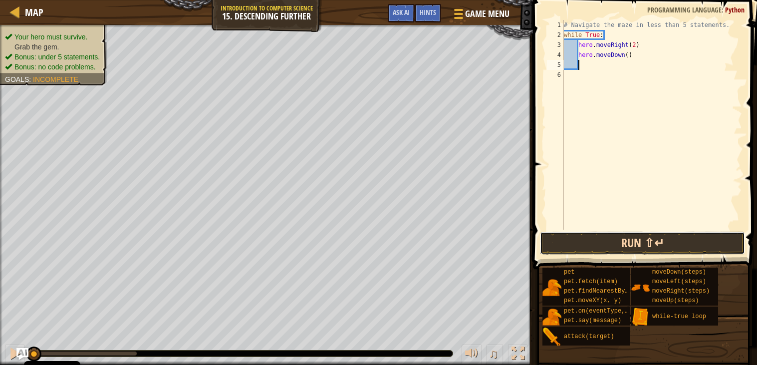
click at [675, 235] on button "Run ⇧↵" at bounding box center [643, 243] width 206 height 23
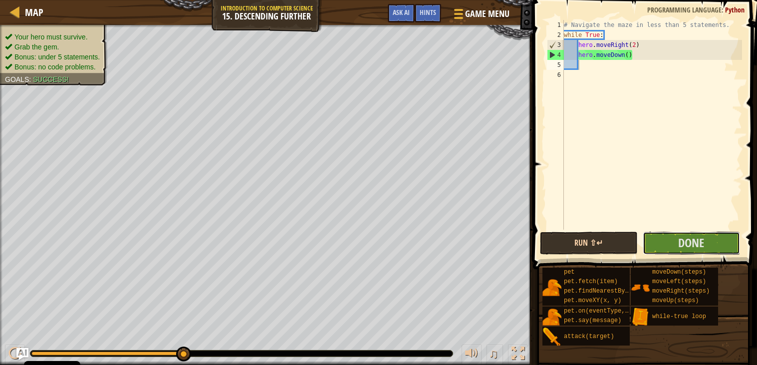
click at [675, 235] on button "Done" at bounding box center [692, 243] width 98 height 23
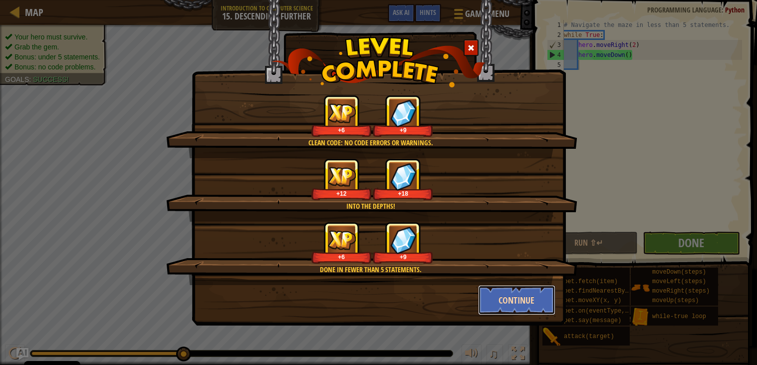
click at [524, 298] on button "Continue" at bounding box center [516, 300] width 77 height 30
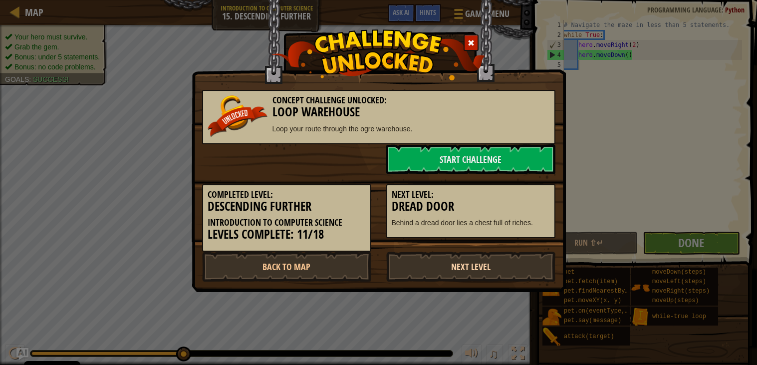
click at [417, 267] on link "Next Level" at bounding box center [470, 267] width 169 height 30
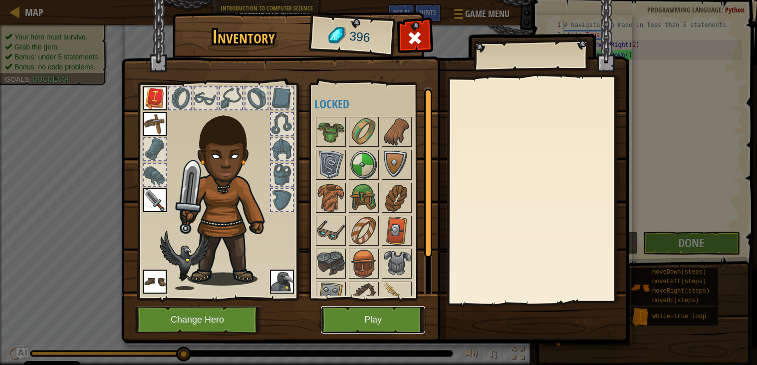
click at [365, 318] on button "Play" at bounding box center [373, 319] width 104 height 27
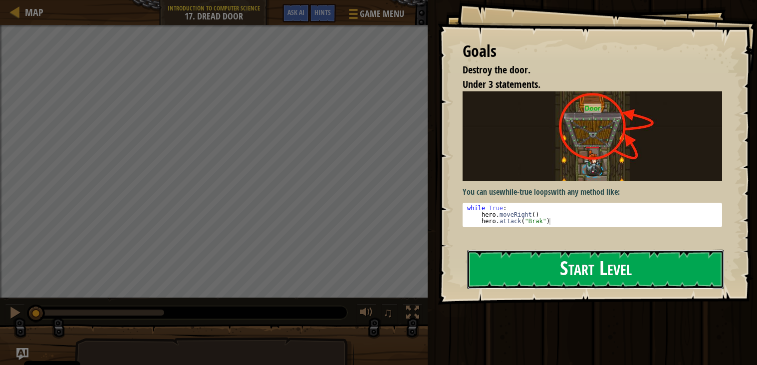
click at [524, 268] on button "Start Level" at bounding box center [595, 269] width 257 height 39
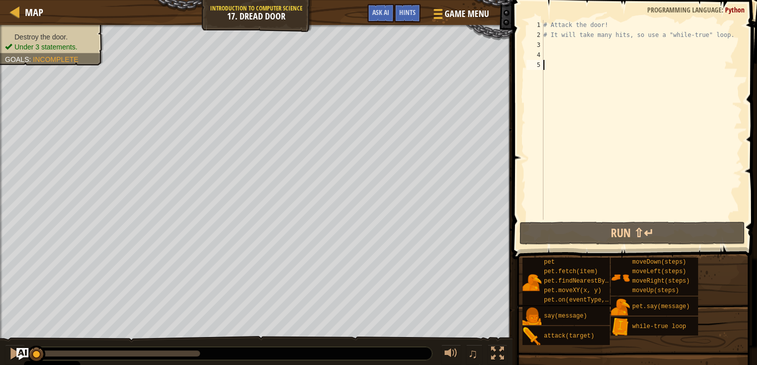
click at [553, 42] on div "# Attack the door! # It will take many hits, so use a "while-true" loop." at bounding box center [641, 130] width 201 height 220
type textarea "w"
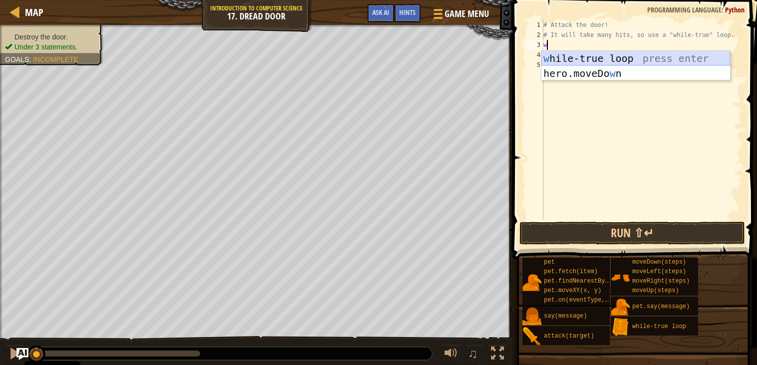
click at [573, 62] on div "w [PERSON_NAME]-true loop press enter hero.moveDo w n press enter" at bounding box center [635, 81] width 189 height 60
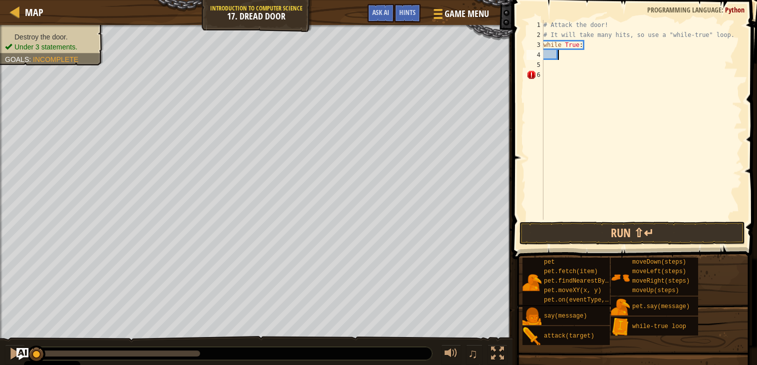
scroll to position [4, 0]
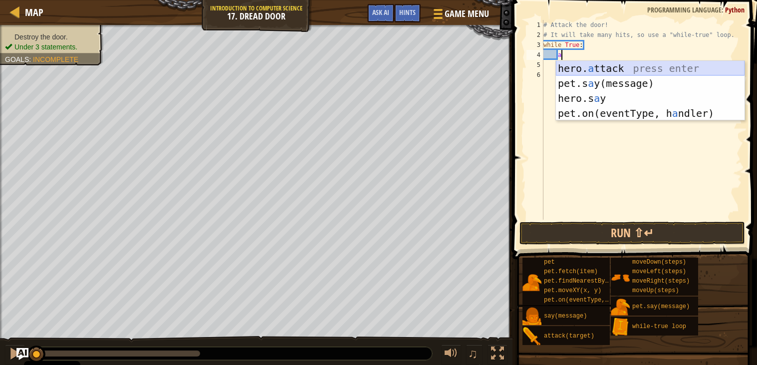
click at [570, 65] on div "hero. a ttack press enter pet.s a y(message) press enter hero.s a y press enter…" at bounding box center [650, 106] width 189 height 90
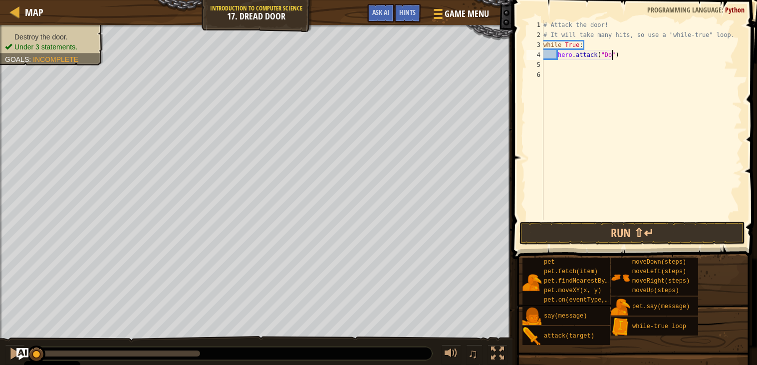
scroll to position [4, 6]
type textarea "hero.attack("Door")"
click at [625, 229] on button "Run ⇧↵" at bounding box center [633, 233] width 226 height 23
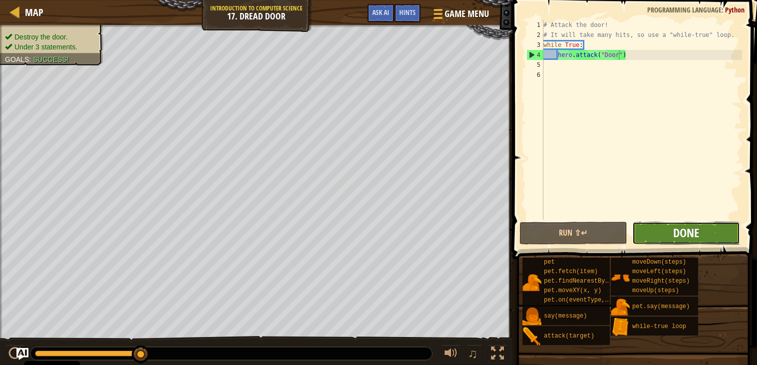
click at [675, 235] on span "Done" at bounding box center [686, 233] width 26 height 16
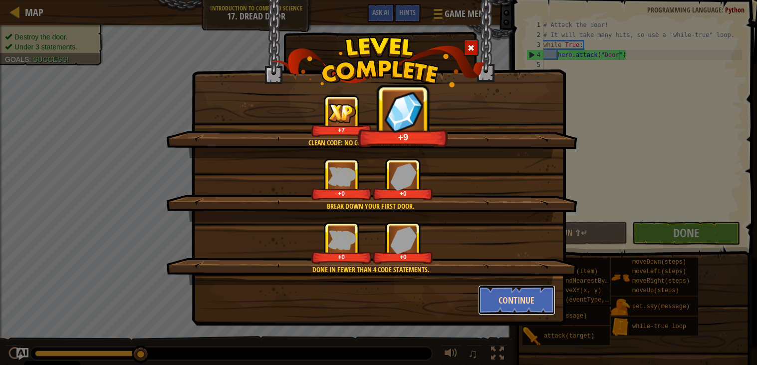
click at [526, 296] on button "Continue" at bounding box center [516, 300] width 77 height 30
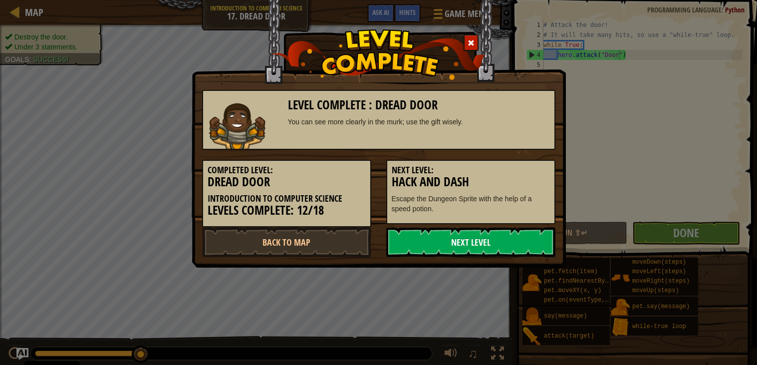
click at [494, 245] on link "Next Level" at bounding box center [470, 242] width 169 height 30
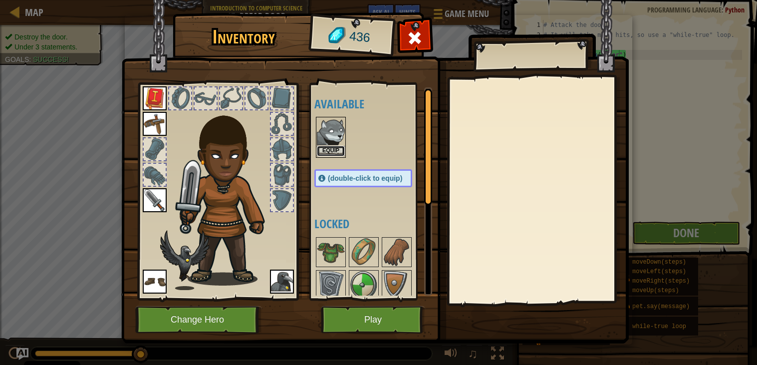
click at [325, 147] on button "Equip" at bounding box center [331, 151] width 28 height 10
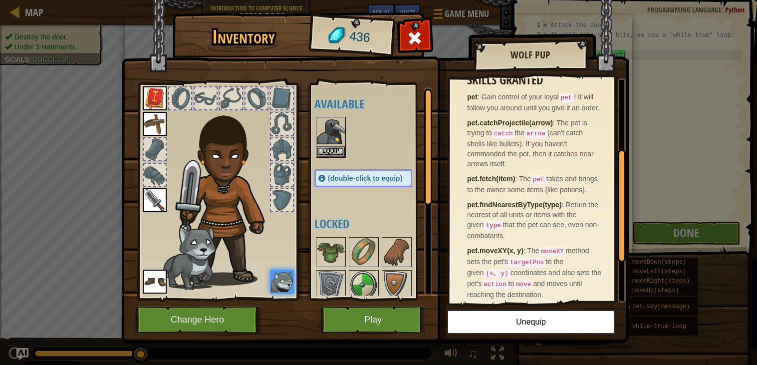
scroll to position [140, 0]
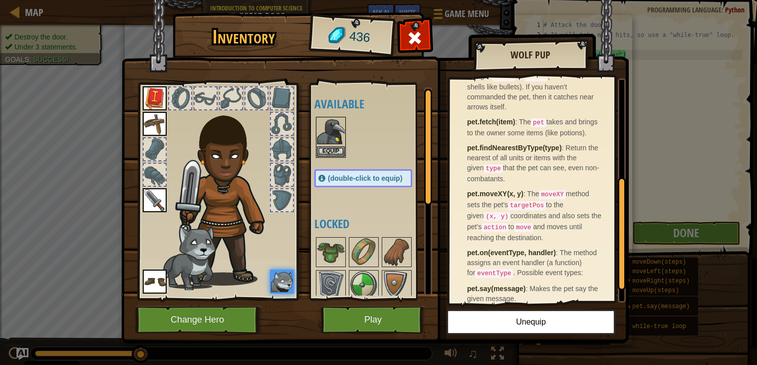
drag, startPoint x: 624, startPoint y: 174, endPoint x: 633, endPoint y: 270, distance: 96.7
click at [633, 270] on div "Inventory 436 Available Equip Equip Equip Equip Equip Equip (double-click to eq…" at bounding box center [378, 182] width 757 height 365
click at [619, 217] on div at bounding box center [622, 233] width 8 height 113
click at [153, 172] on div at bounding box center [155, 175] width 22 height 22
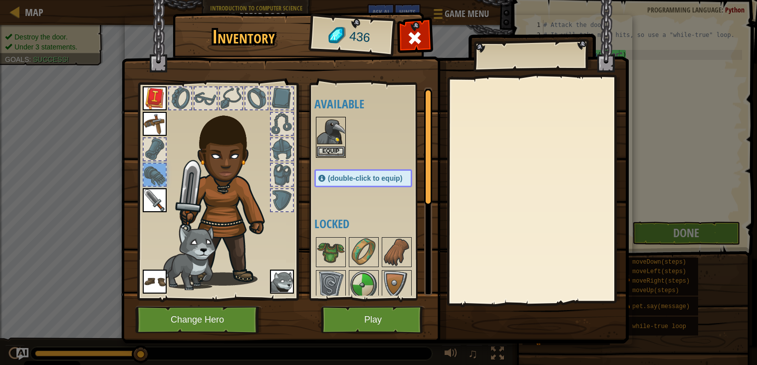
click at [149, 152] on div at bounding box center [155, 149] width 22 height 22
click at [152, 129] on img at bounding box center [155, 124] width 24 height 24
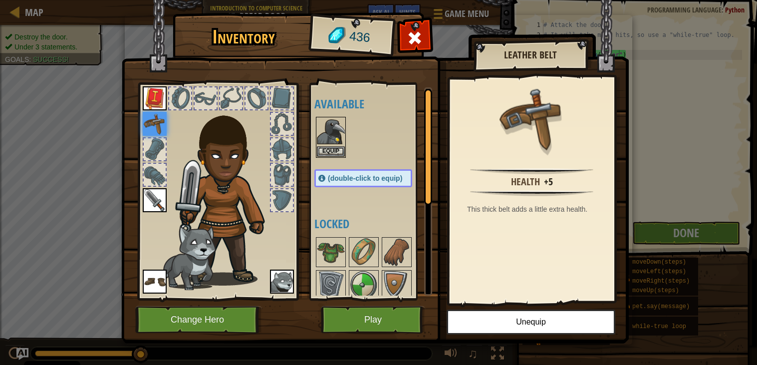
click at [148, 112] on img at bounding box center [155, 124] width 24 height 24
click at [149, 104] on img at bounding box center [155, 98] width 24 height 24
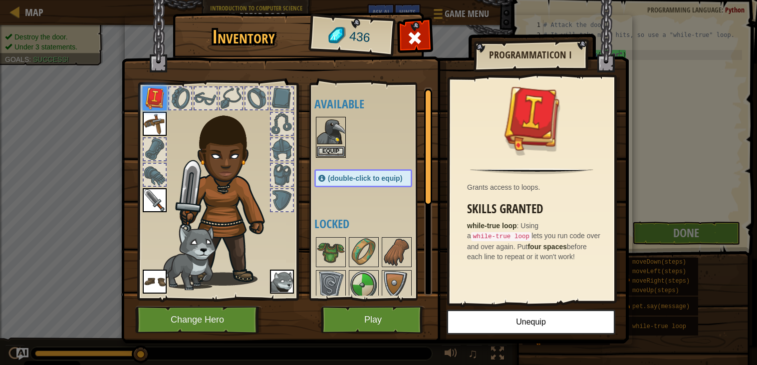
click at [164, 202] on img at bounding box center [155, 200] width 24 height 24
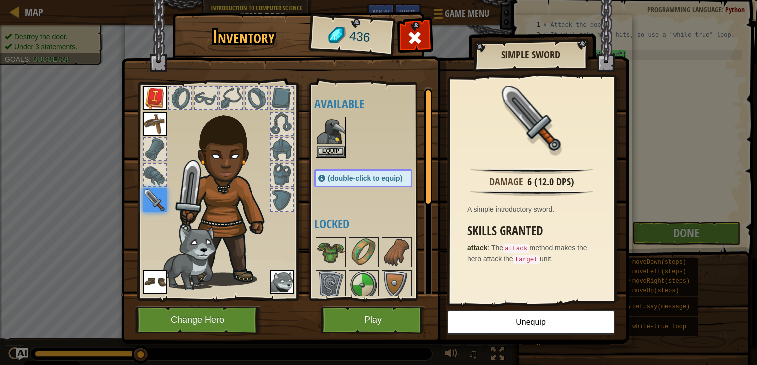
click at [164, 274] on img at bounding box center [155, 281] width 24 height 24
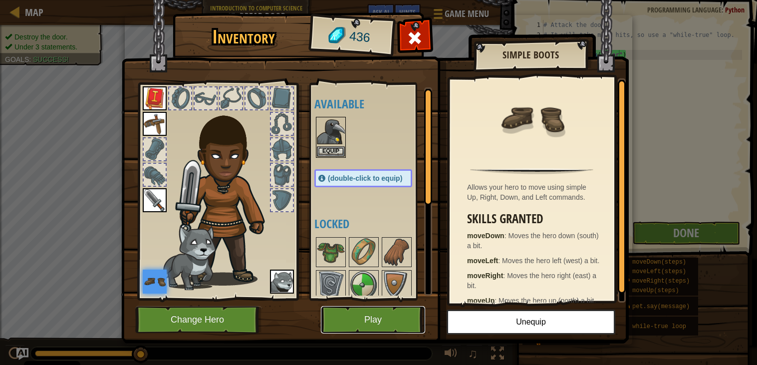
click at [367, 323] on button "Play" at bounding box center [373, 319] width 104 height 27
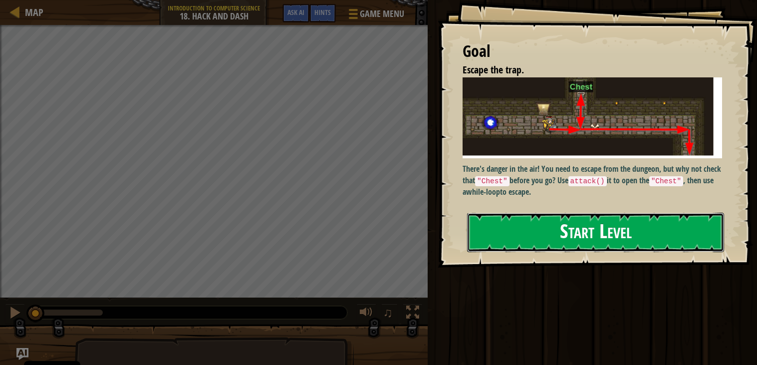
click at [515, 246] on button "Start Level" at bounding box center [595, 232] width 257 height 39
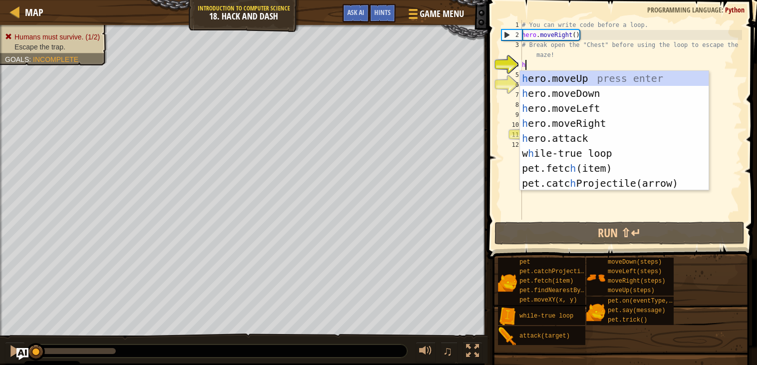
scroll to position [4, 0]
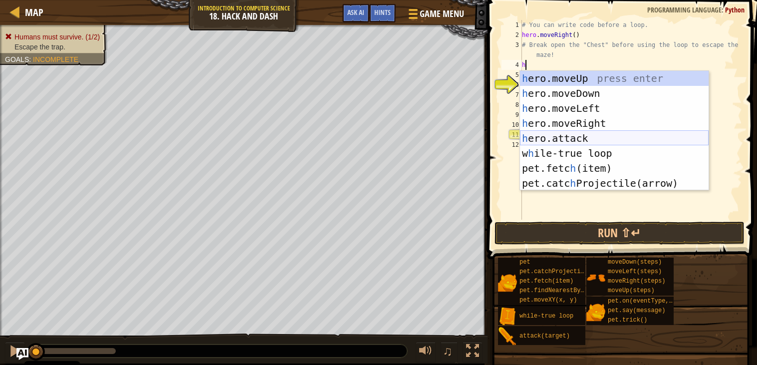
click at [605, 138] on div "h ero.moveUp press enter h ero.moveDown press enter h ero.moveLeft press enter …" at bounding box center [614, 146] width 189 height 150
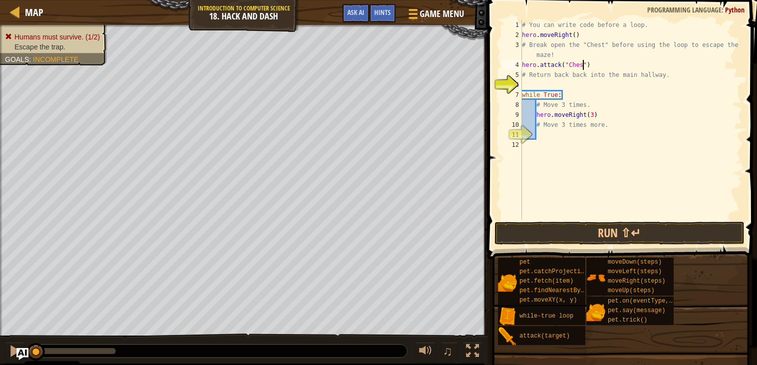
scroll to position [4, 4]
type textarea "hero.attack("Chest")"
